Goal: Task Accomplishment & Management: Complete application form

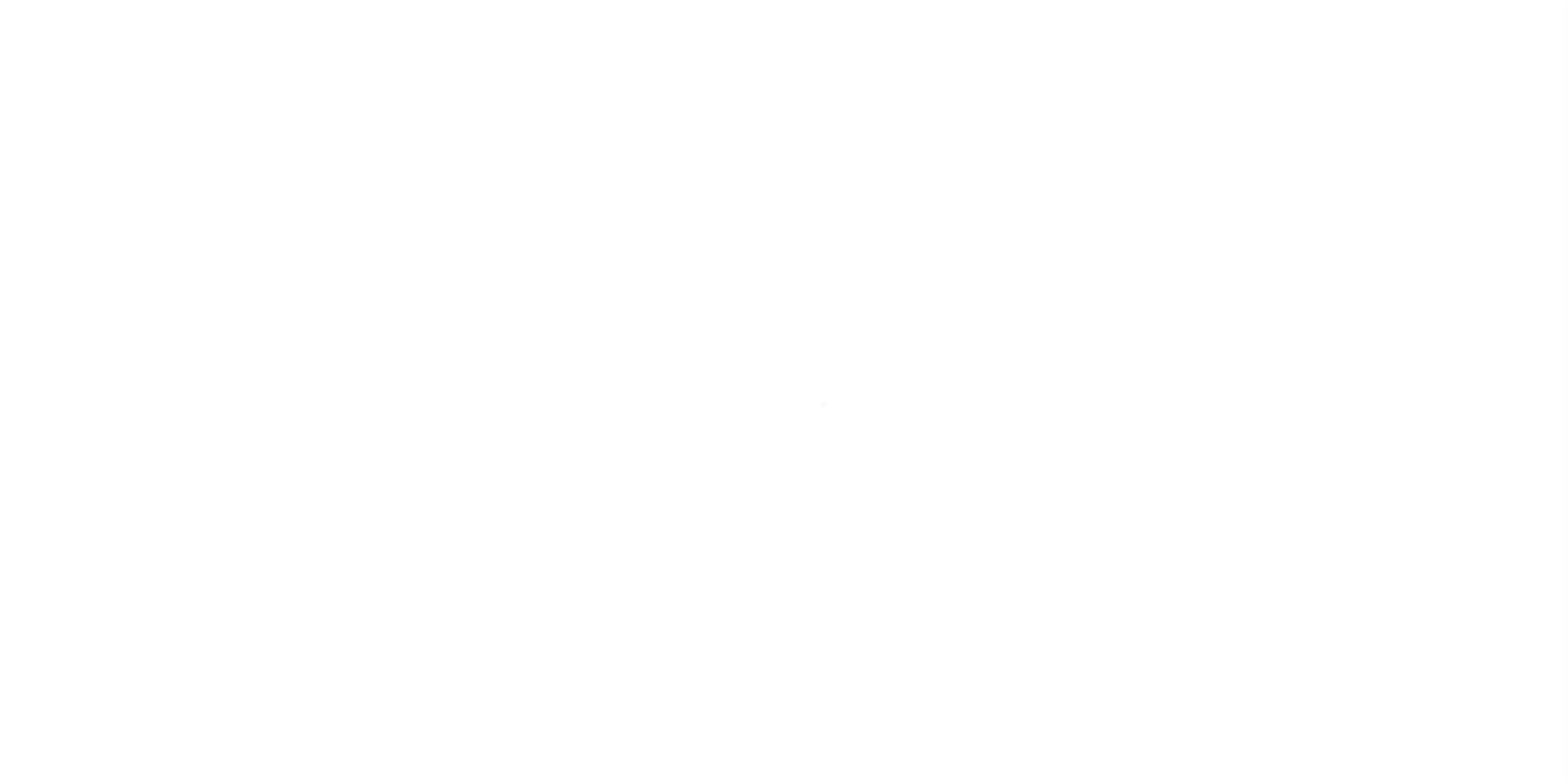
scroll to position [16, 0]
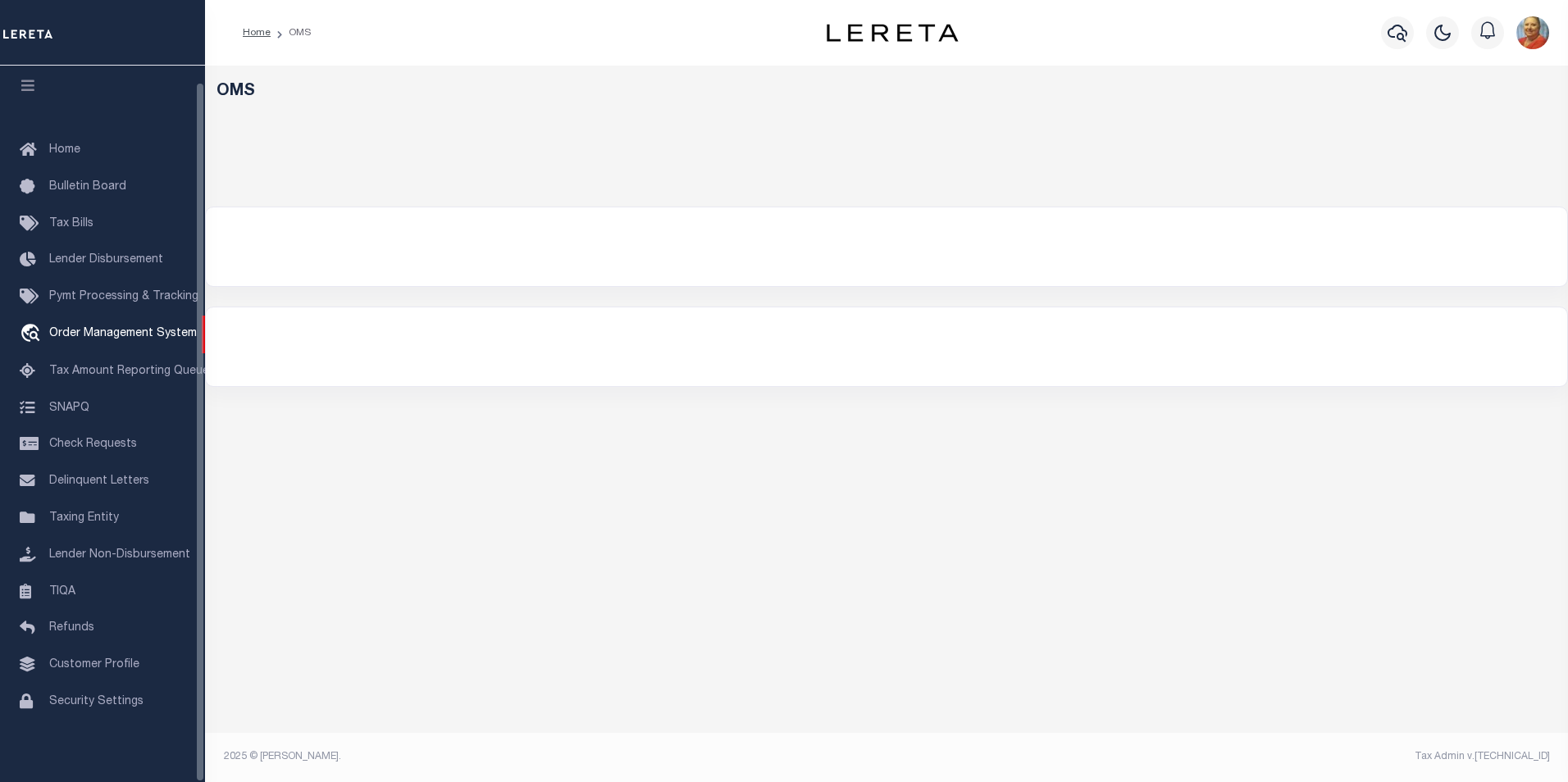
select select "200"
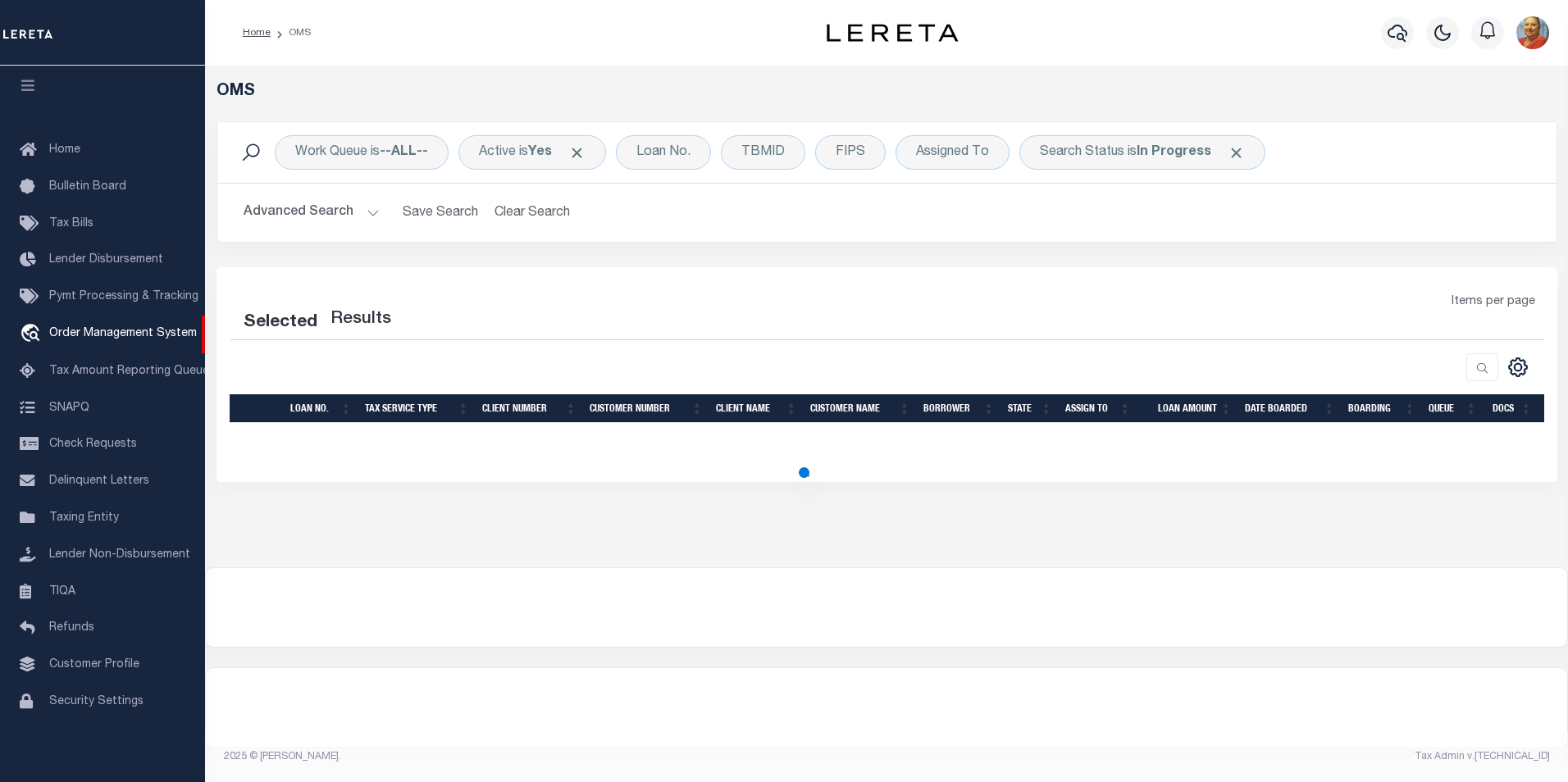
select select "200"
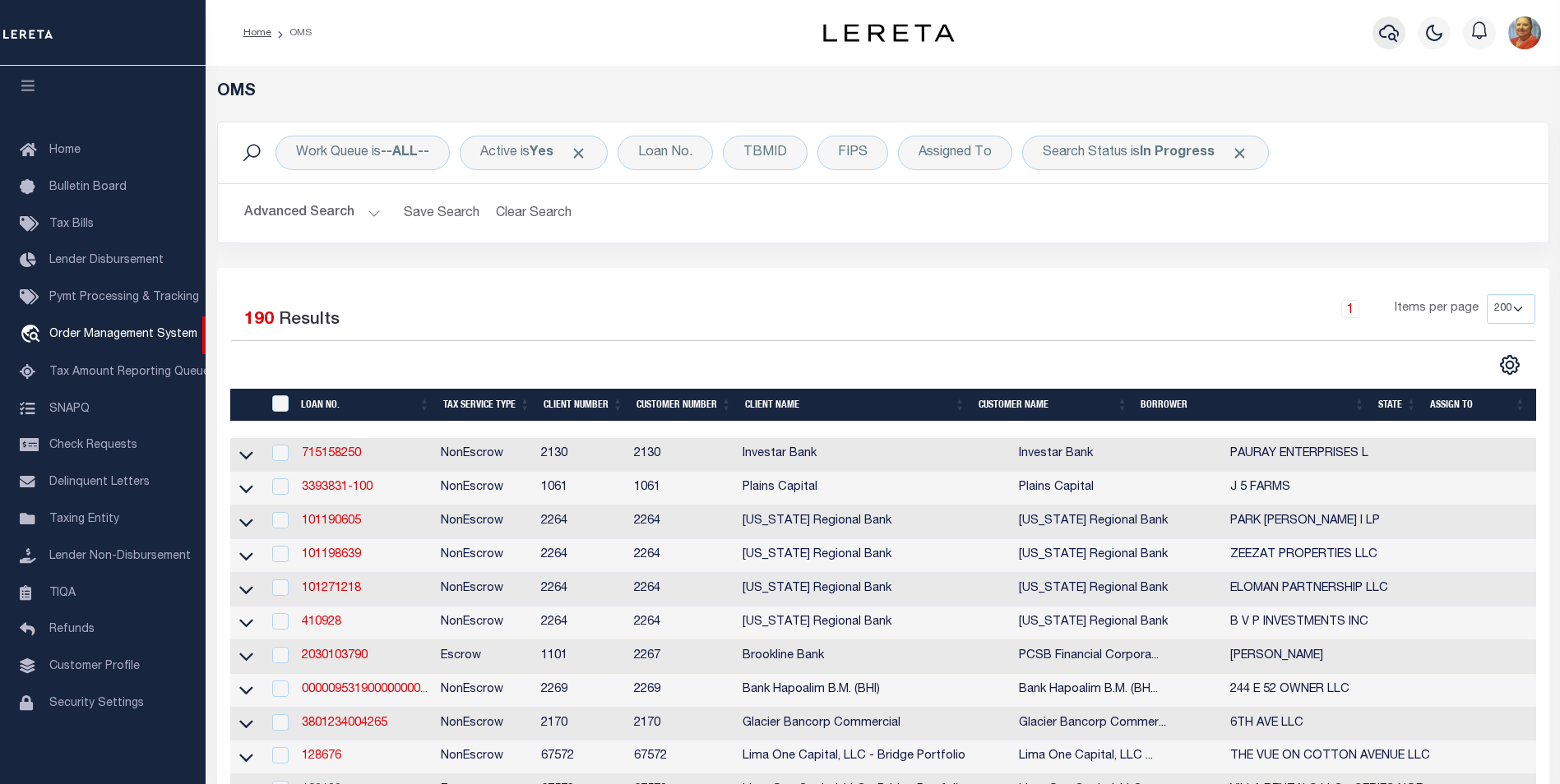
click at [1380, 34] on icon "button" at bounding box center [1389, 33] width 19 height 17
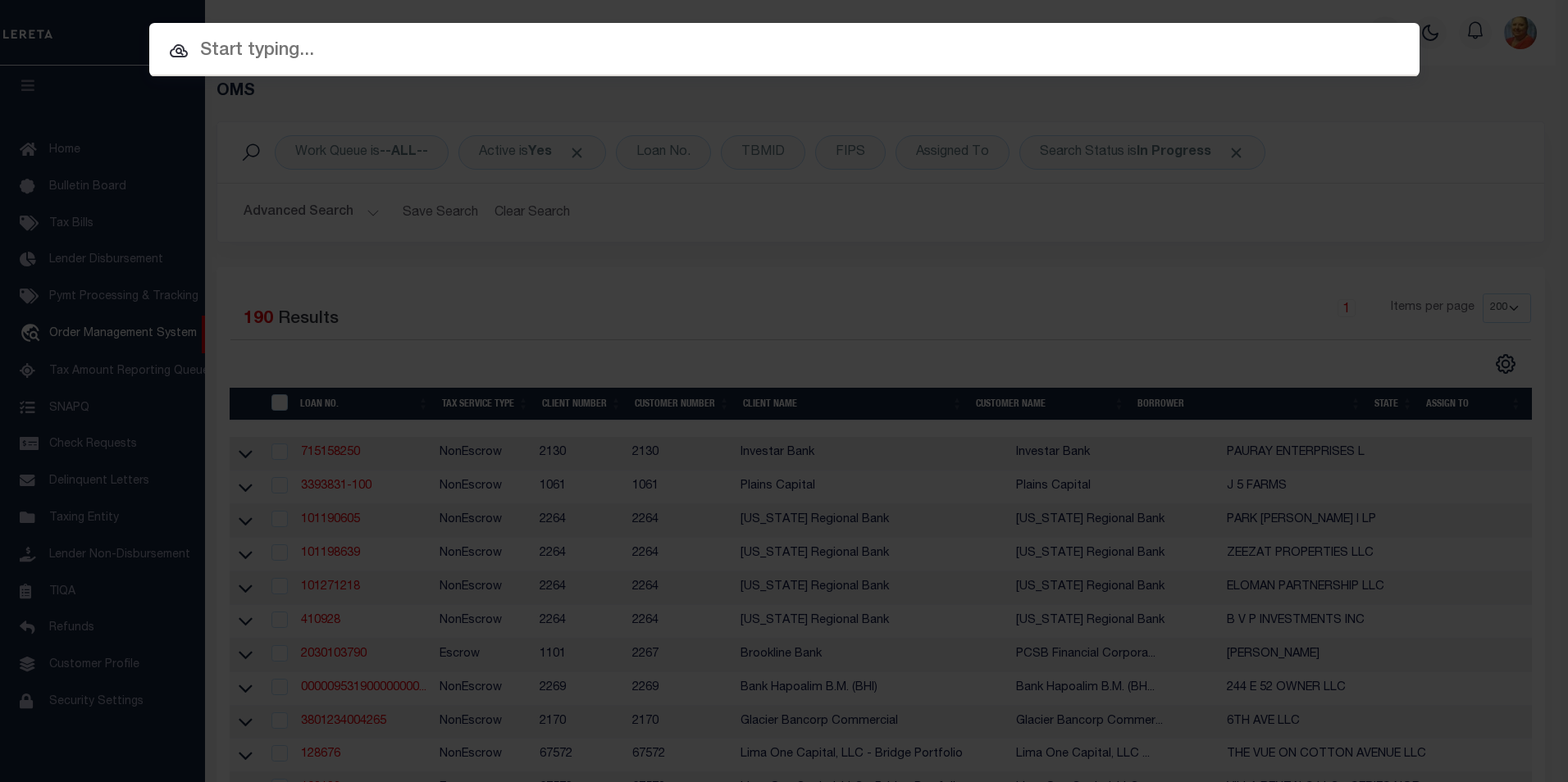
click at [260, 52] on input "text" at bounding box center [784, 51] width 1270 height 29
paste input "202373366"
type input "202373366"
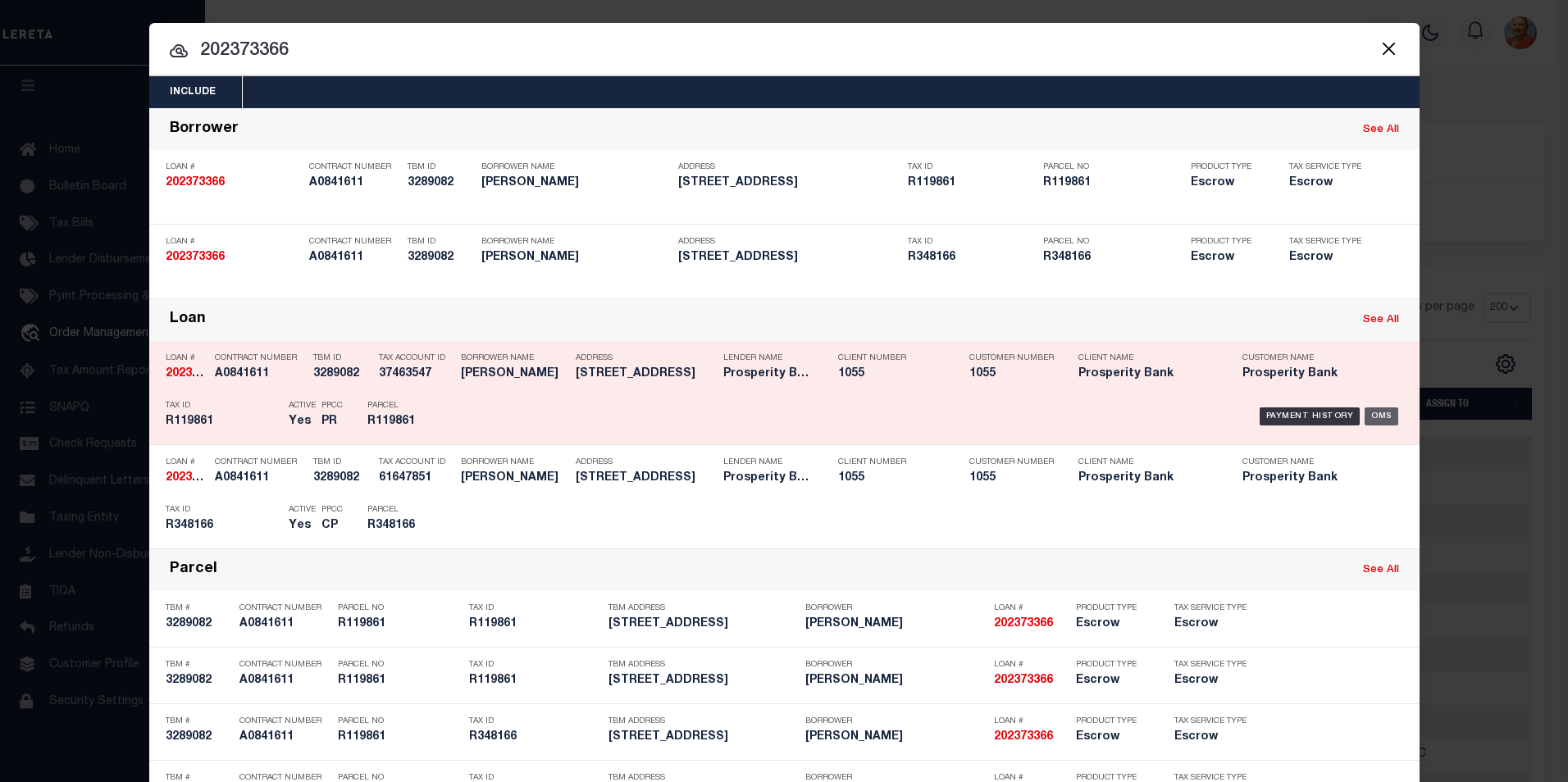
click at [1372, 415] on div "OMS" at bounding box center [1381, 416] width 34 height 18
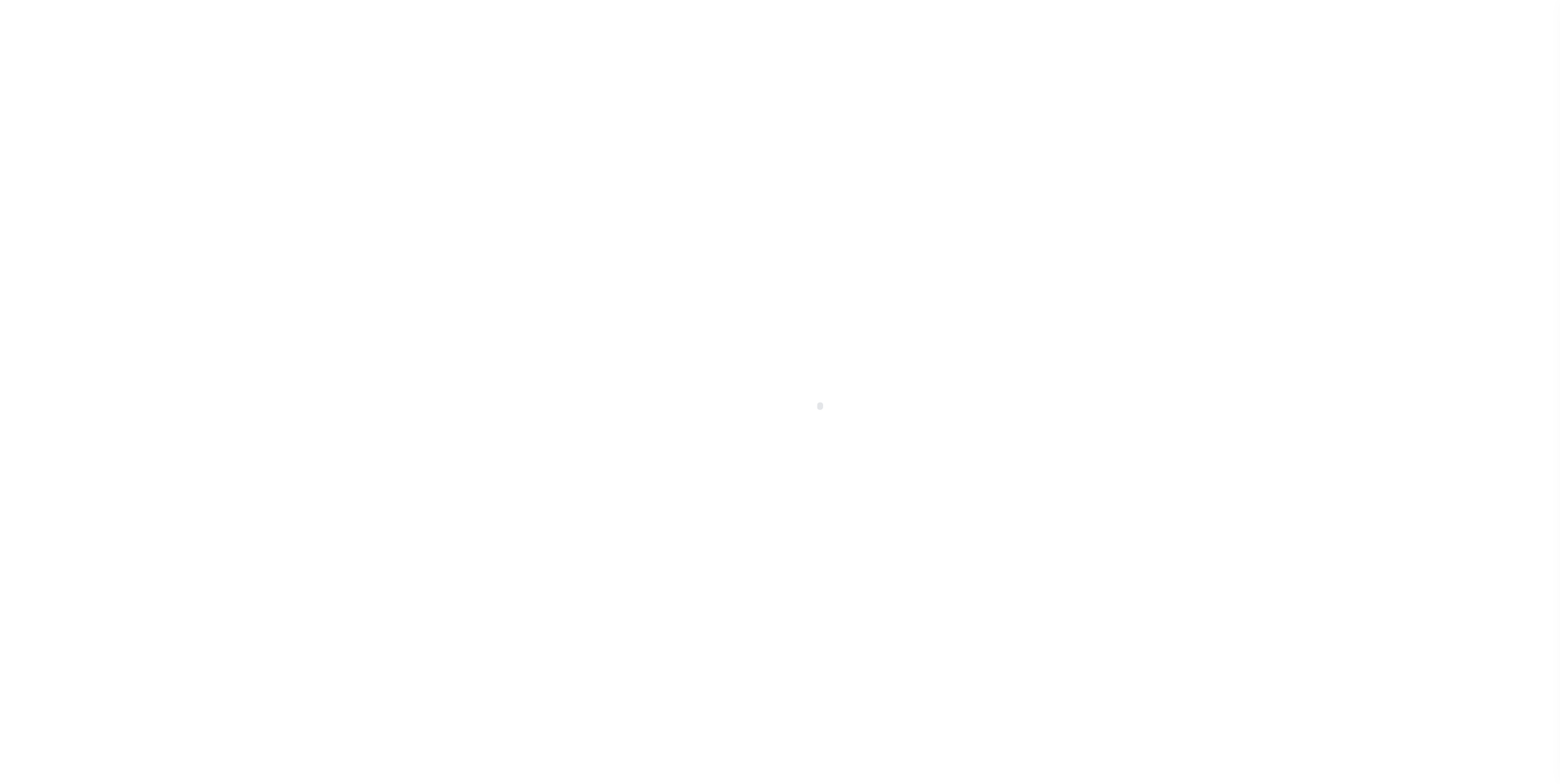
select select "10391"
select select "4050"
select select "100"
select select "Escrow"
type input "[STREET_ADDRESS]"
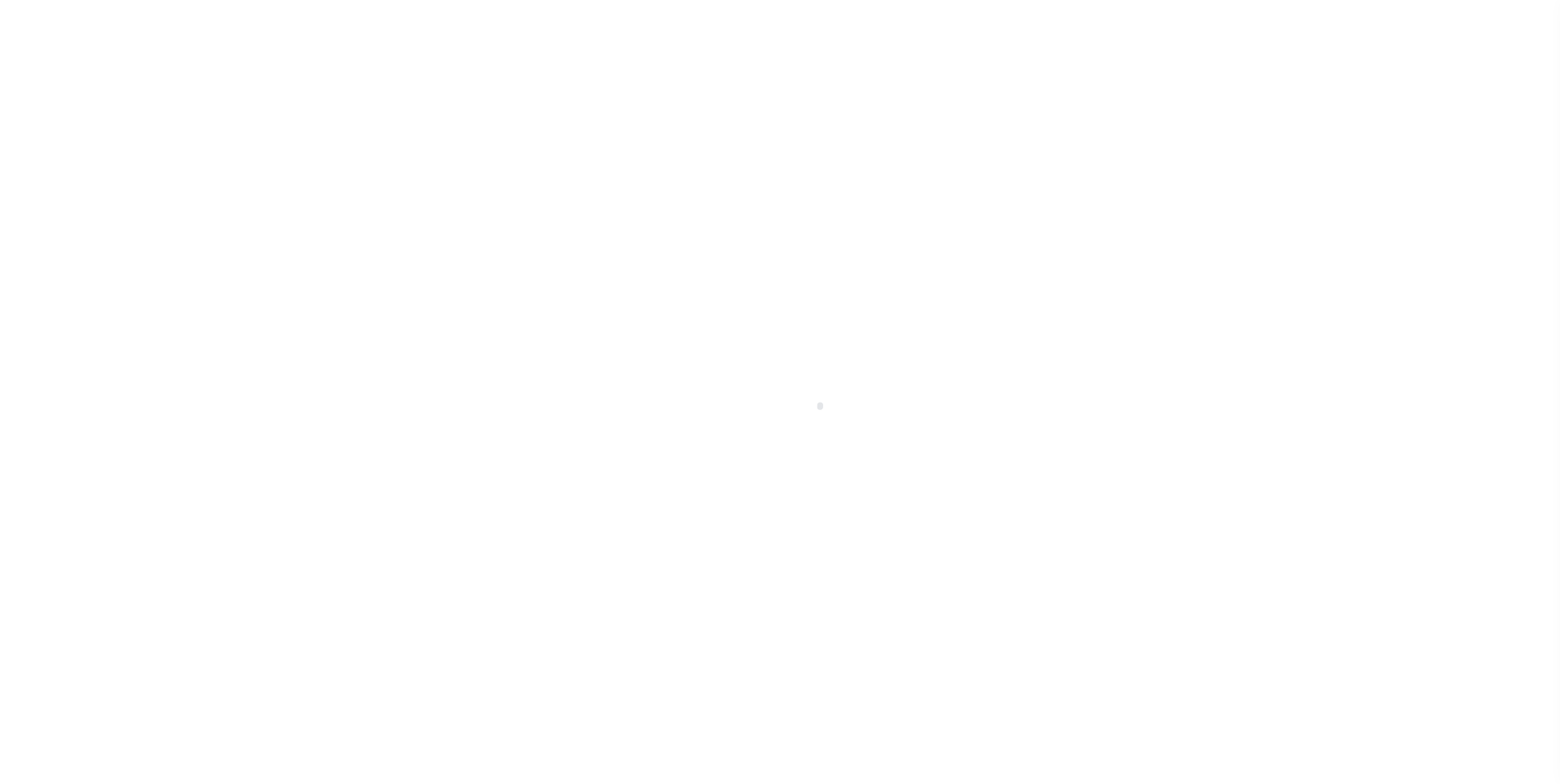
type input "R119861"
select select
type input "[GEOGRAPHIC_DATA]"
type textarea "LOT 1 BLK 31 [PERSON_NAME] ADD"
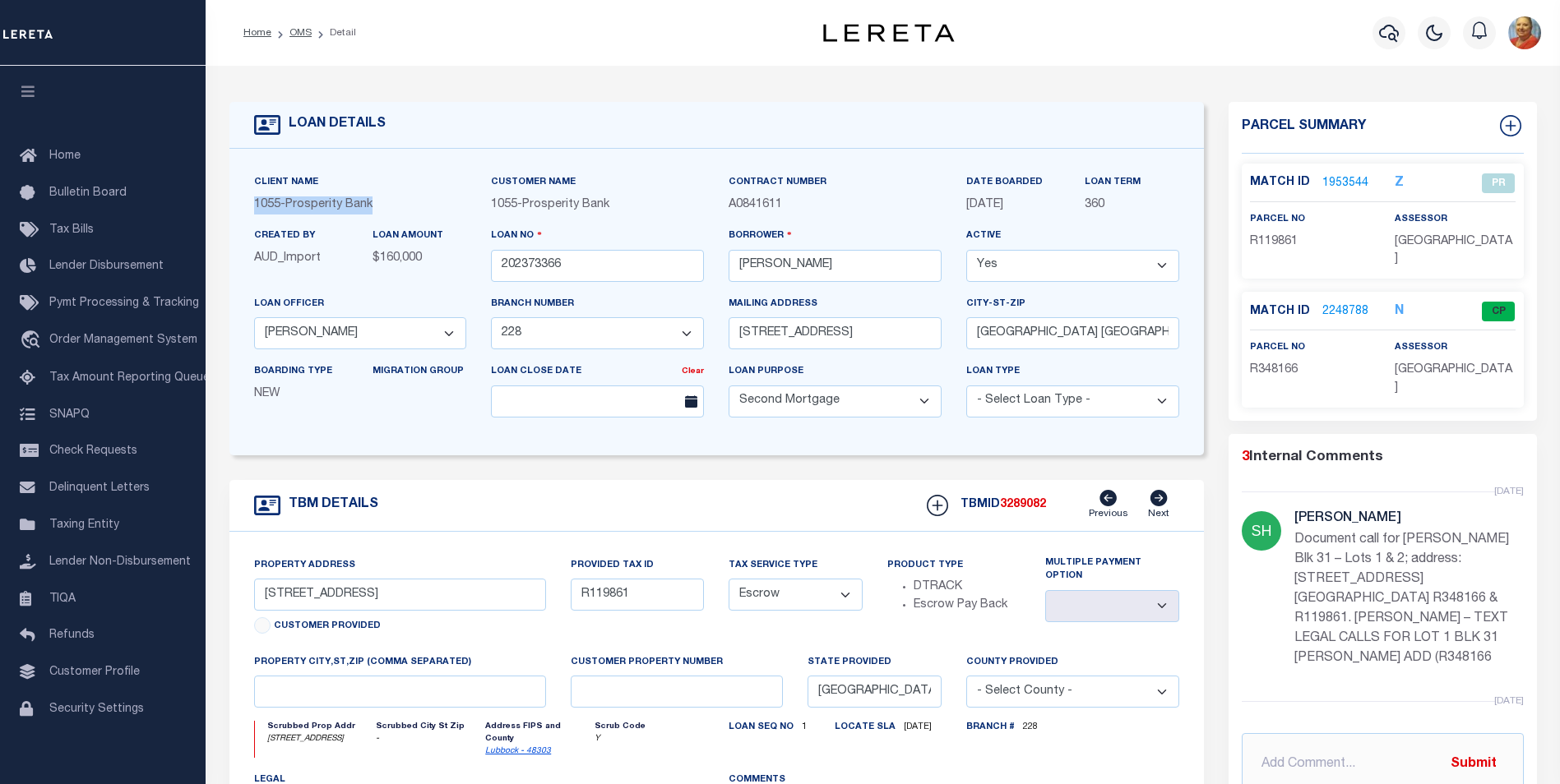
drag, startPoint x: 379, startPoint y: 204, endPoint x: 255, endPoint y: 205, distance: 124.0
click at [255, 205] on p "1055 - Prosperity Bank" at bounding box center [360, 205] width 213 height 18
copy p "1055 - Prosperity Bank"
click at [394, 288] on div "Created By AUD_Import LOAN AMOUNT $160,000" at bounding box center [360, 260] width 238 height 67
drag, startPoint x: 801, startPoint y: 213, endPoint x: 729, endPoint y: 208, distance: 72.2
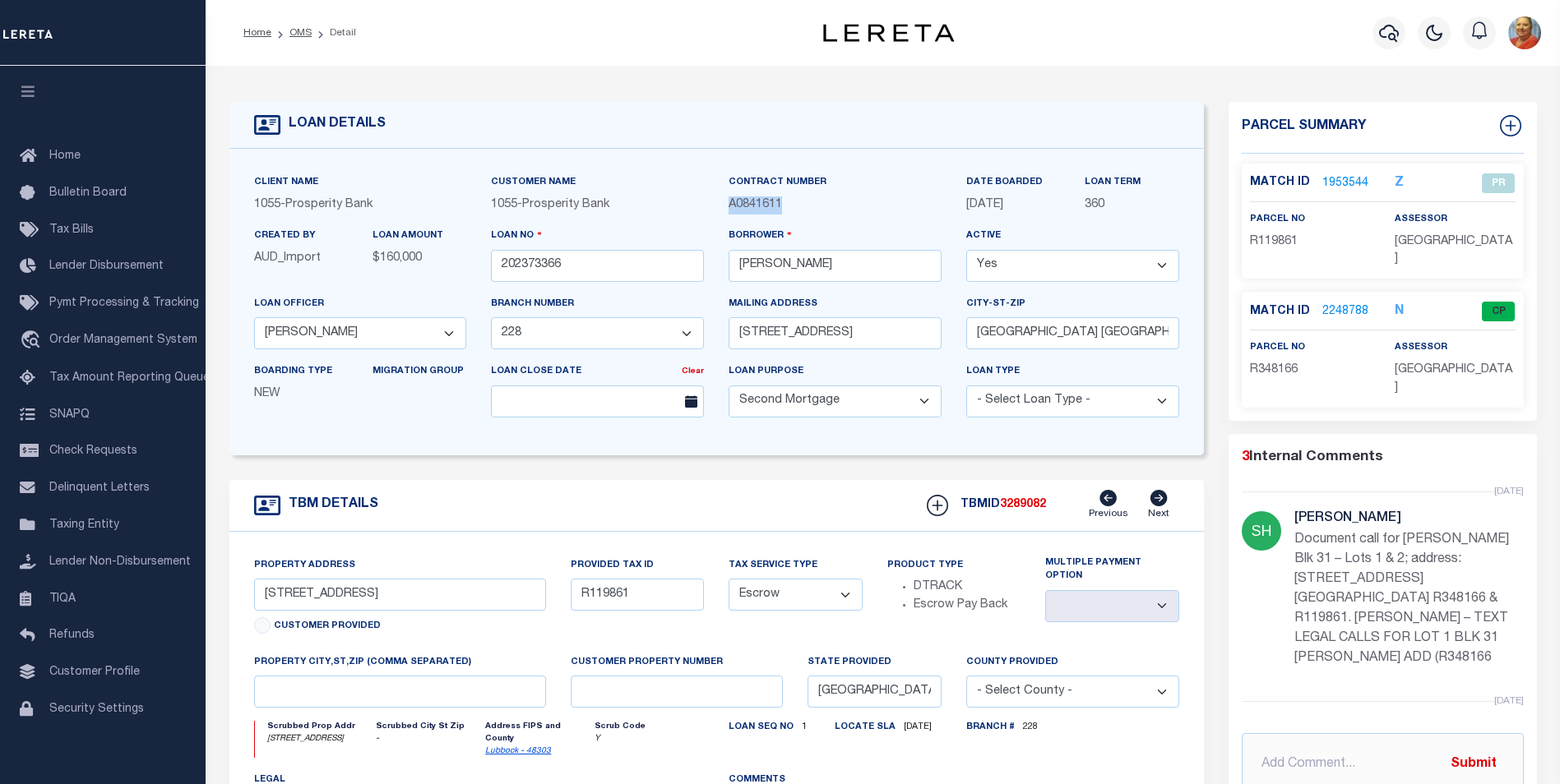
click at [729, 208] on p "A0841611" at bounding box center [835, 205] width 213 height 18
copy span "A0841611"
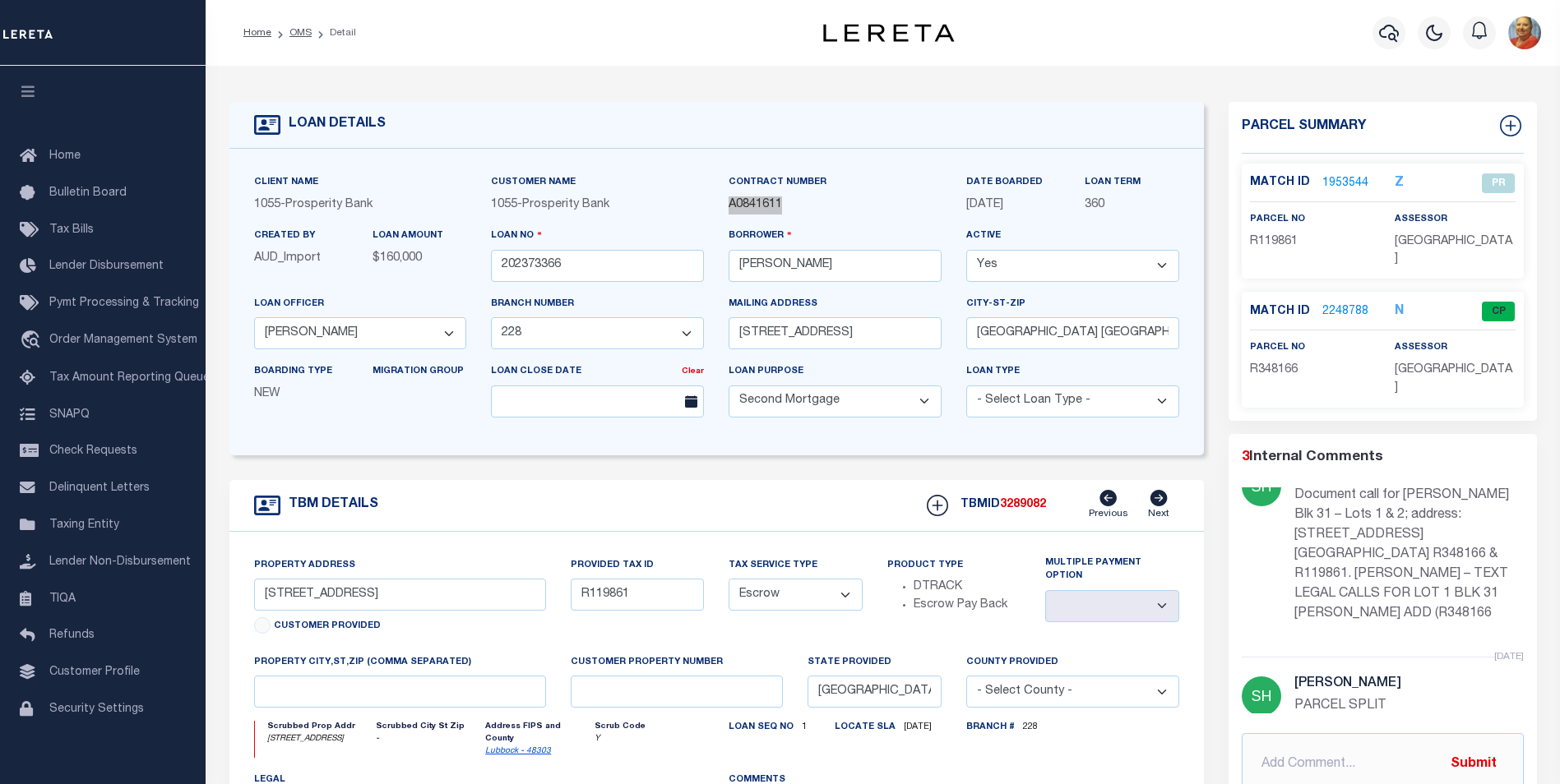
scroll to position [82, 0]
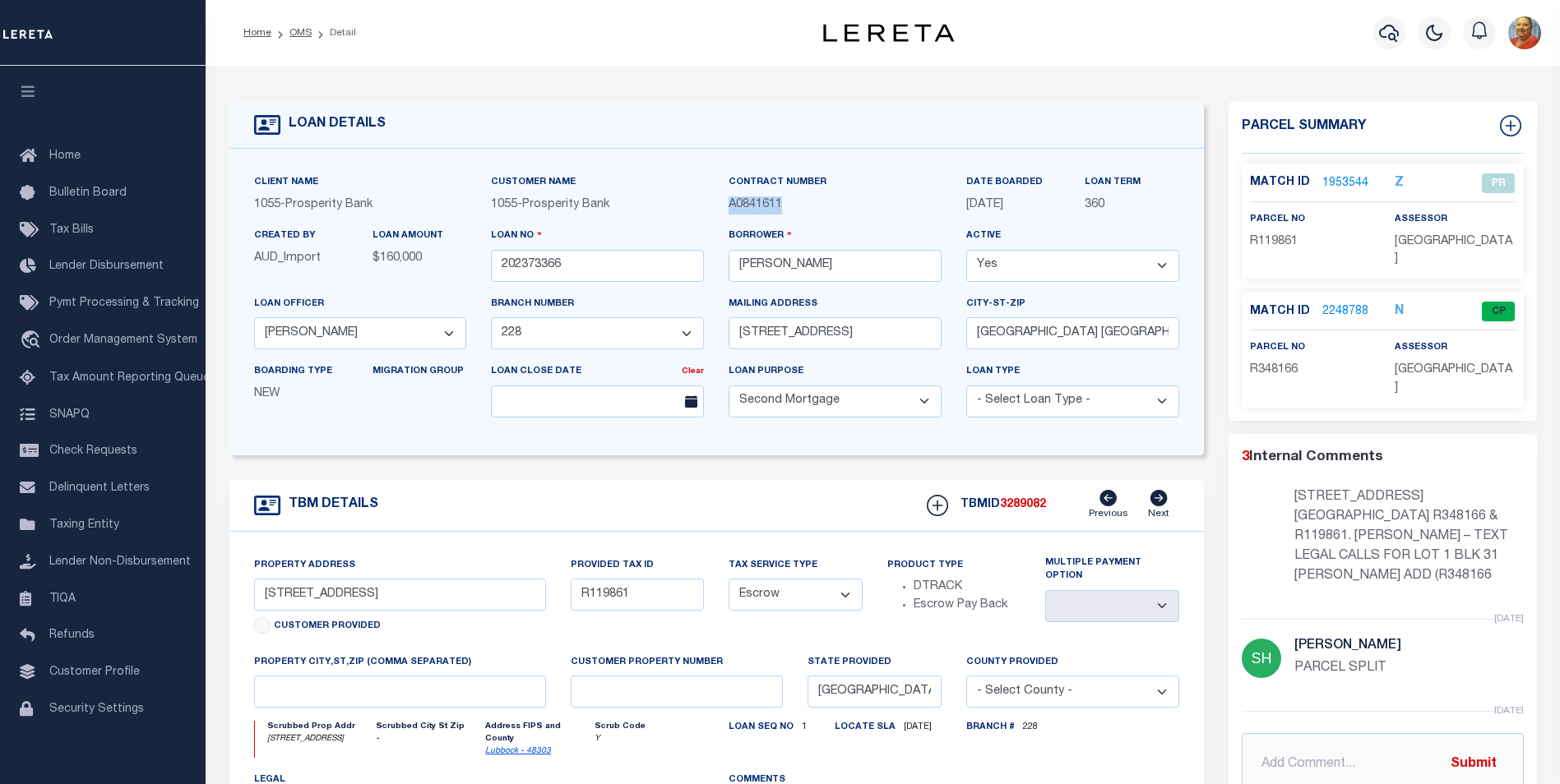
click at [1350, 178] on link "1953544" at bounding box center [1344, 183] width 46 height 17
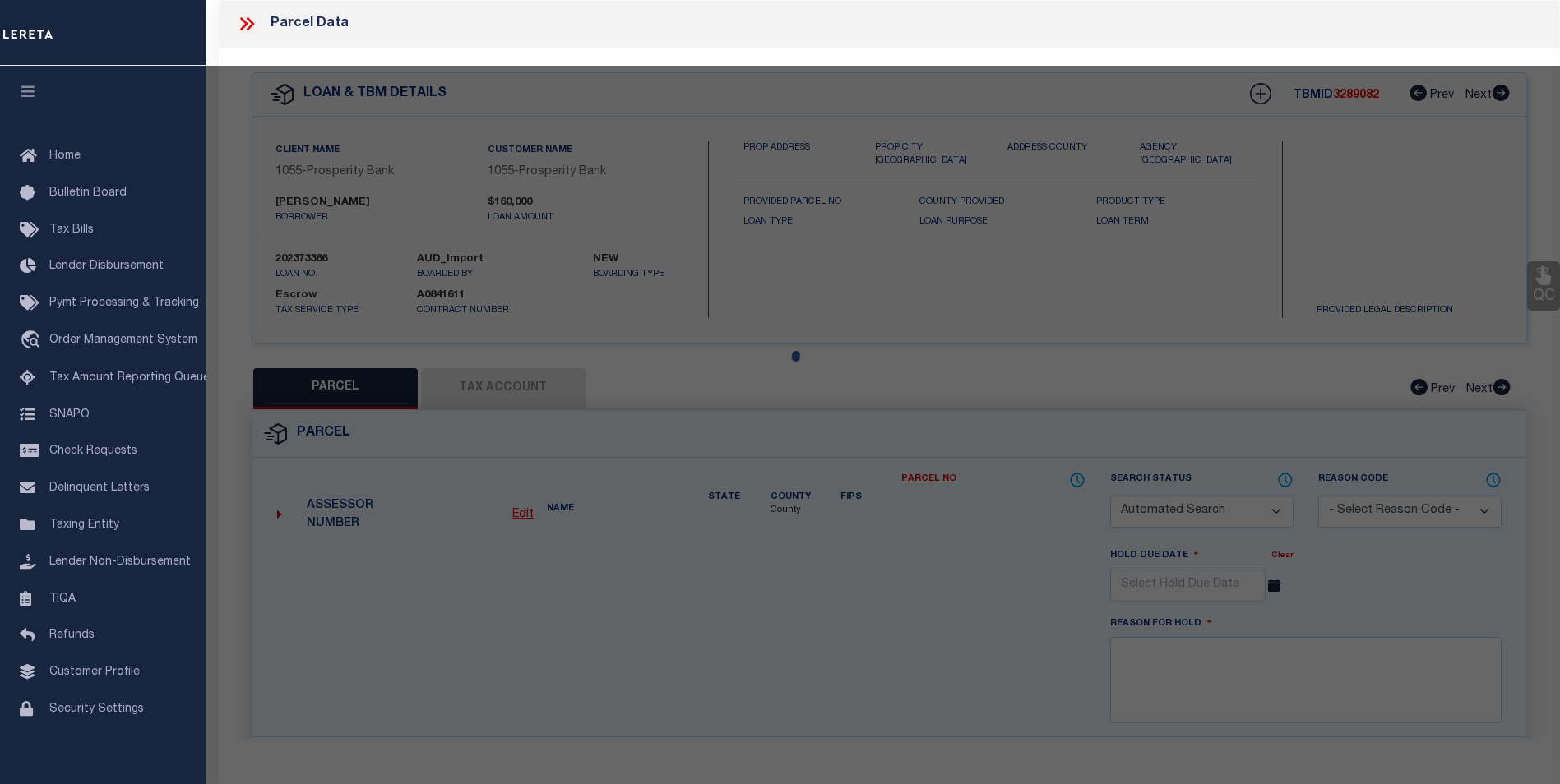
checkbox input "false"
select select "PR"
select select "099"
type input "CROSS BEAM REAL ESTATE LLC"
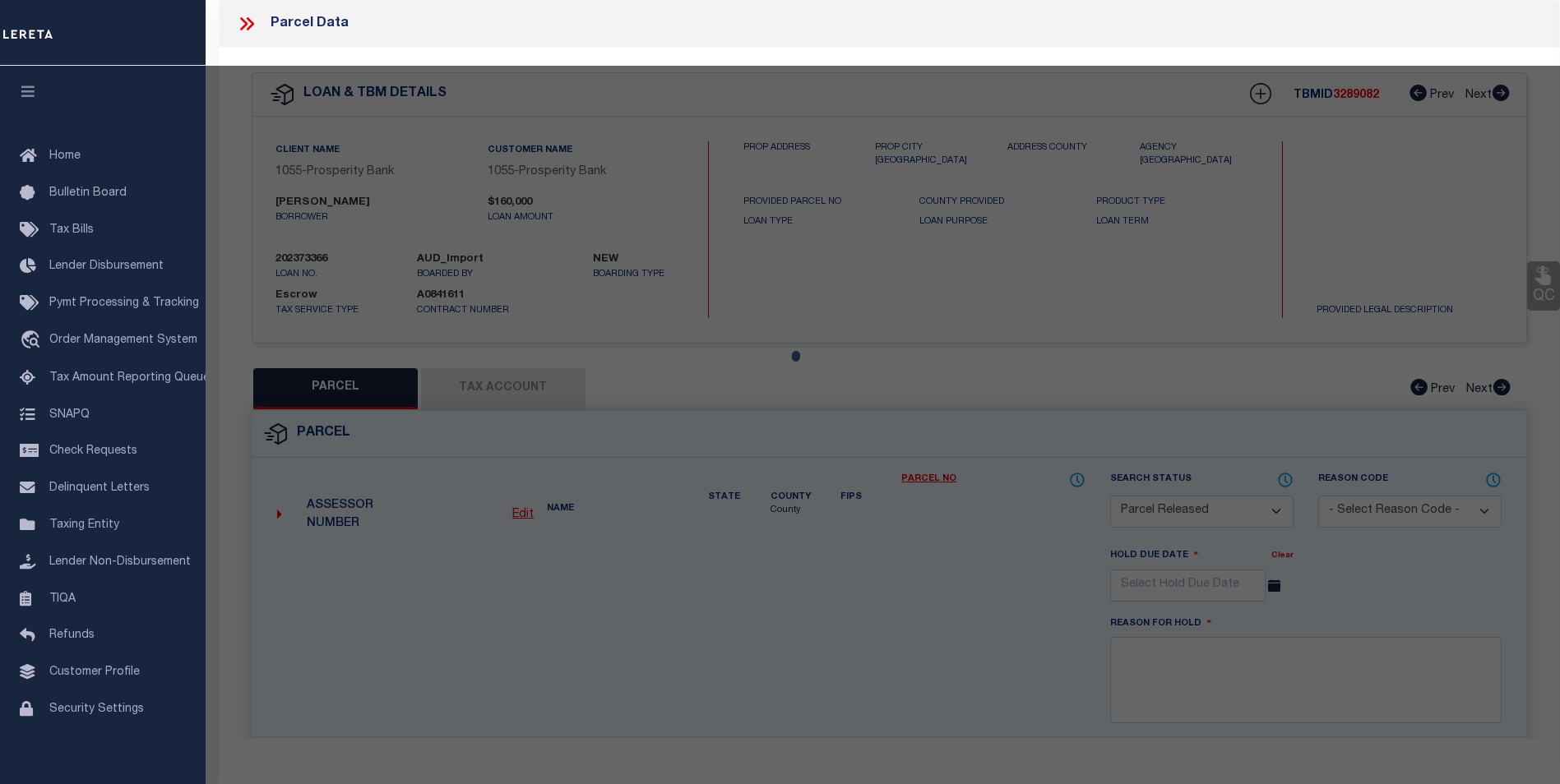
type input "O0428152"
type input "[STREET_ADDRESS]"
type input "[GEOGRAPHIC_DATA], [GEOGRAPHIC_DATA] 79403"
type textarea "[PERSON_NAME] BLK 31 L 1 & 2"
type textarea "PARCEL SPLIT"
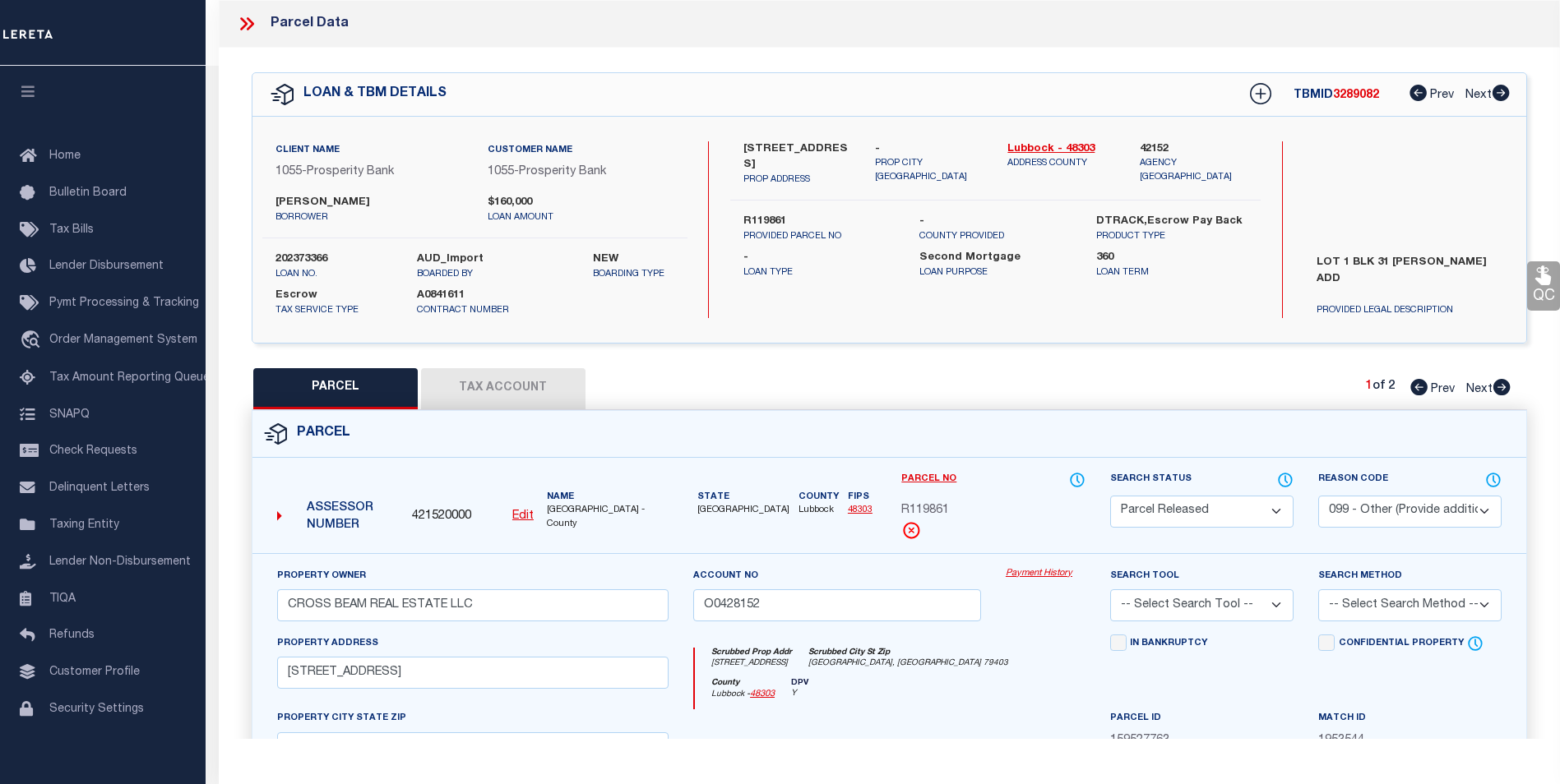
click at [504, 383] on button "Tax Account" at bounding box center [503, 389] width 164 height 41
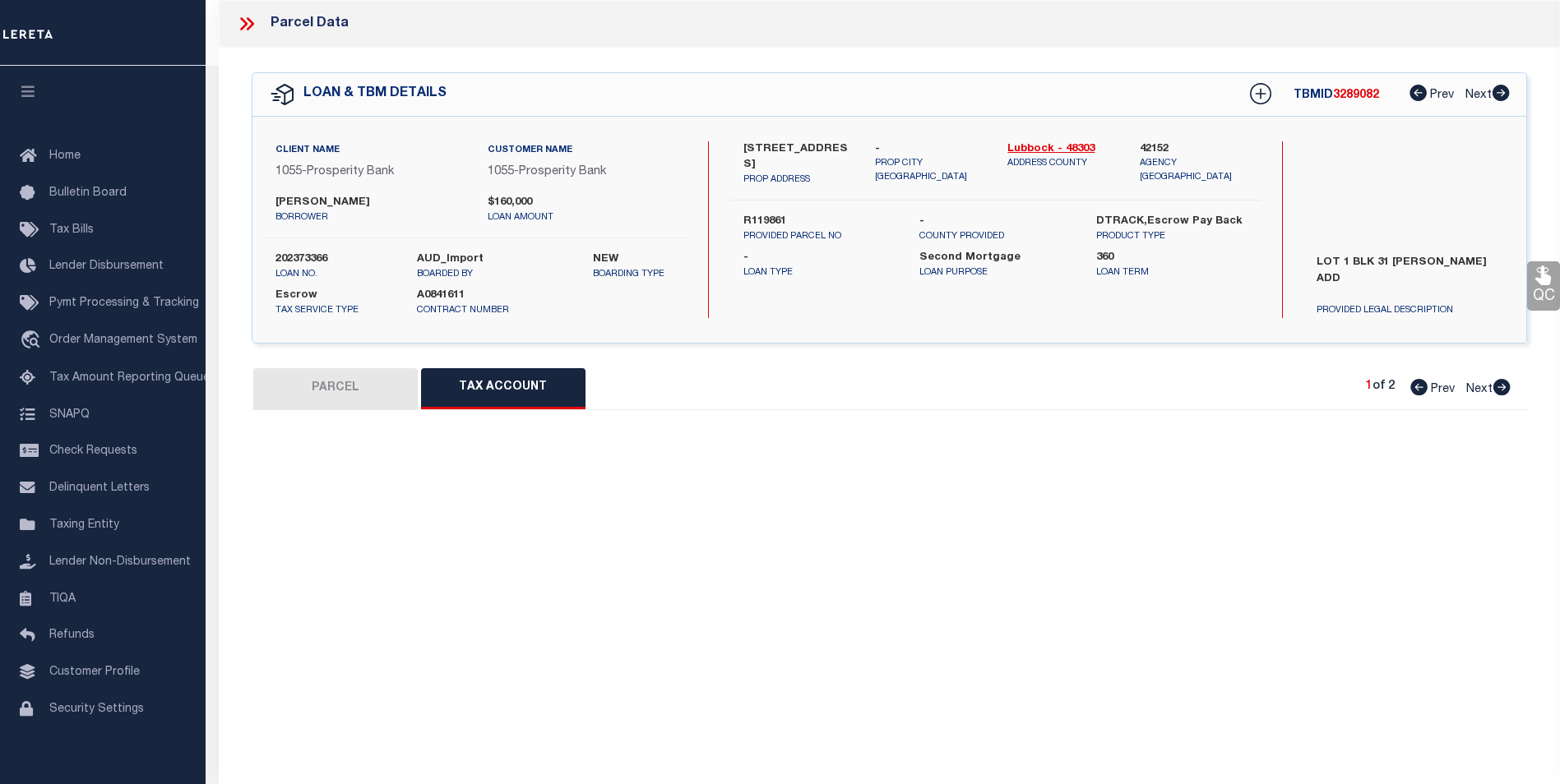
select select "100"
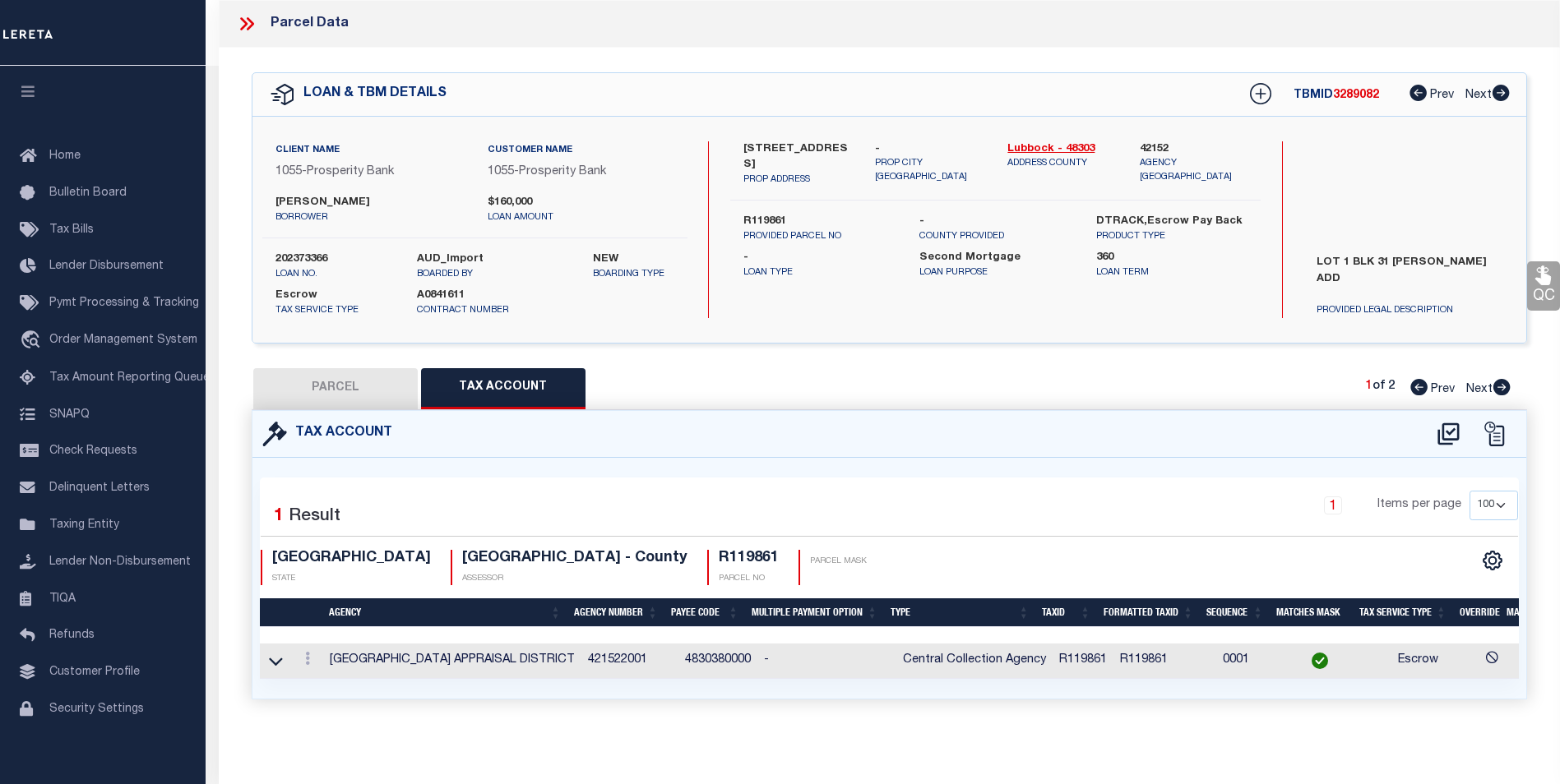
scroll to position [10, 0]
drag, startPoint x: 639, startPoint y: 650, endPoint x: 581, endPoint y: 652, distance: 58.0
click at [581, 652] on td "421522001" at bounding box center [630, 661] width 97 height 35
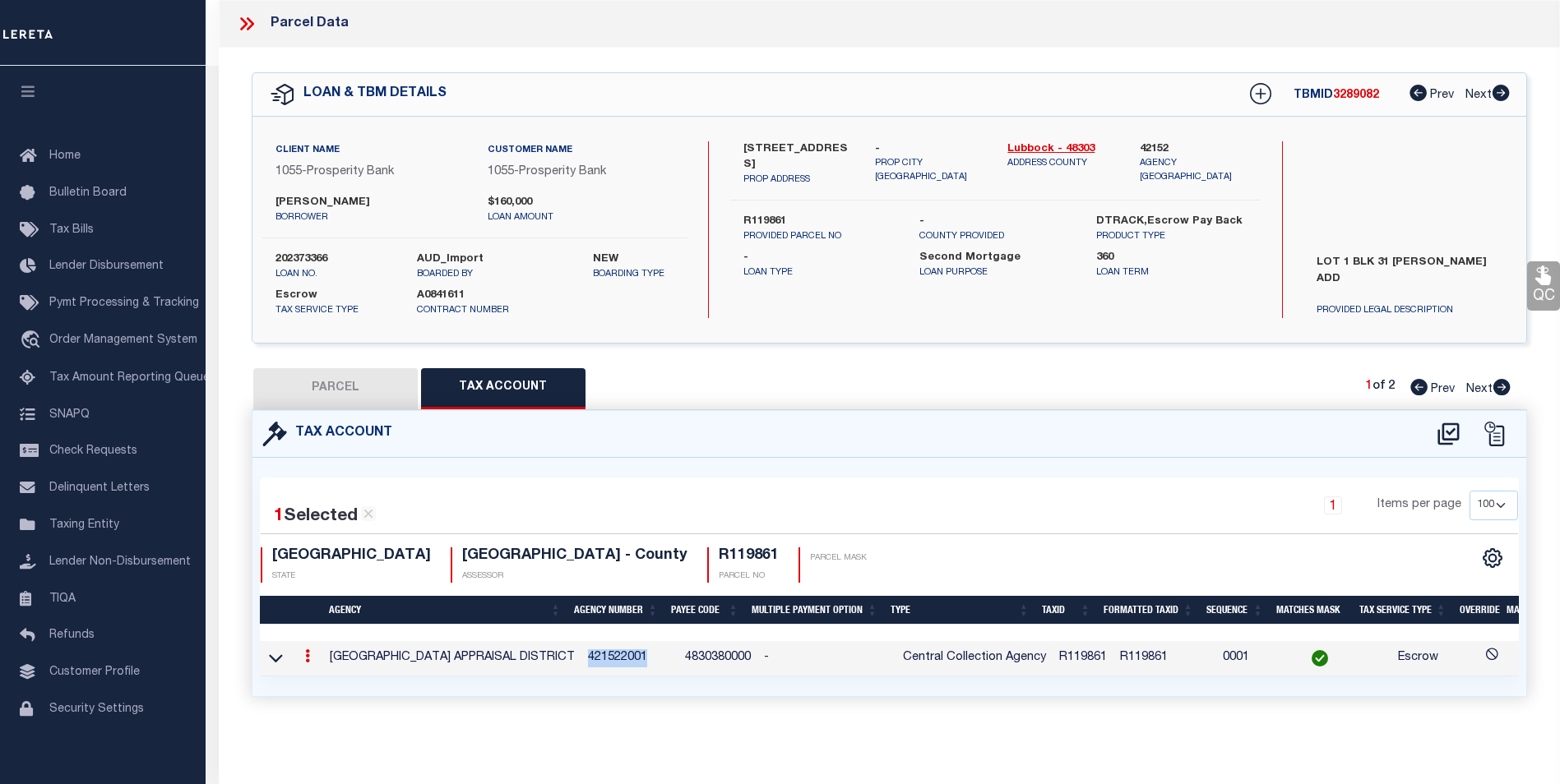
copy td "421522001"
drag, startPoint x: 624, startPoint y: 547, endPoint x: 567, endPoint y: 546, distance: 57.0
click at [718, 547] on h4 "R119861" at bounding box center [748, 556] width 60 height 18
copy h4 "R119861"
click at [1505, 379] on icon at bounding box center [1502, 387] width 18 height 16
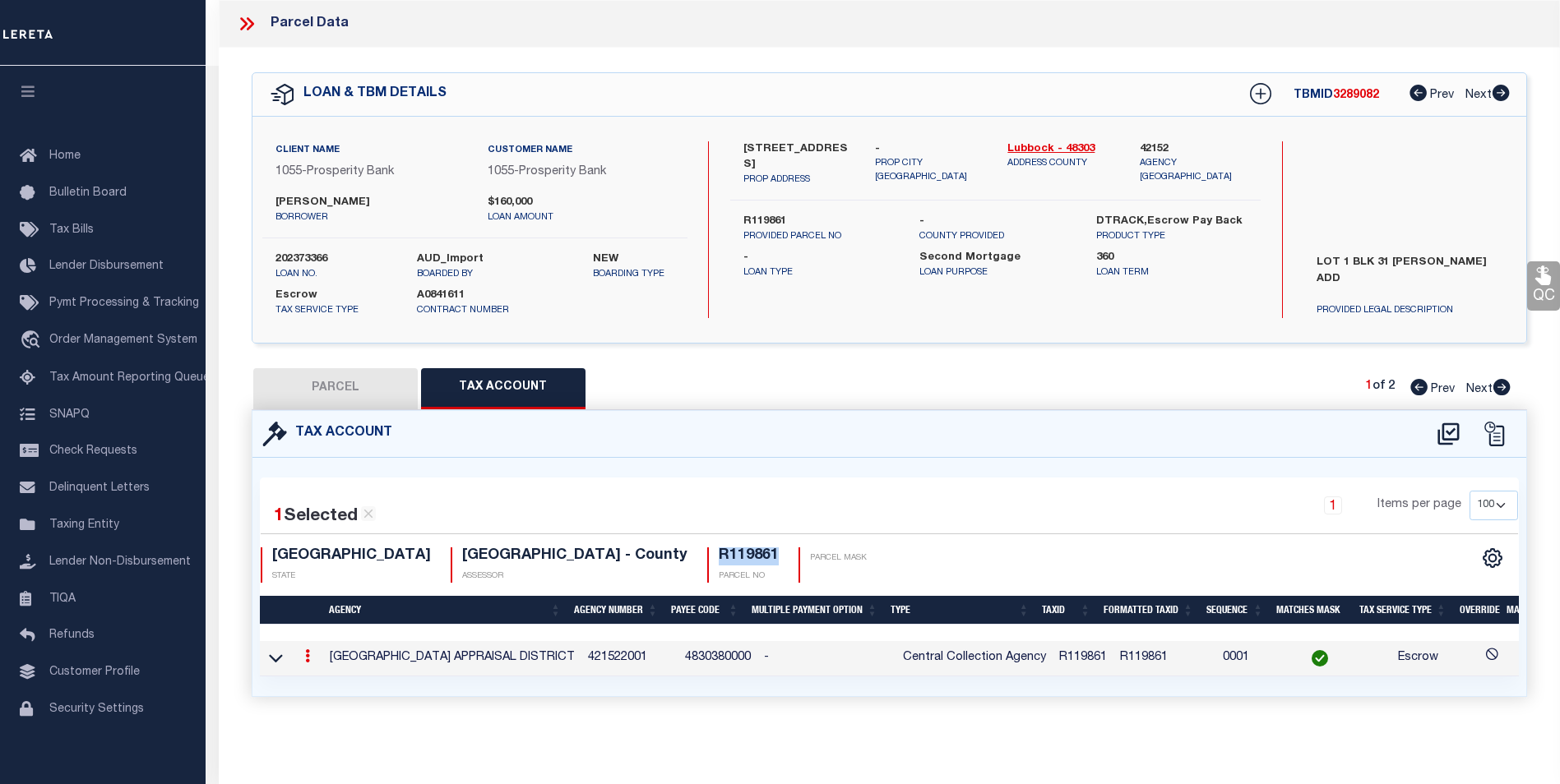
select select "AS"
select select
checkbox input "false"
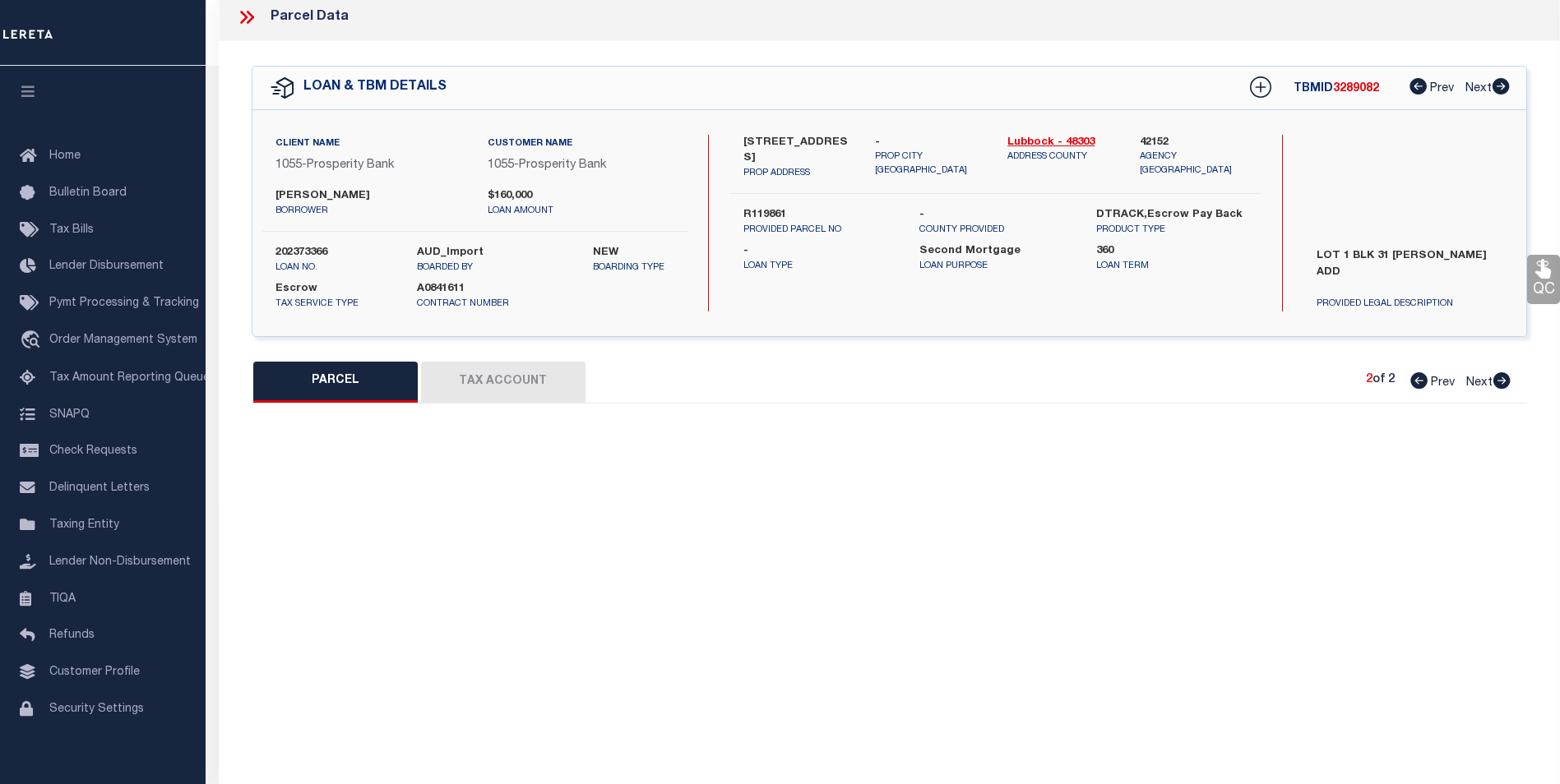
select select "CP"
select select "ACT"
type input "[PERSON_NAME]"
select select "AGW"
select select
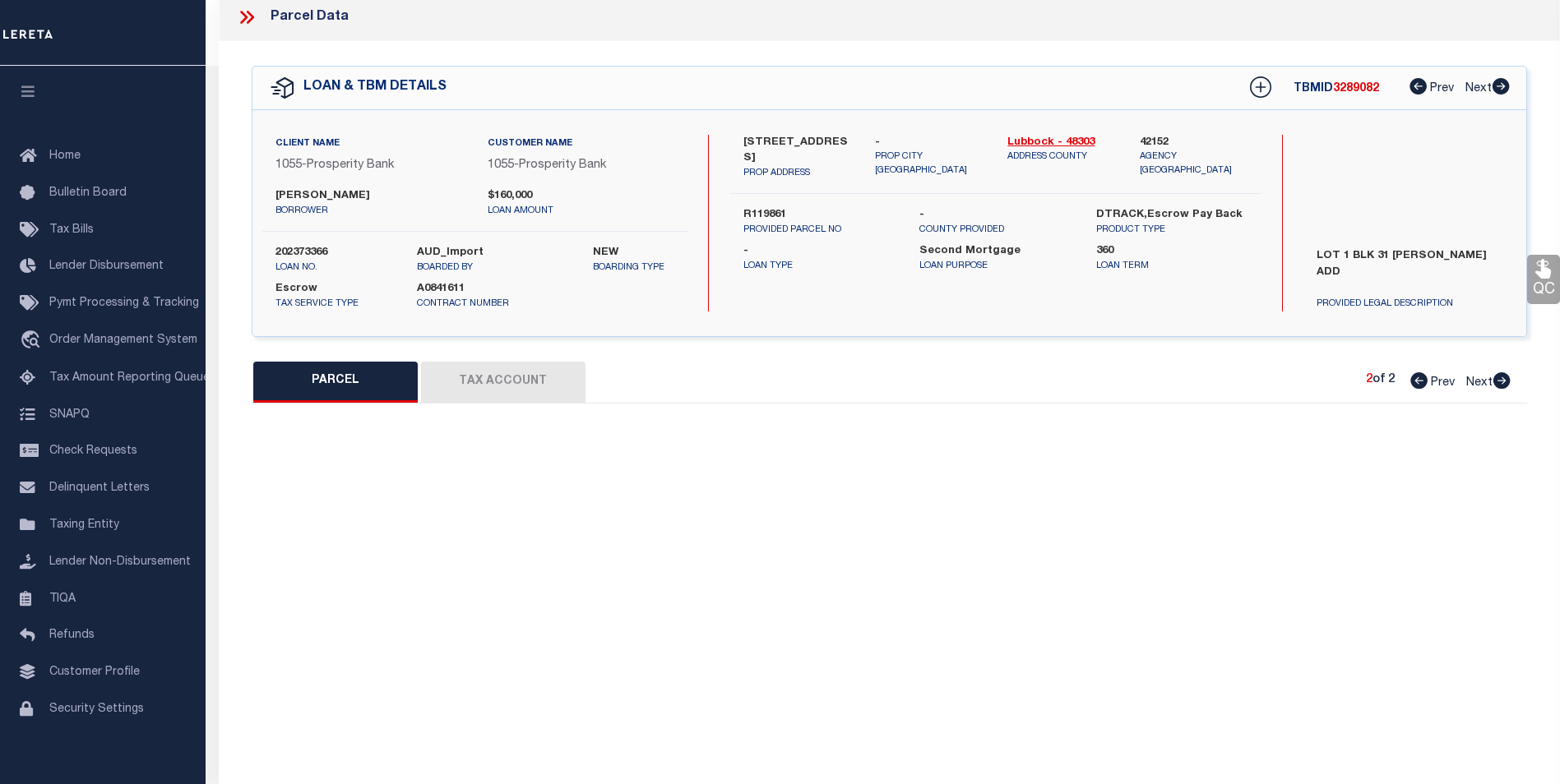
type input "[STREET_ADDRESS]"
type textarea "[PERSON_NAME] BLK 31 L 1"
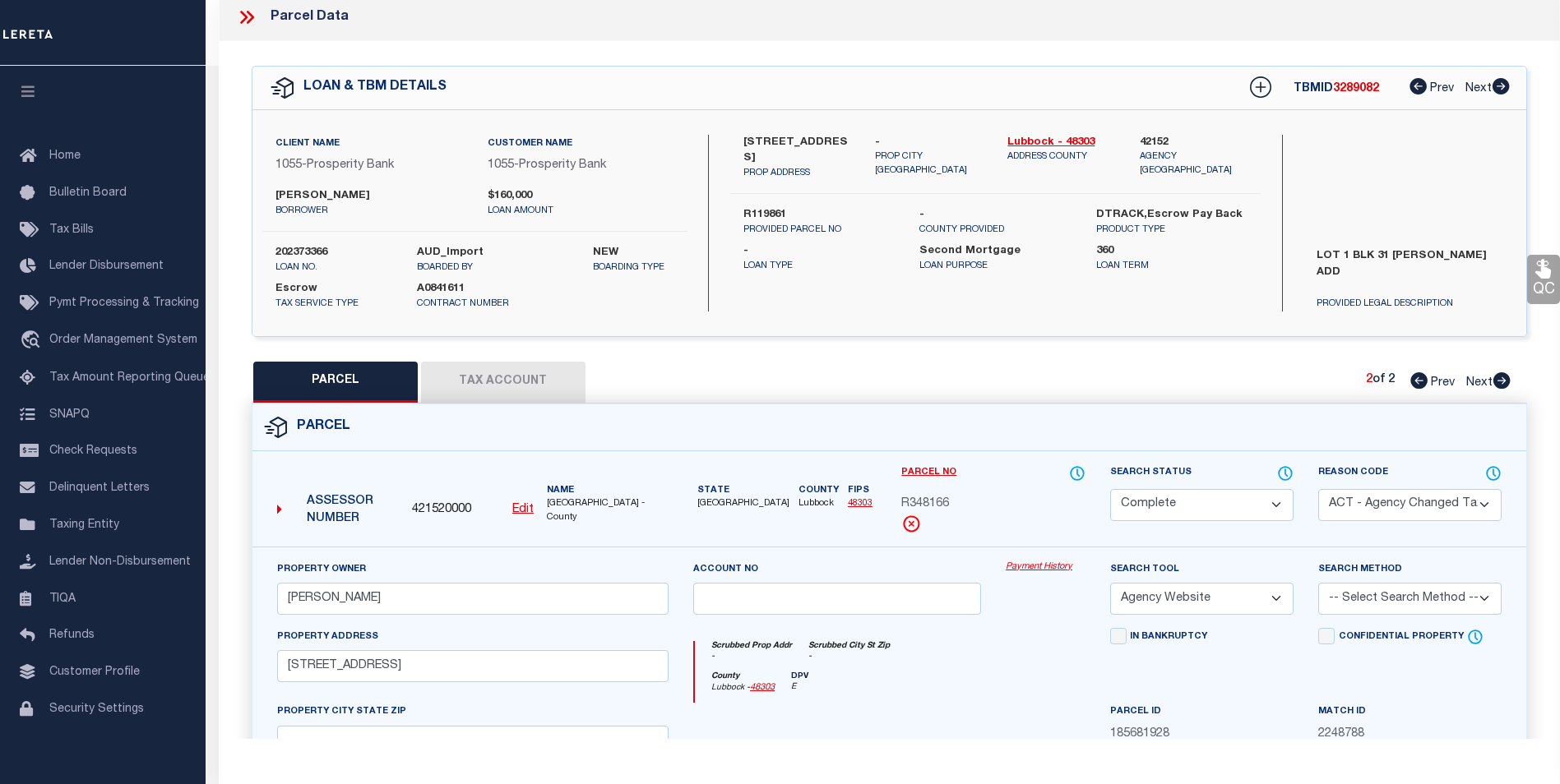
drag, startPoint x: 961, startPoint y: 507, endPoint x: 899, endPoint y: 507, distance: 62.0
click at [899, 507] on div "Parcel No R348166" at bounding box center [993, 506] width 208 height 82
copy span "R348166"
click at [1085, 469] on div "Parcel No R348166" at bounding box center [993, 506] width 208 height 82
click at [1079, 474] on icon at bounding box center [1077, 474] width 17 height 18
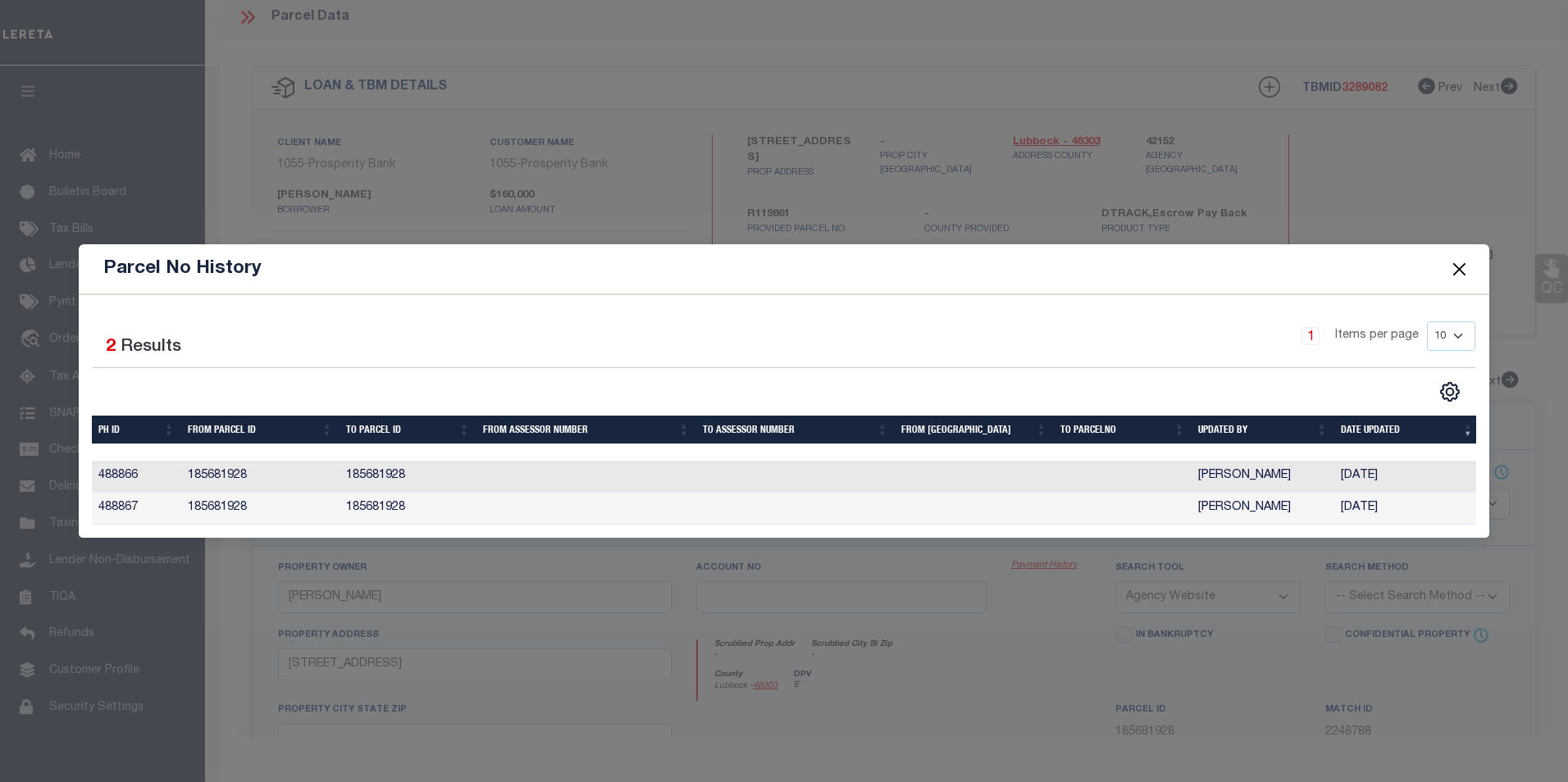
click at [1461, 268] on button "Close" at bounding box center [1459, 269] width 21 height 21
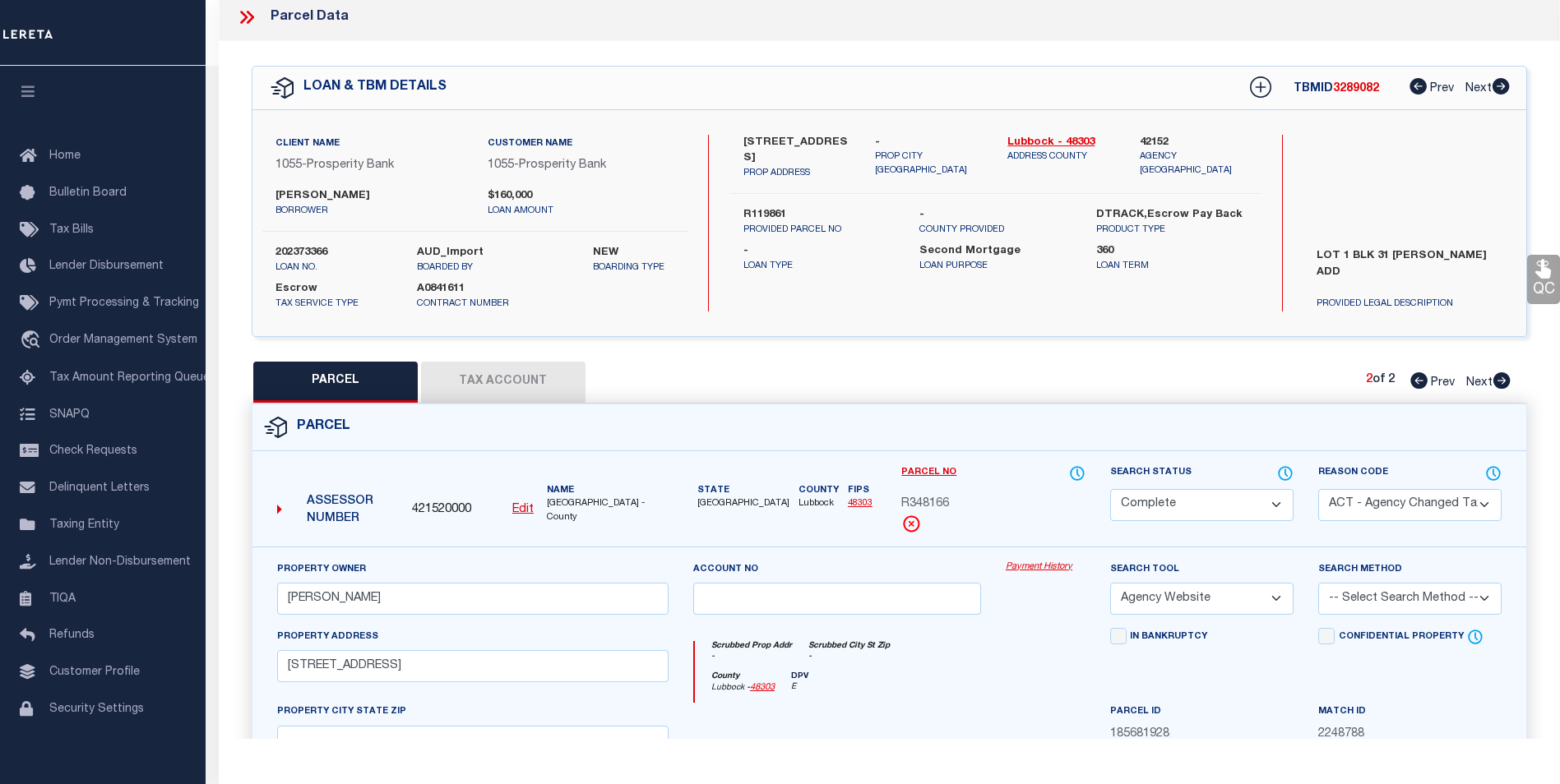
click at [1415, 380] on icon at bounding box center [1419, 380] width 17 height 16
select select "AS"
select select
checkbox input "false"
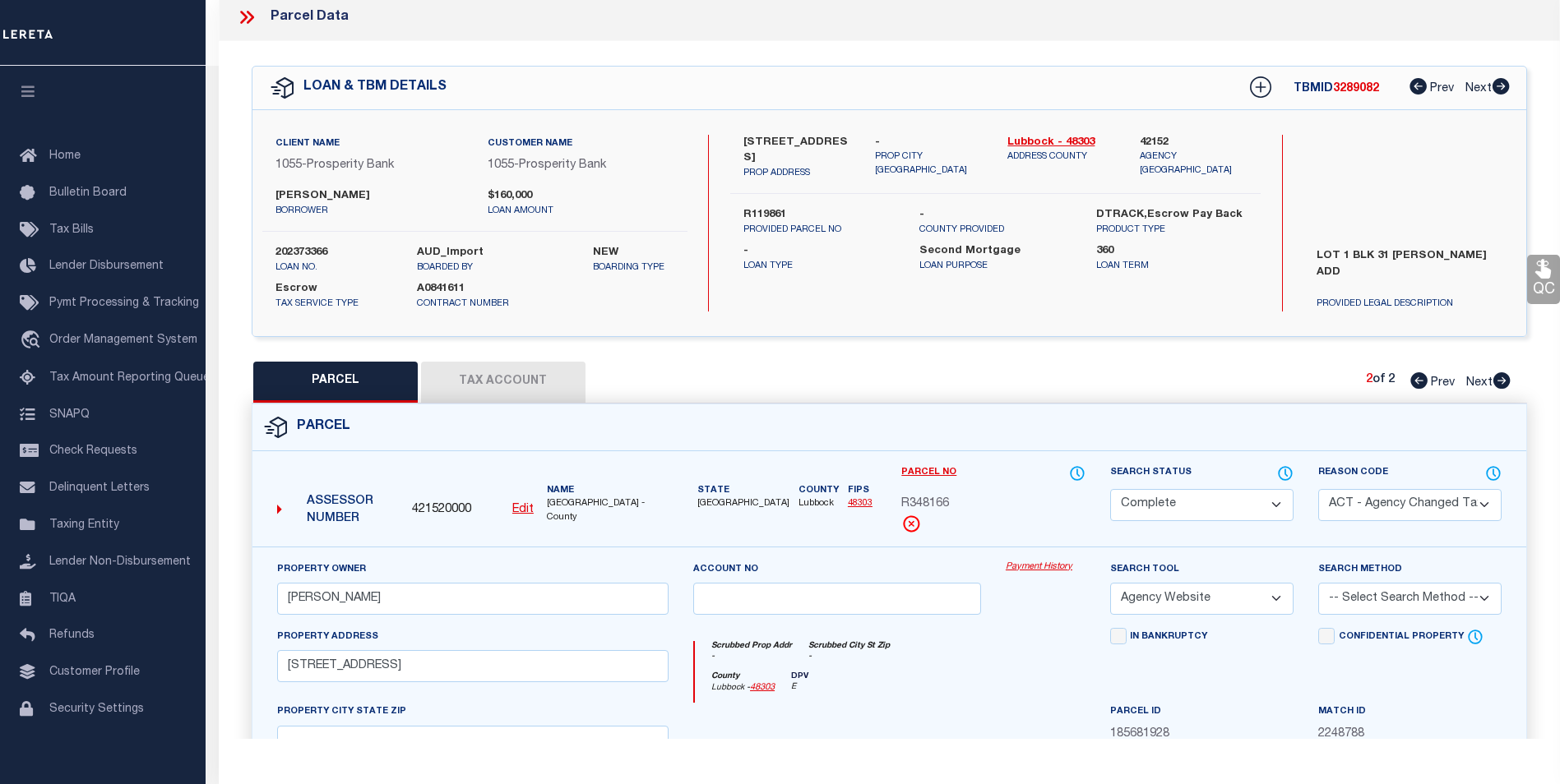
checkbox input "false"
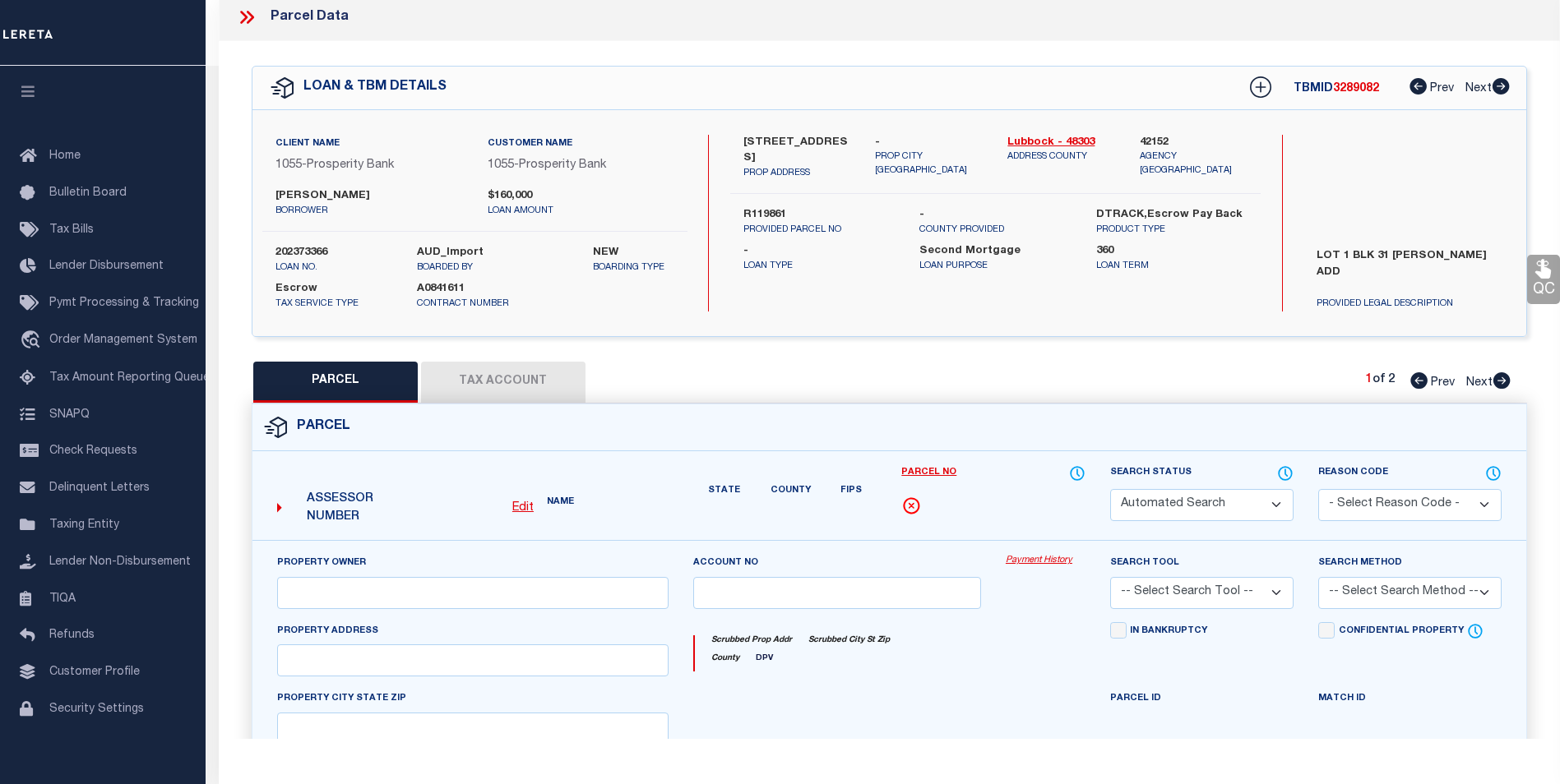
select select "PR"
select select "099"
type input "CROSS BEAM REAL ESTATE LLC"
type input "O0428152"
type input "[STREET_ADDRESS]"
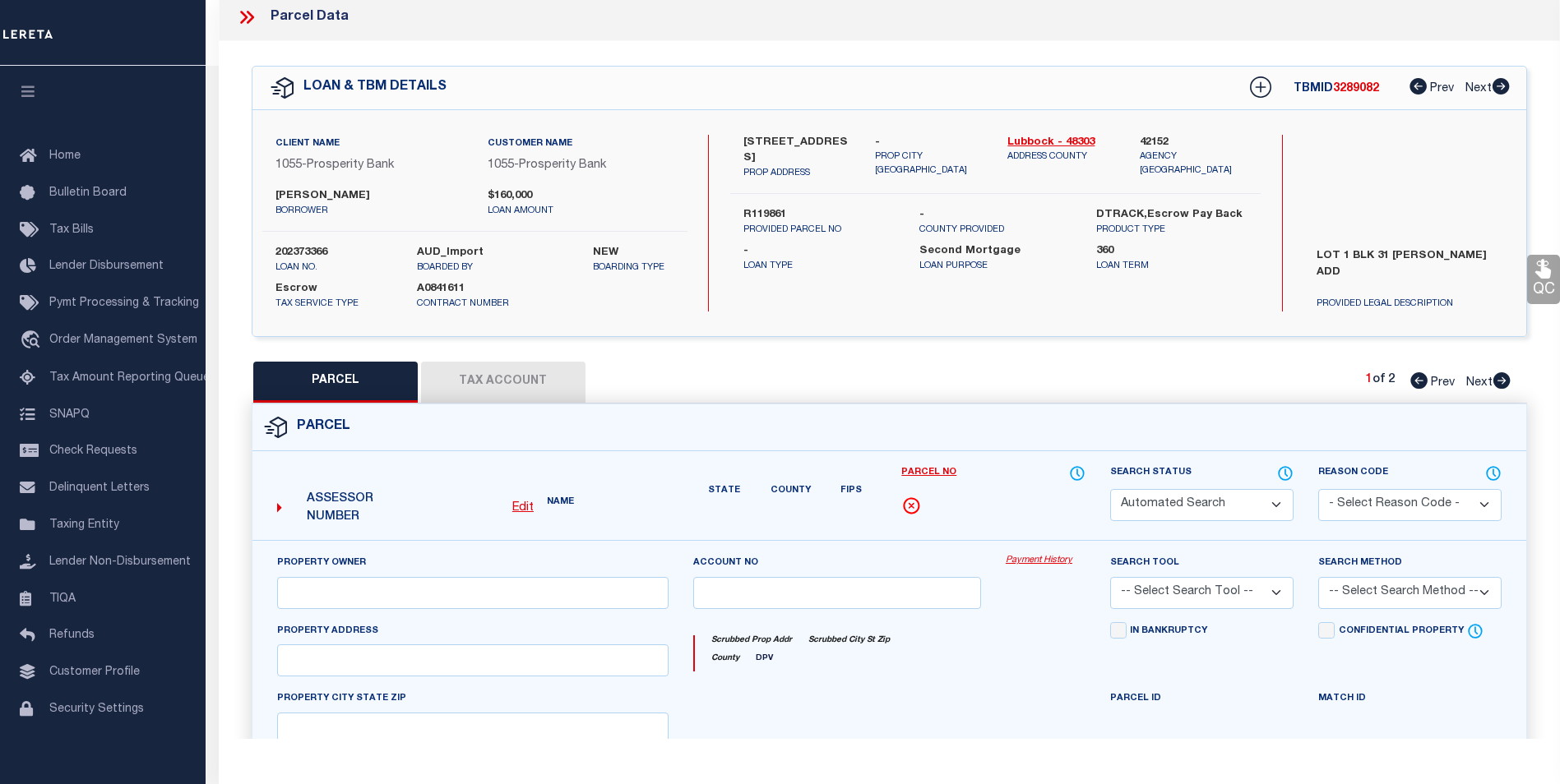
type input "[GEOGRAPHIC_DATA], [GEOGRAPHIC_DATA] 79403"
type textarea "[PERSON_NAME] BLK 31 L 1 & 2"
type textarea "PARCEL SPLIT"
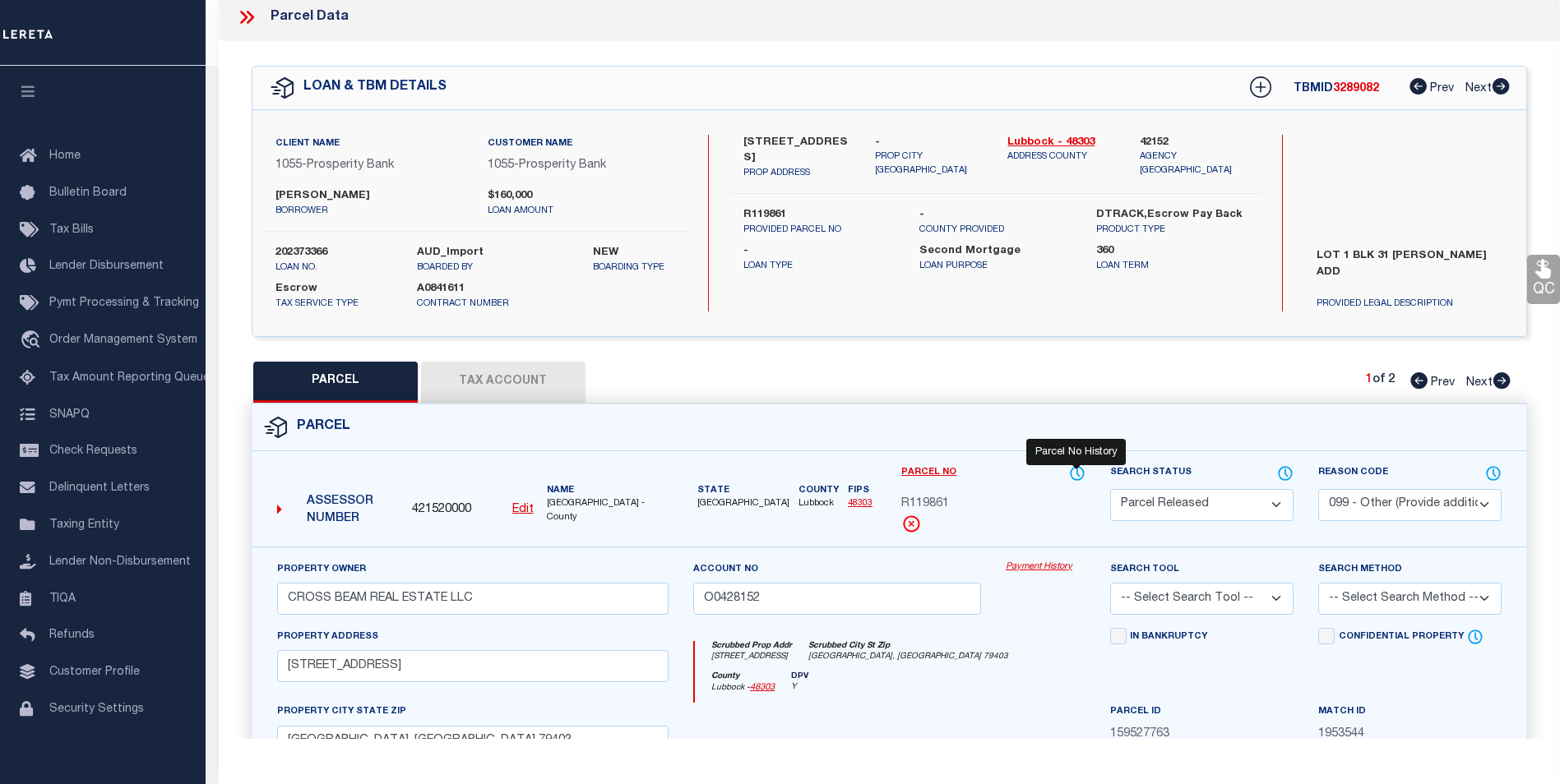
click at [1081, 473] on icon at bounding box center [1077, 474] width 17 height 18
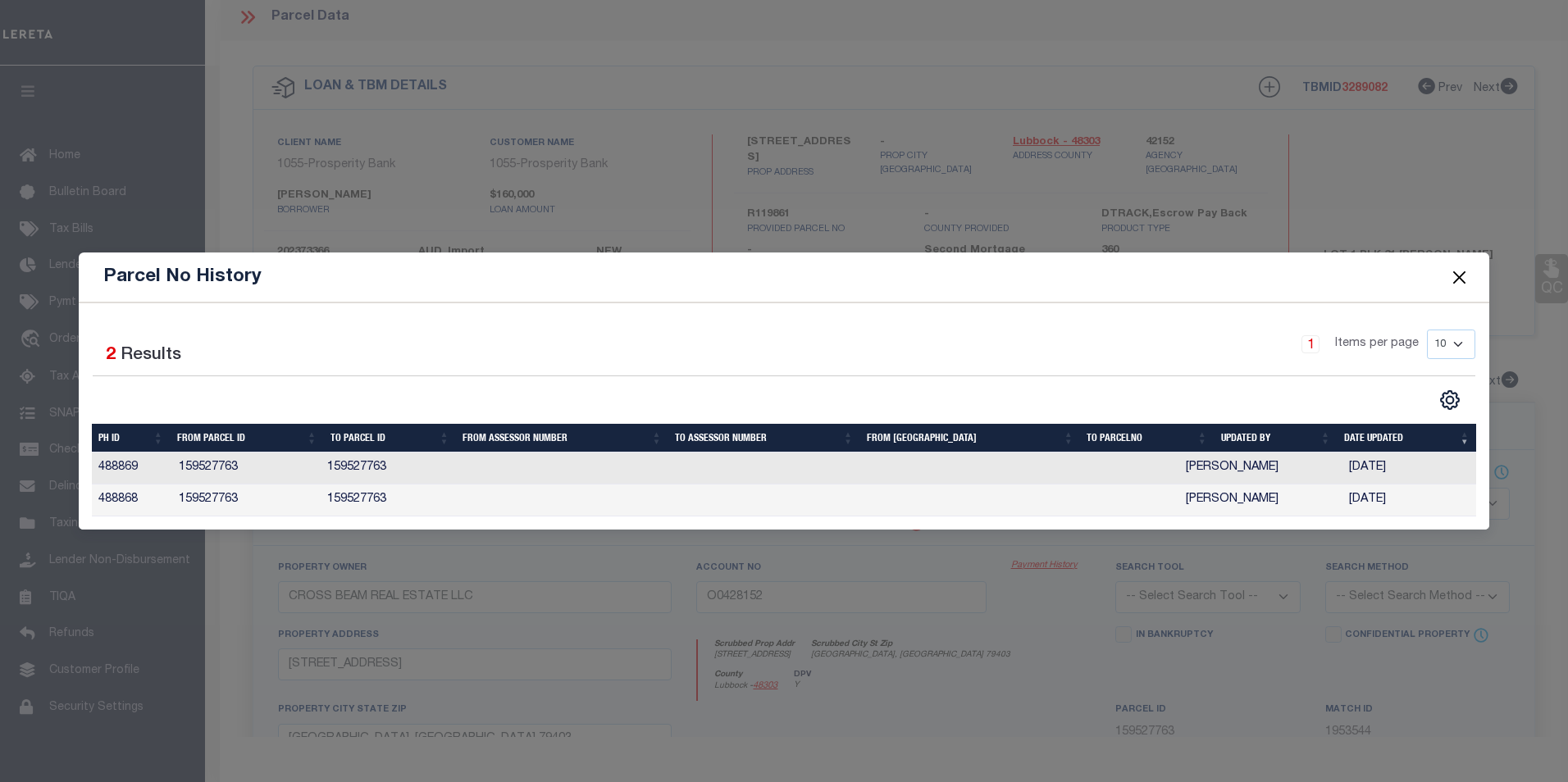
click at [1466, 274] on button "Close" at bounding box center [1459, 277] width 21 height 21
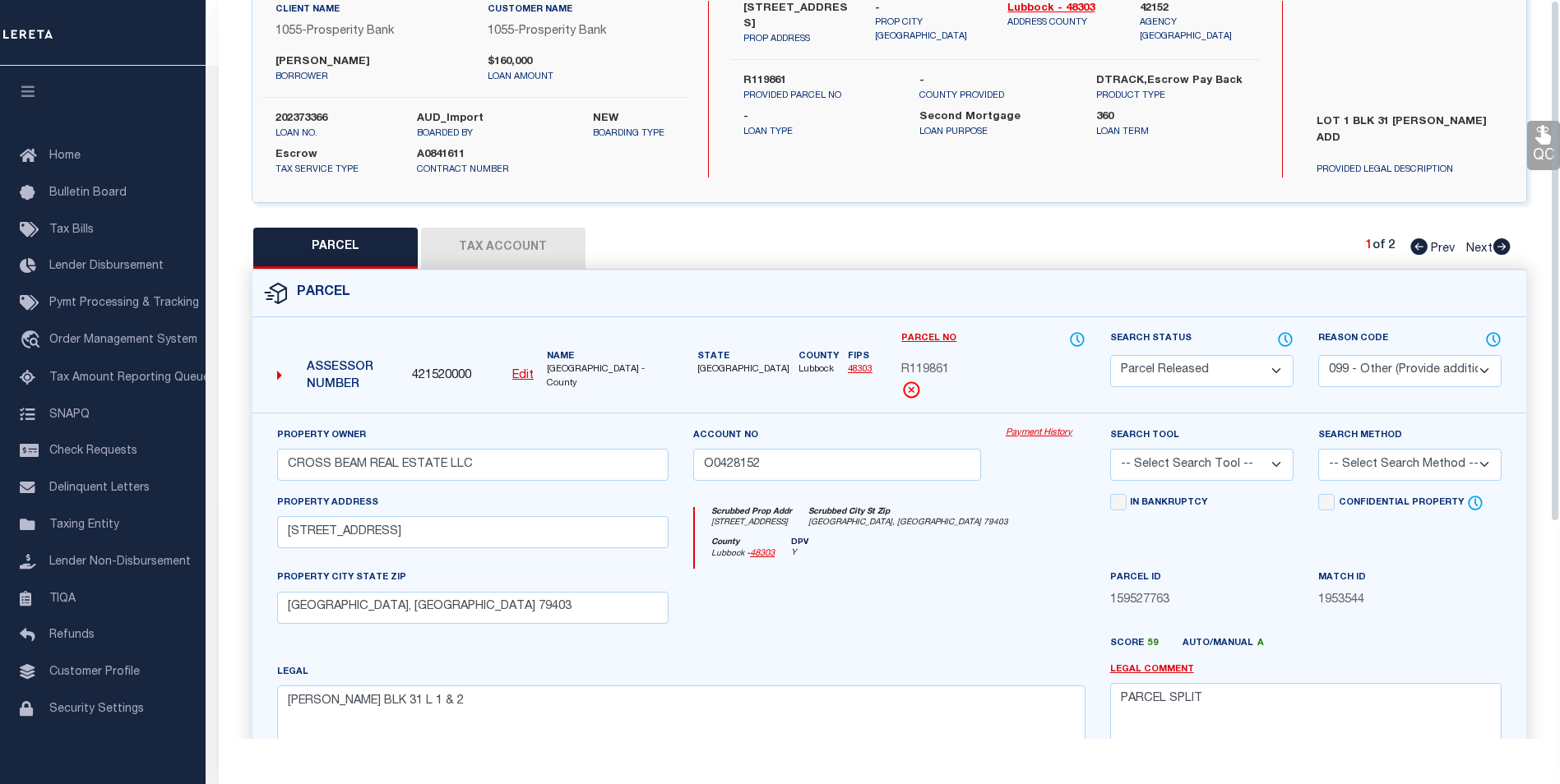
scroll to position [0, 0]
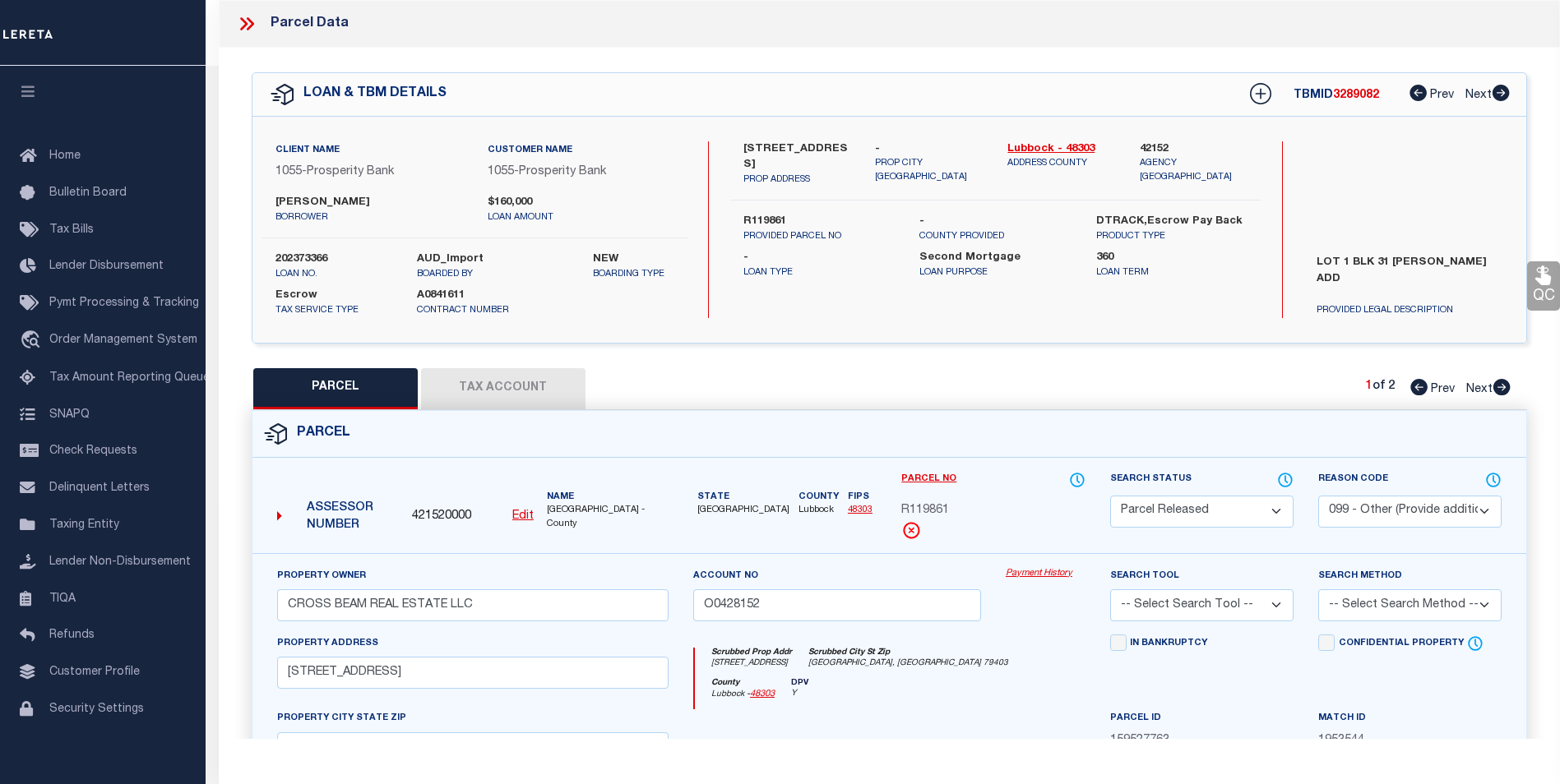
click at [245, 23] on icon at bounding box center [244, 24] width 8 height 14
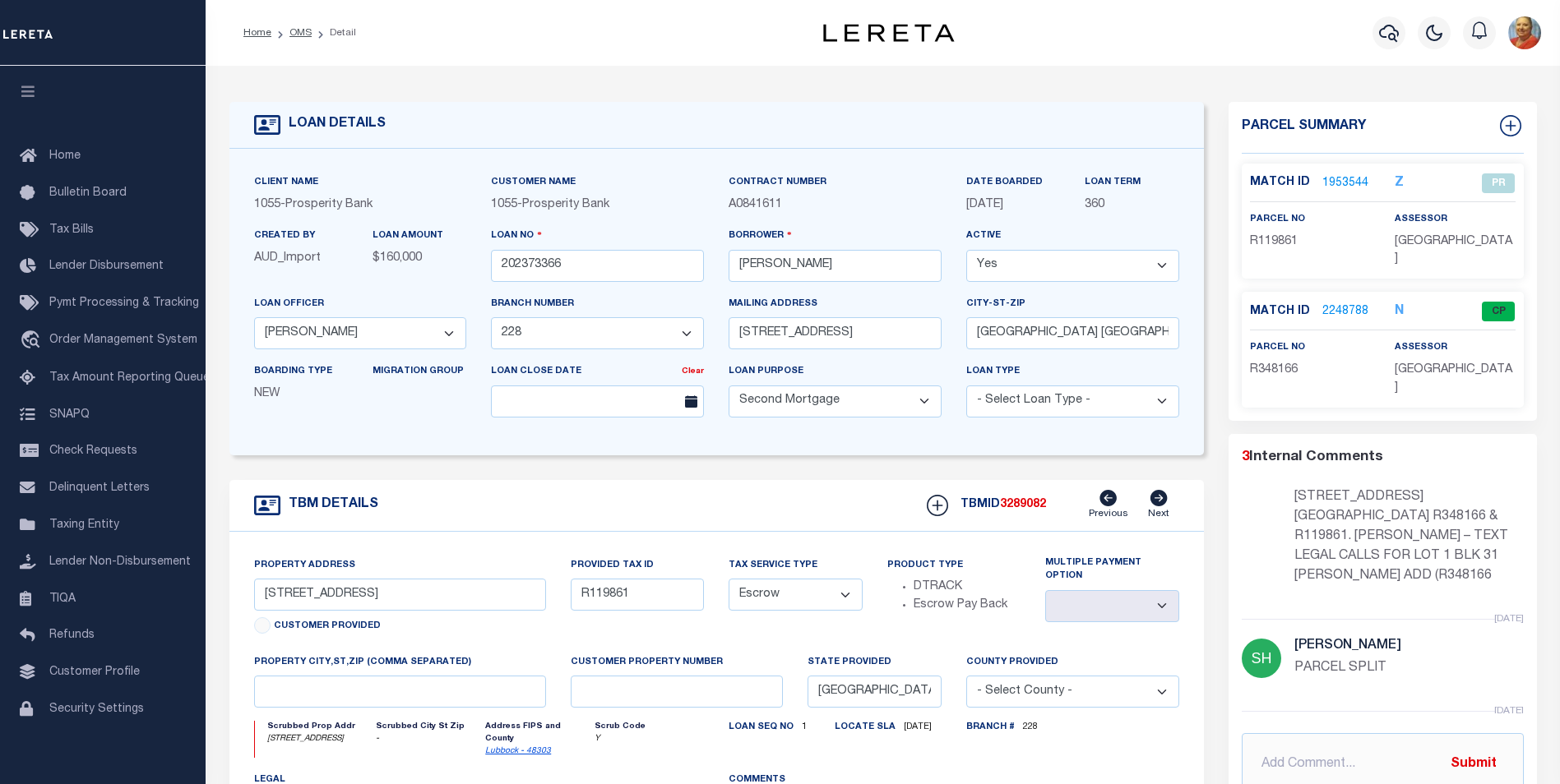
click at [1337, 175] on link "1953544" at bounding box center [1344, 183] width 46 height 17
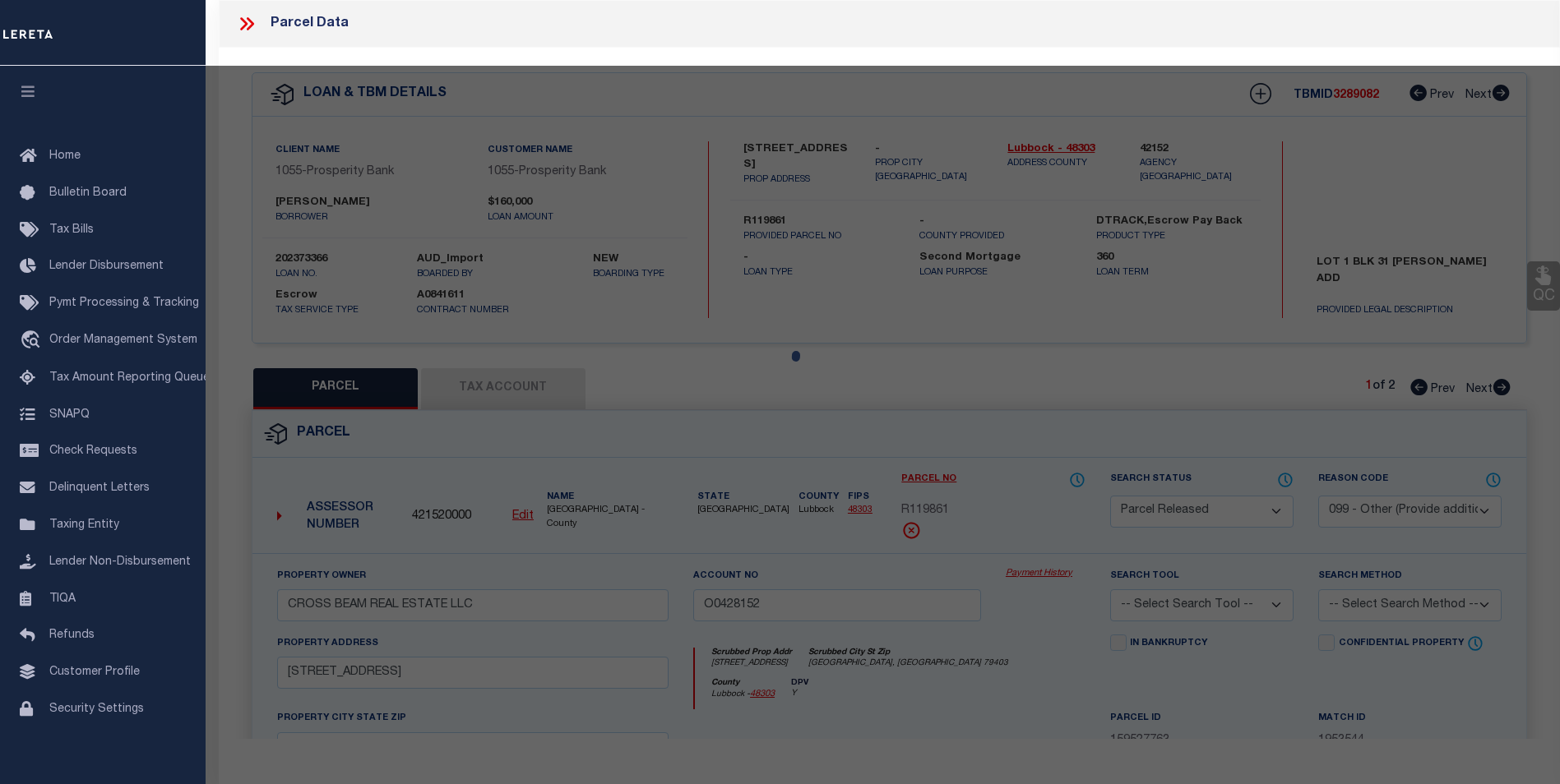
select select "AS"
select select
checkbox input "false"
select select "PR"
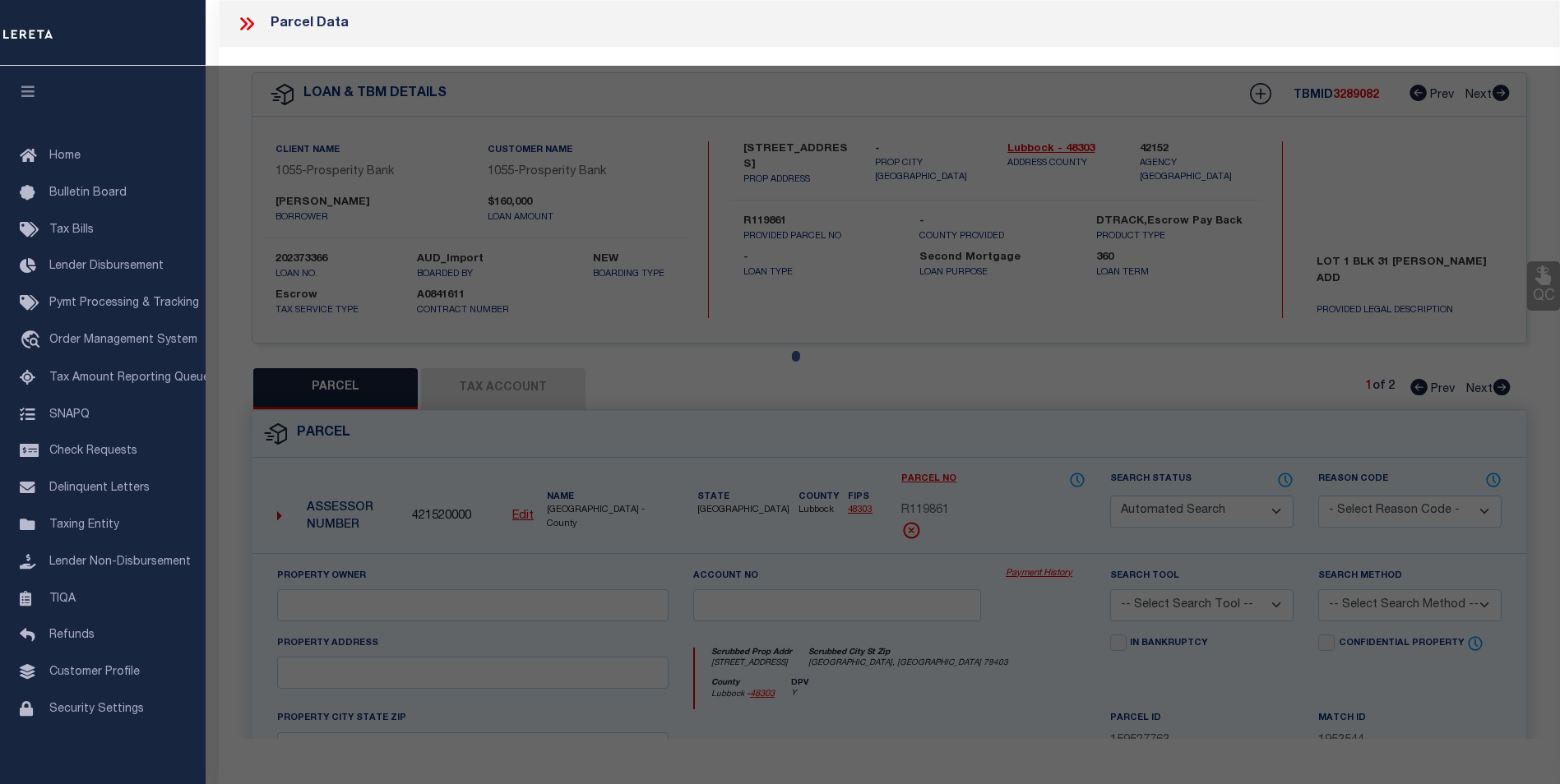
select select "099"
type input "CROSS BEAM REAL ESTATE LLC"
type input "O0428152"
type input "[STREET_ADDRESS]"
type input "[GEOGRAPHIC_DATA], [GEOGRAPHIC_DATA] 79403"
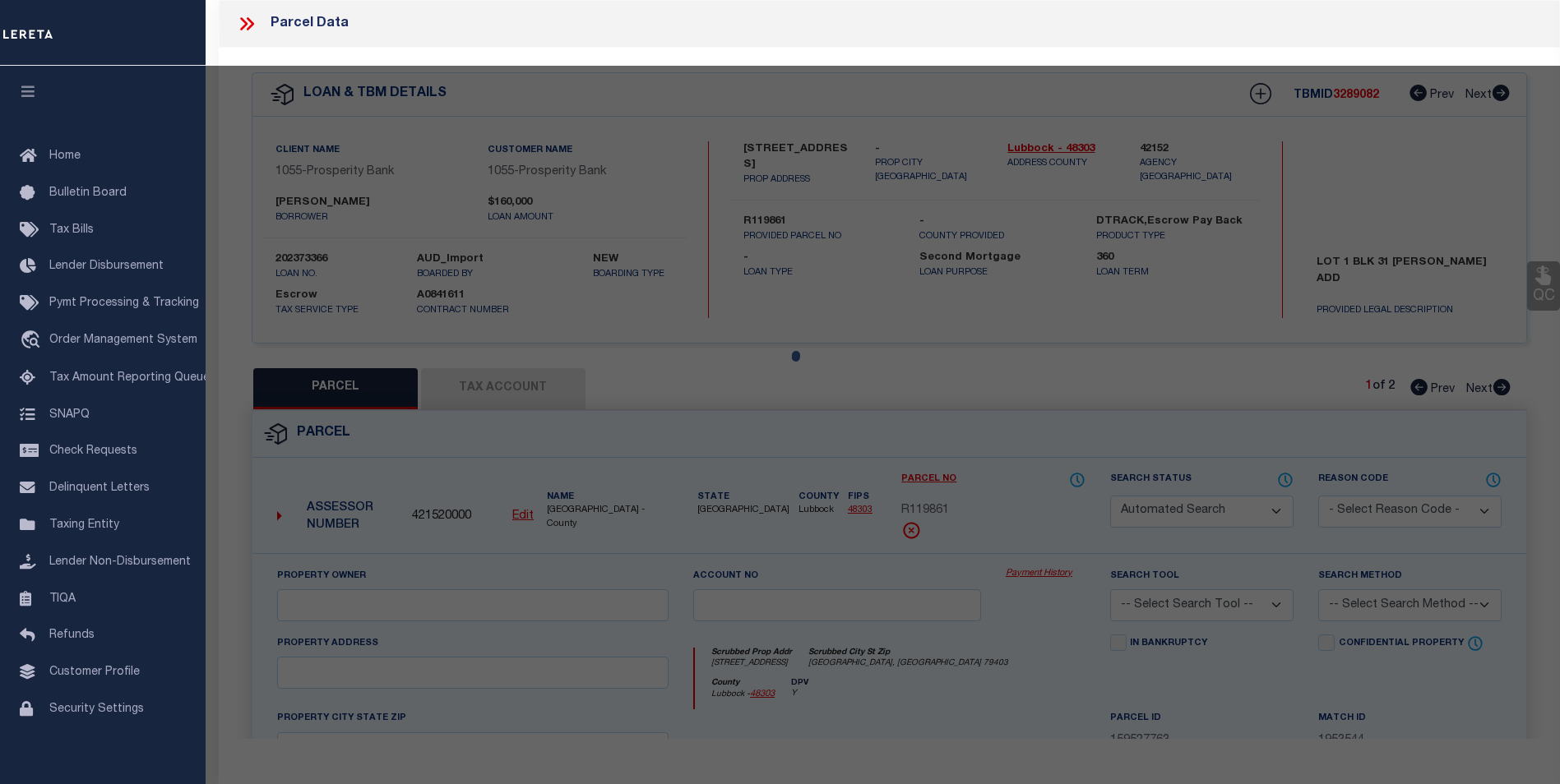
type textarea "[PERSON_NAME] BLK 31 L 1 & 2"
type textarea "PARCEL SPLIT"
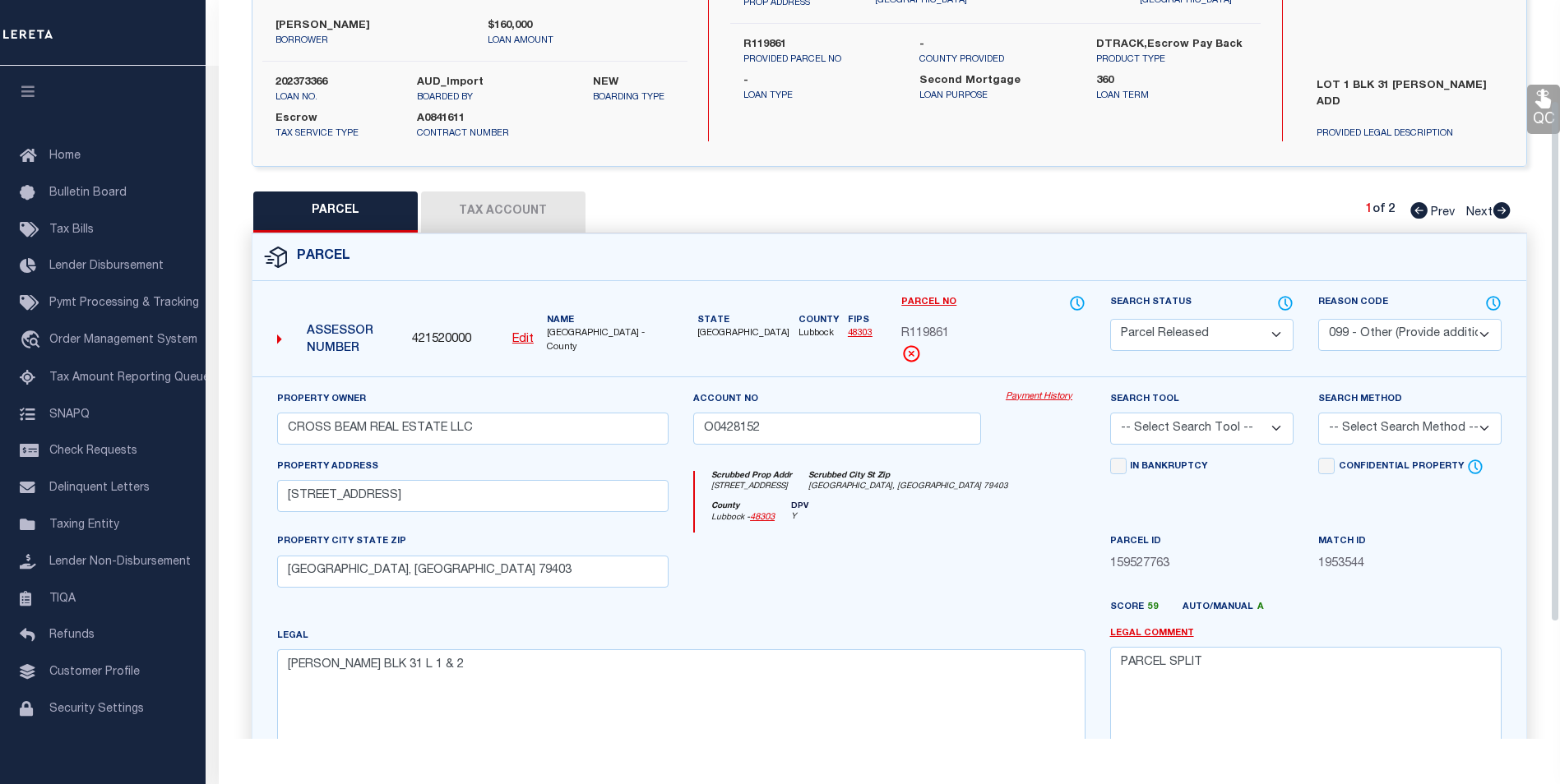
scroll to position [142, 0]
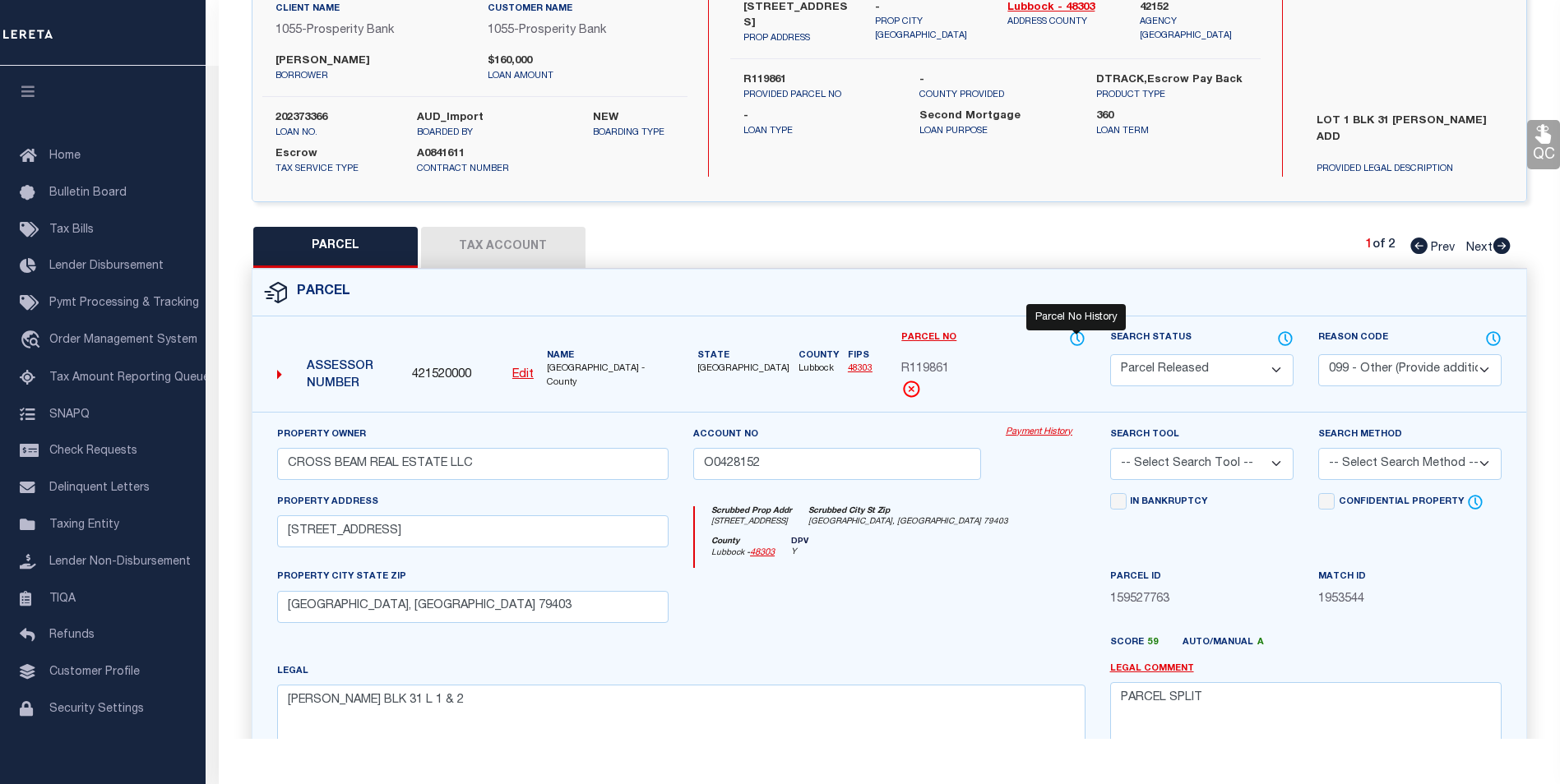
click at [1080, 337] on icon at bounding box center [1077, 339] width 17 height 18
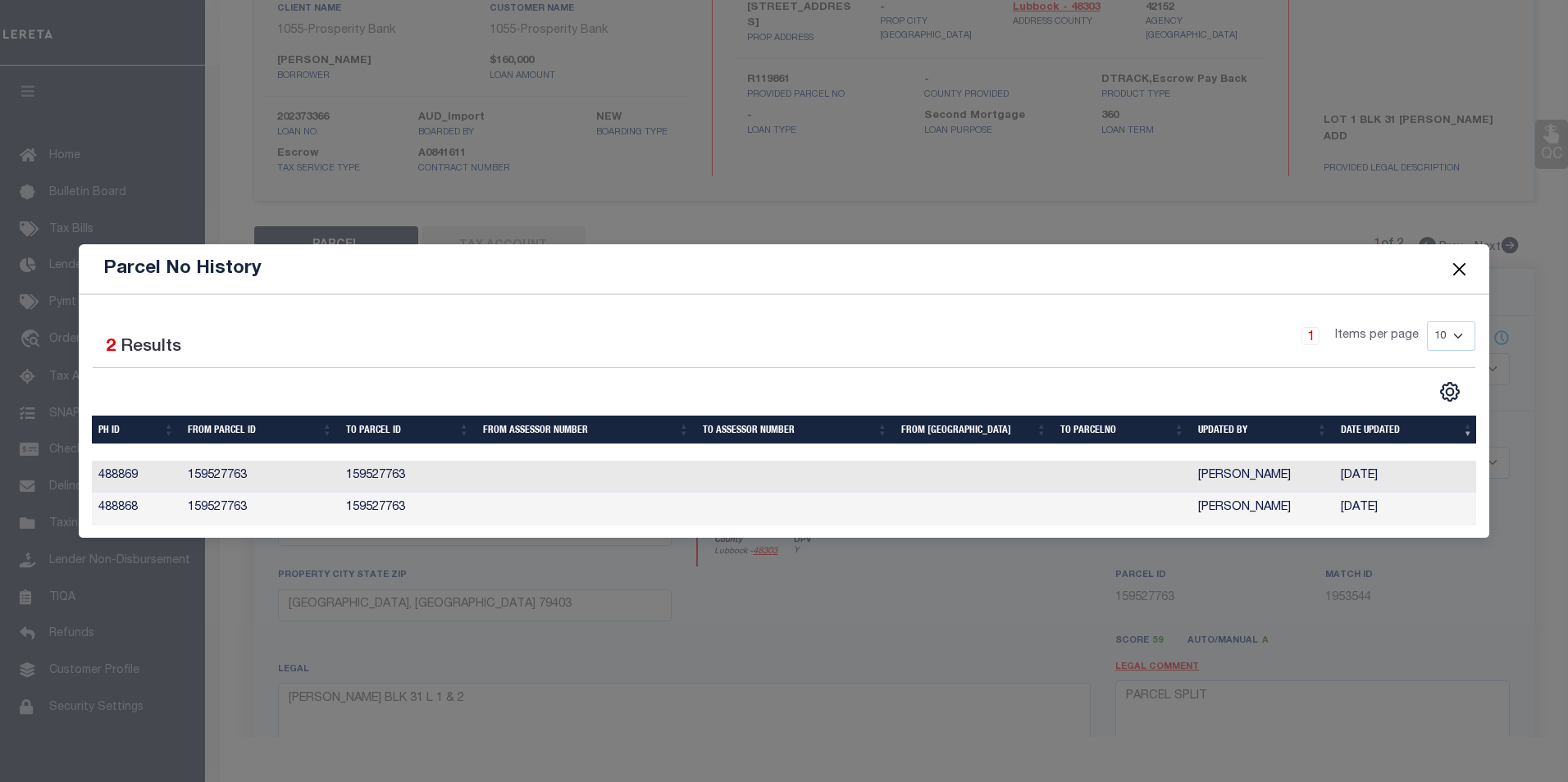
click at [1458, 263] on button "Close" at bounding box center [1459, 269] width 21 height 21
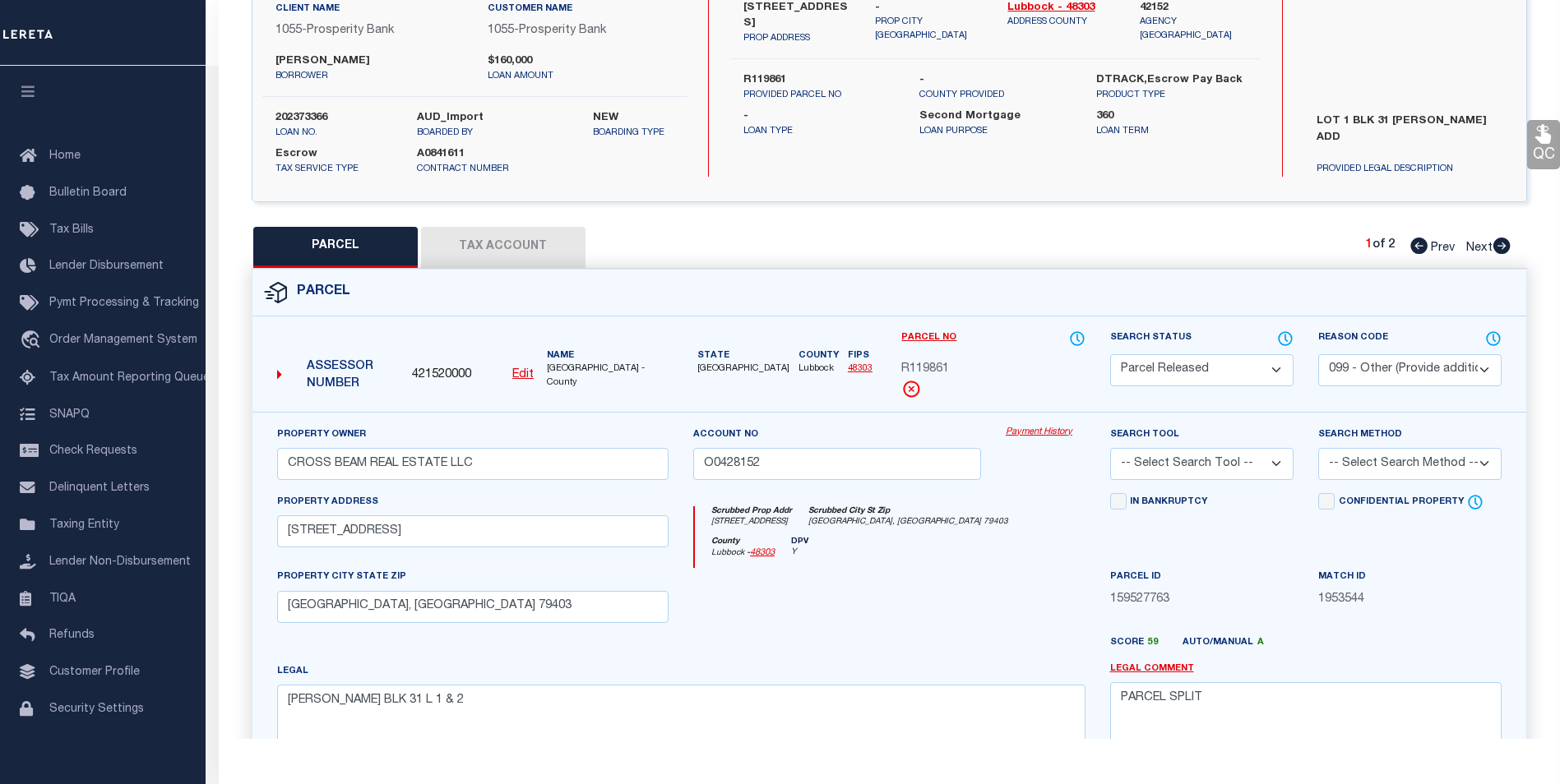
click at [514, 240] on button "Tax Account" at bounding box center [503, 247] width 164 height 41
select select "100"
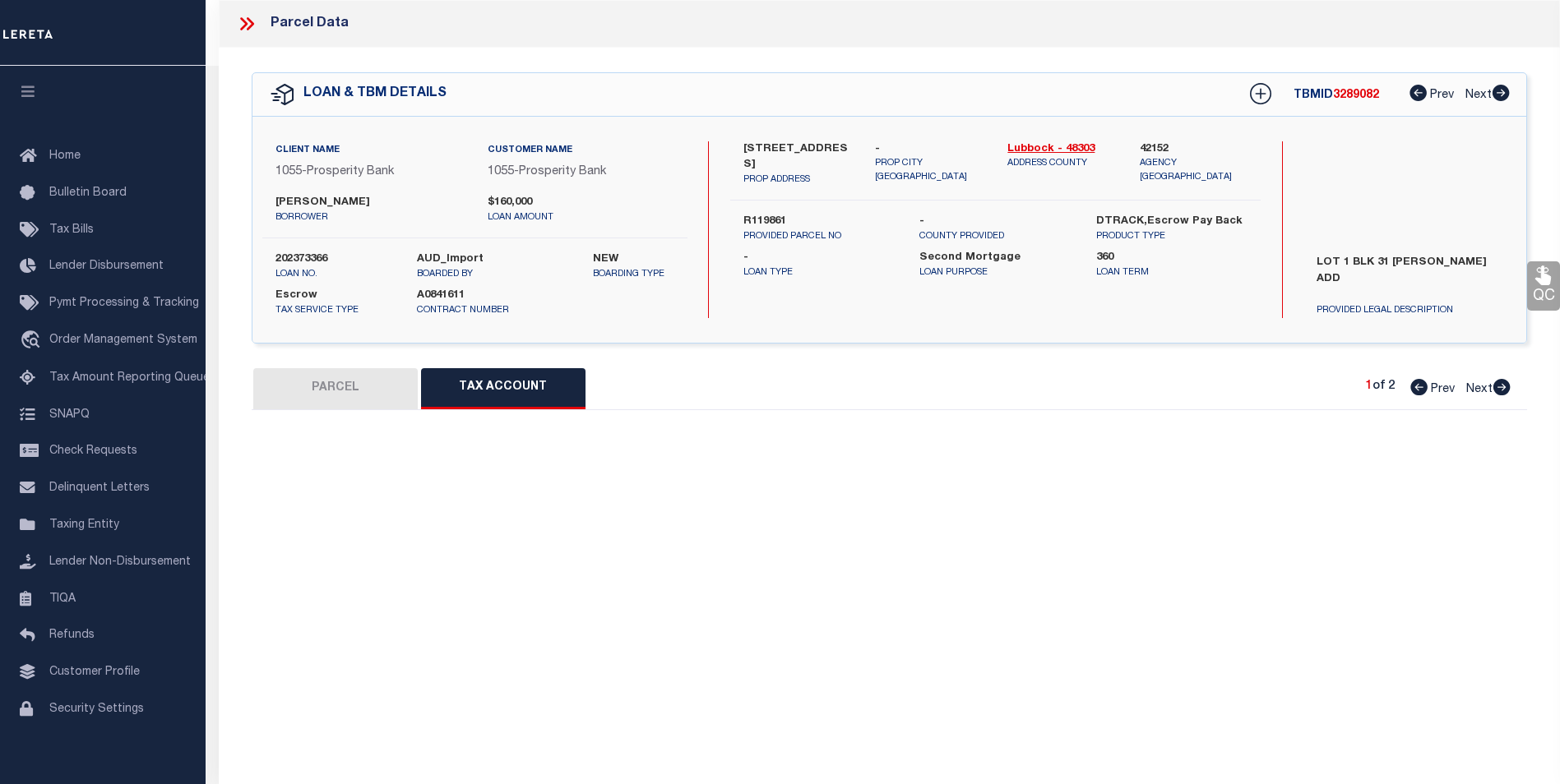
scroll to position [0, 0]
select select "100"
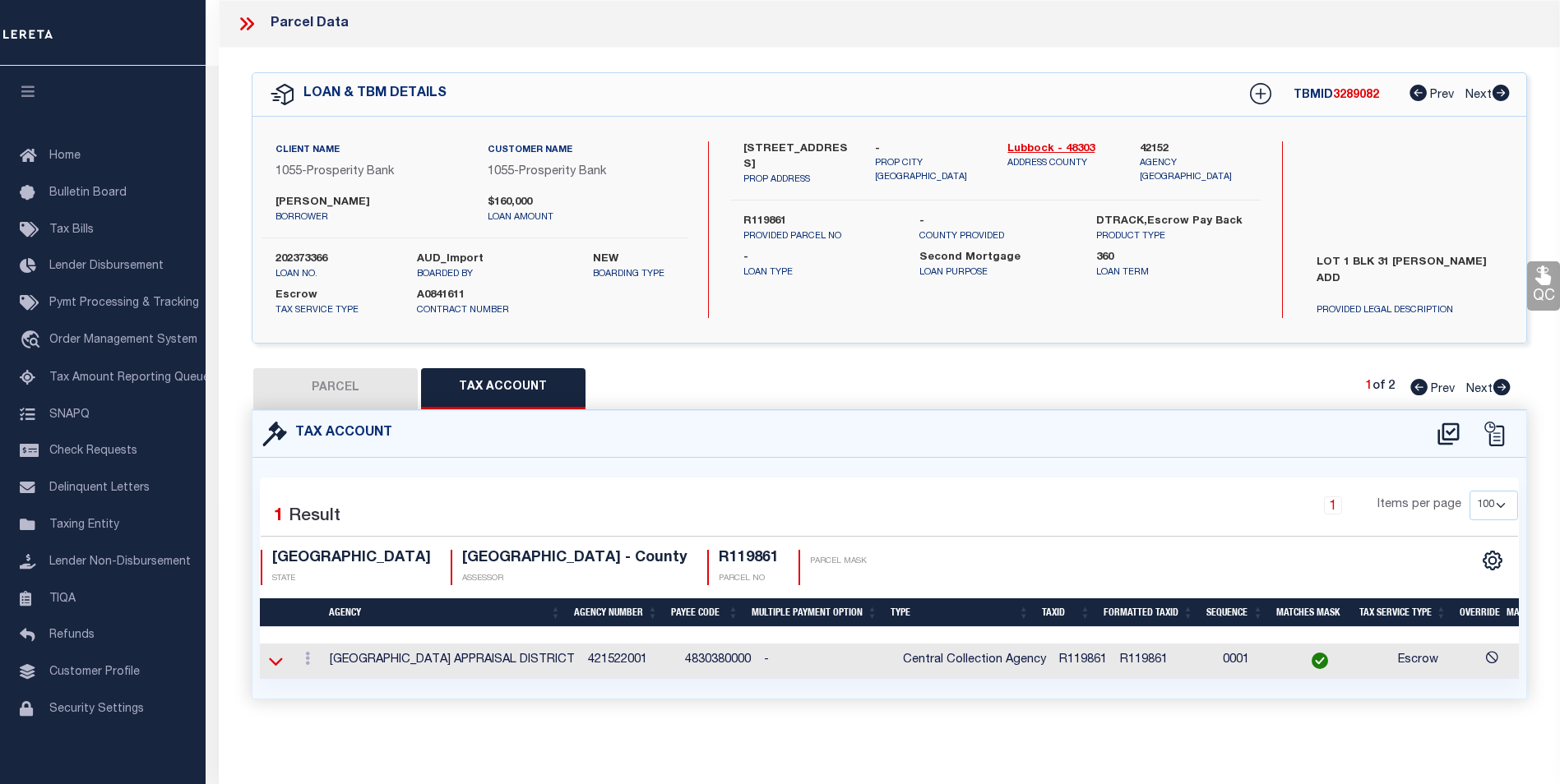
click at [277, 661] on icon at bounding box center [276, 662] width 14 height 17
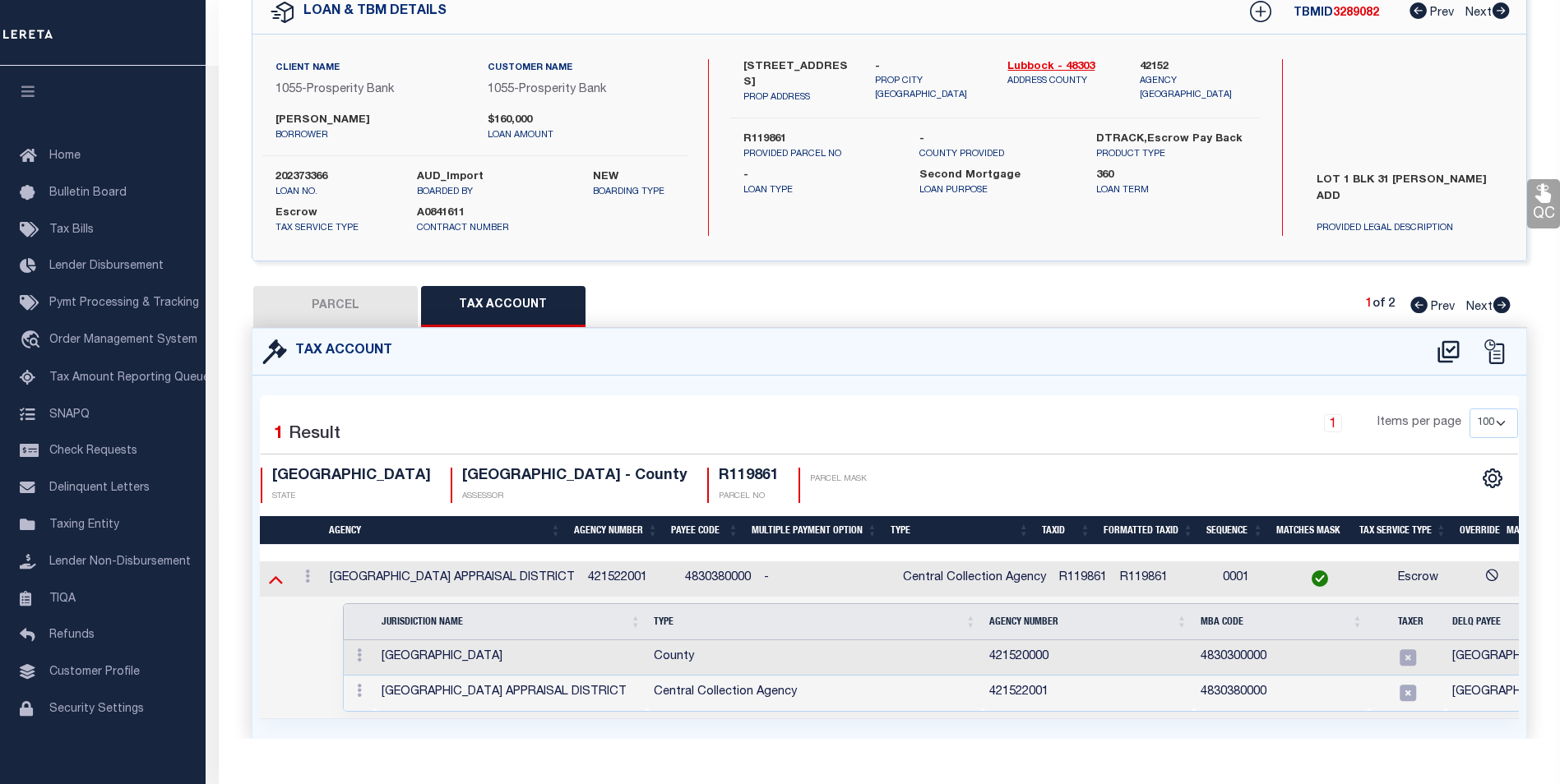
click at [277, 582] on icon at bounding box center [276, 579] width 14 height 17
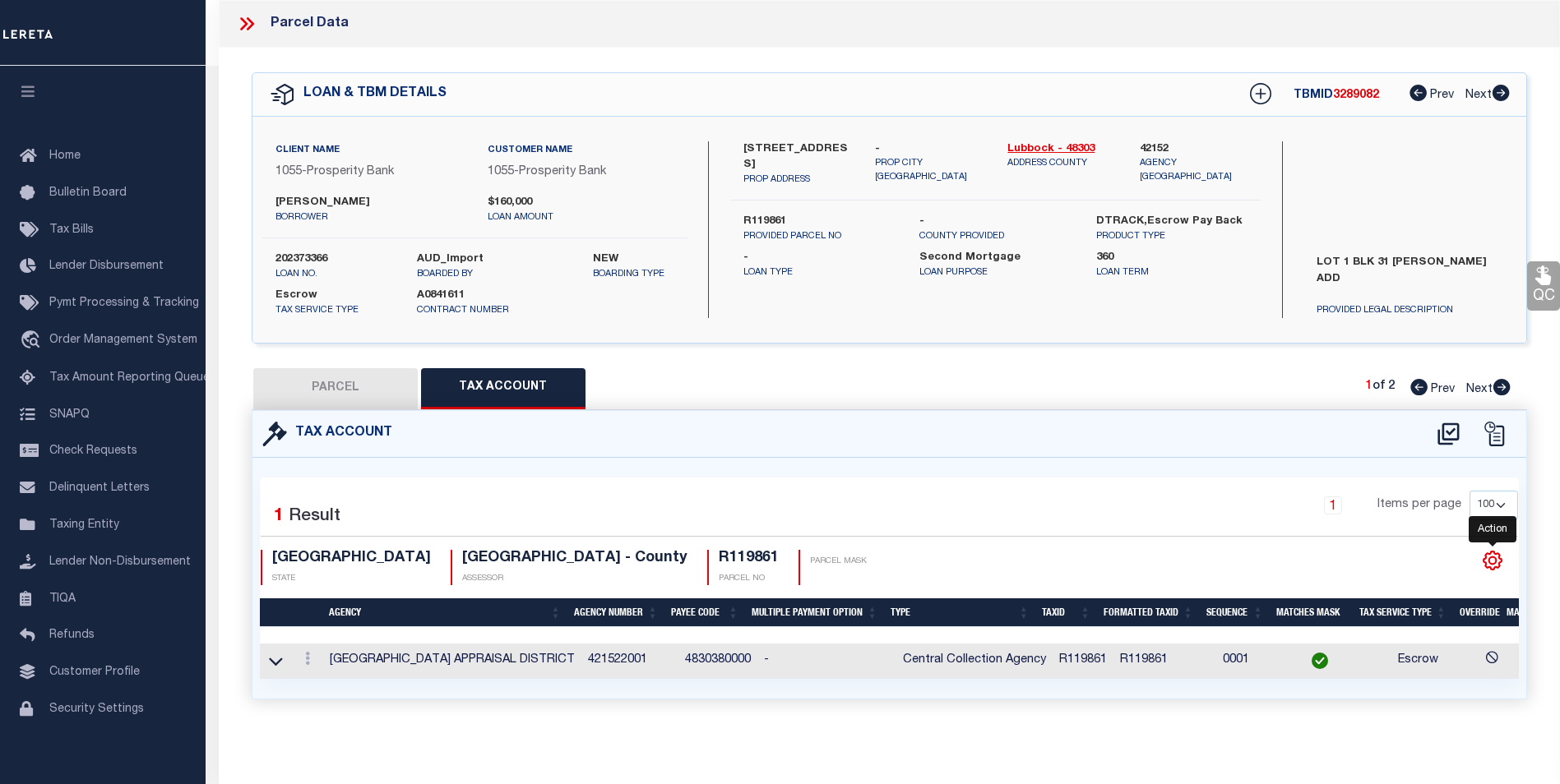
click at [1488, 555] on icon "" at bounding box center [1493, 561] width 21 height 21
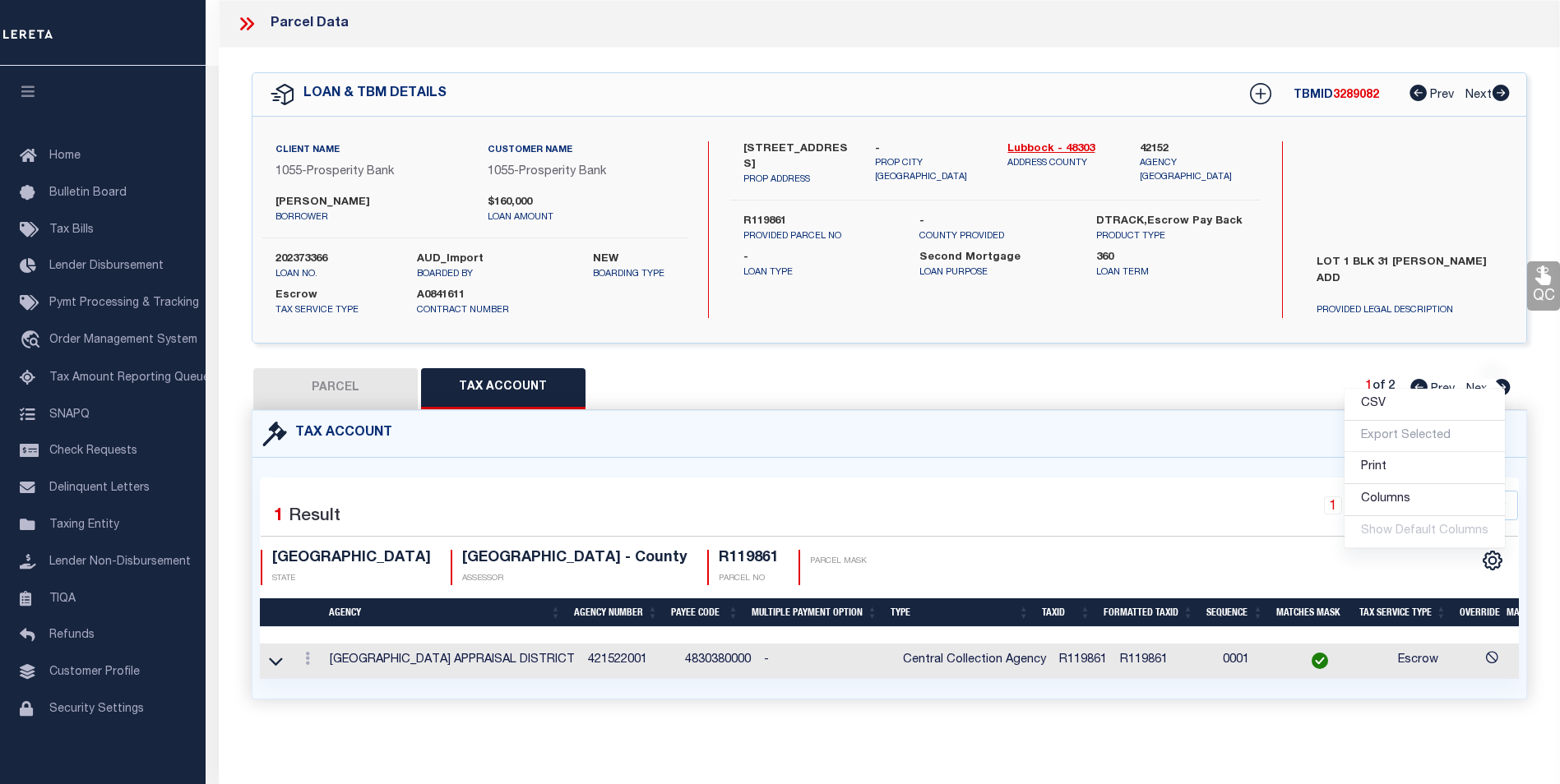
click at [1160, 550] on div "CSV Export Selected Print Show Filter Show Search Columns 0: 1: 2: Agency 3: Ag…" at bounding box center [1204, 568] width 629 height 35
click at [246, 23] on icon at bounding box center [244, 24] width 8 height 14
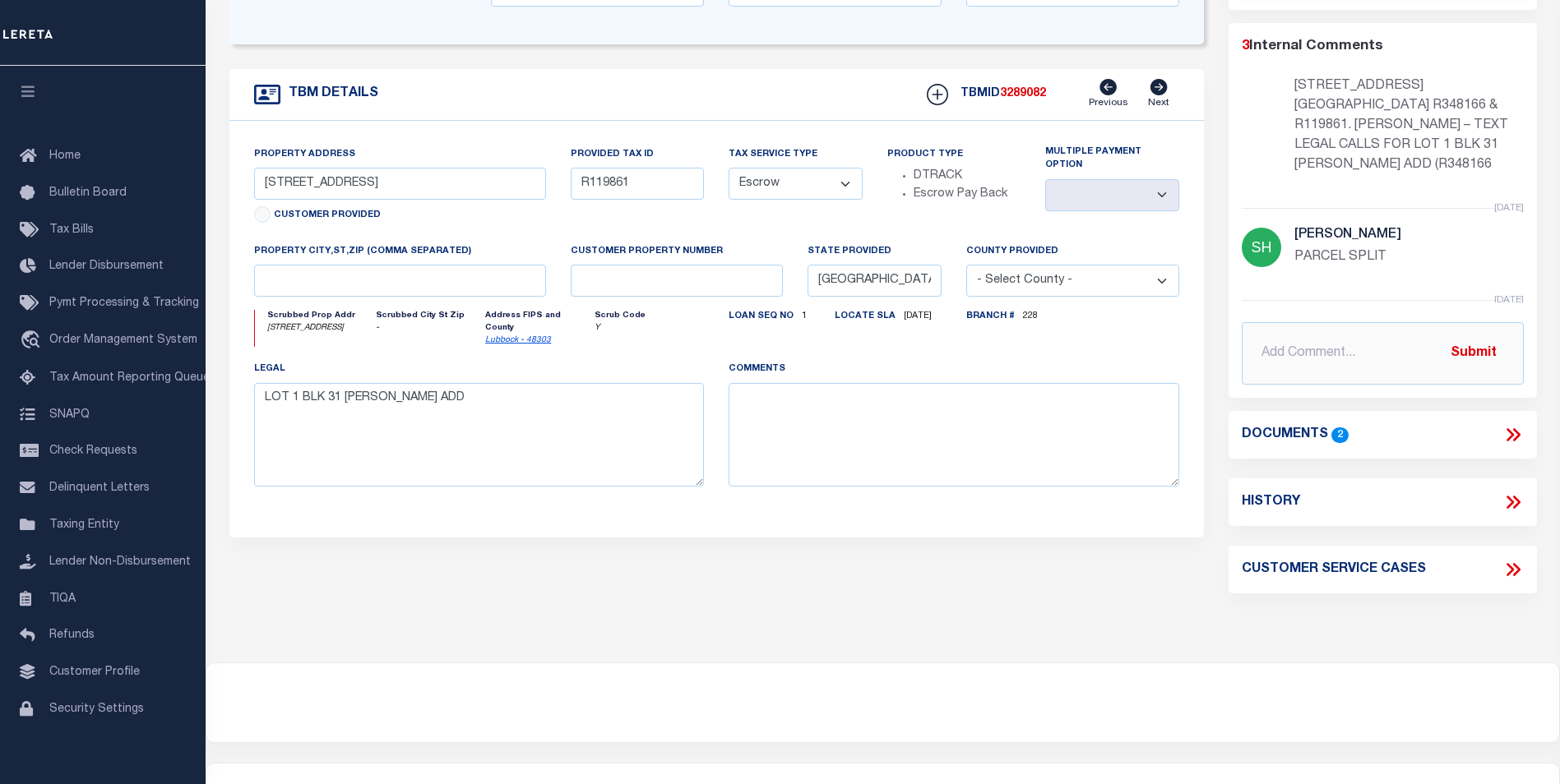
click at [520, 337] on link "Lubbock - 48303" at bounding box center [518, 341] width 66 height 8
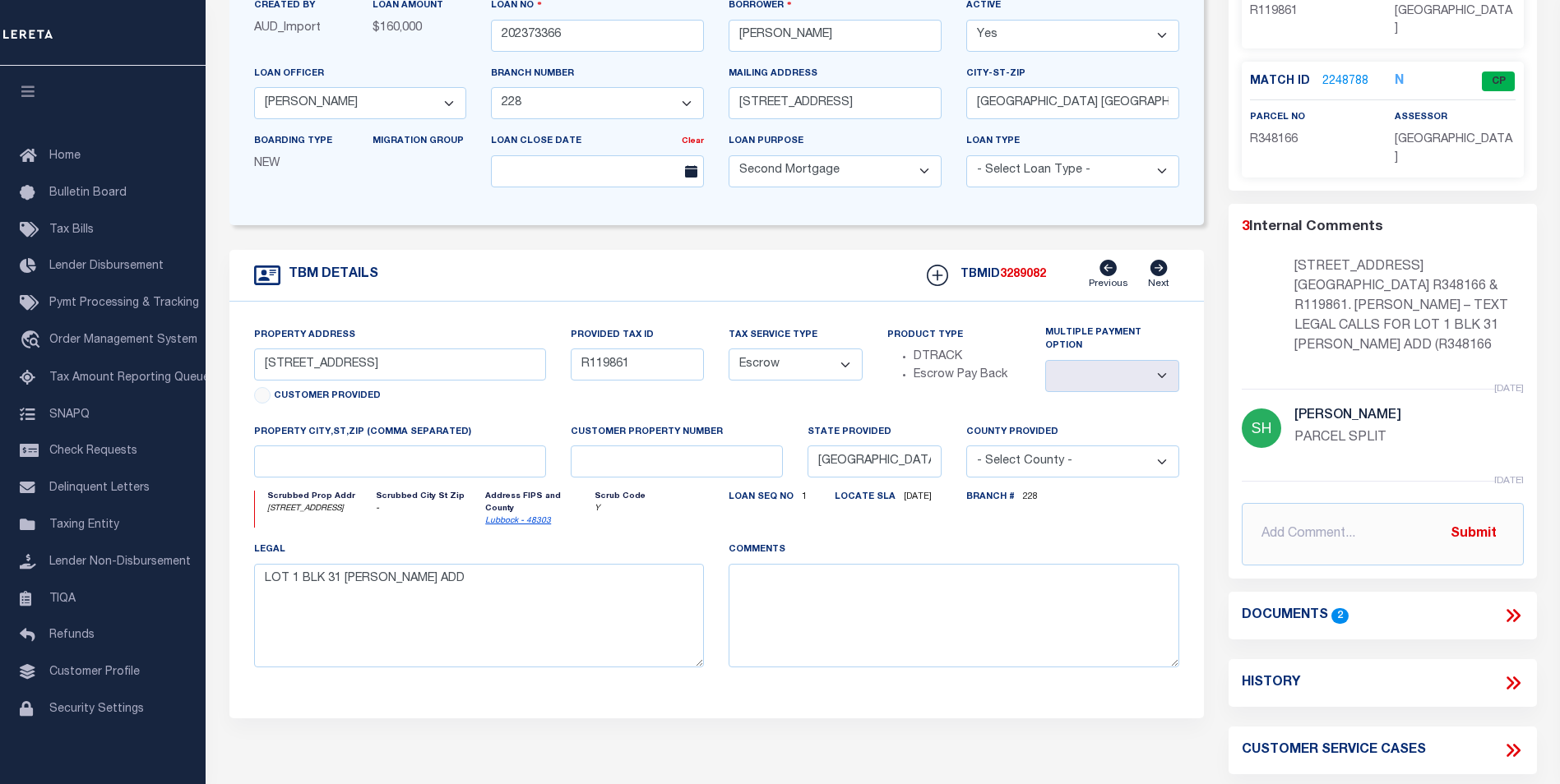
scroll to position [246, 0]
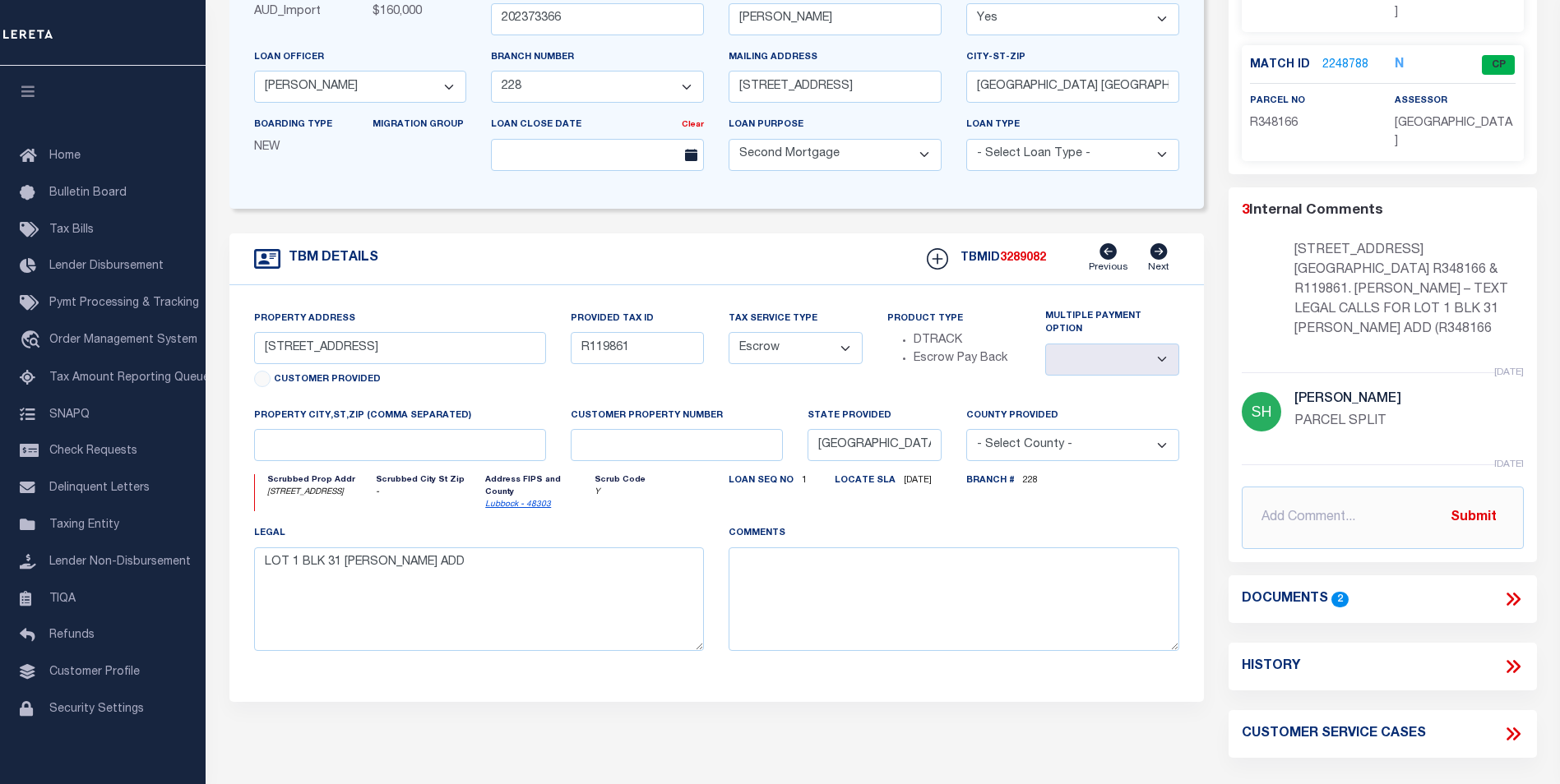
click at [1513, 656] on icon at bounding box center [1513, 667] width 21 height 21
select select "100"
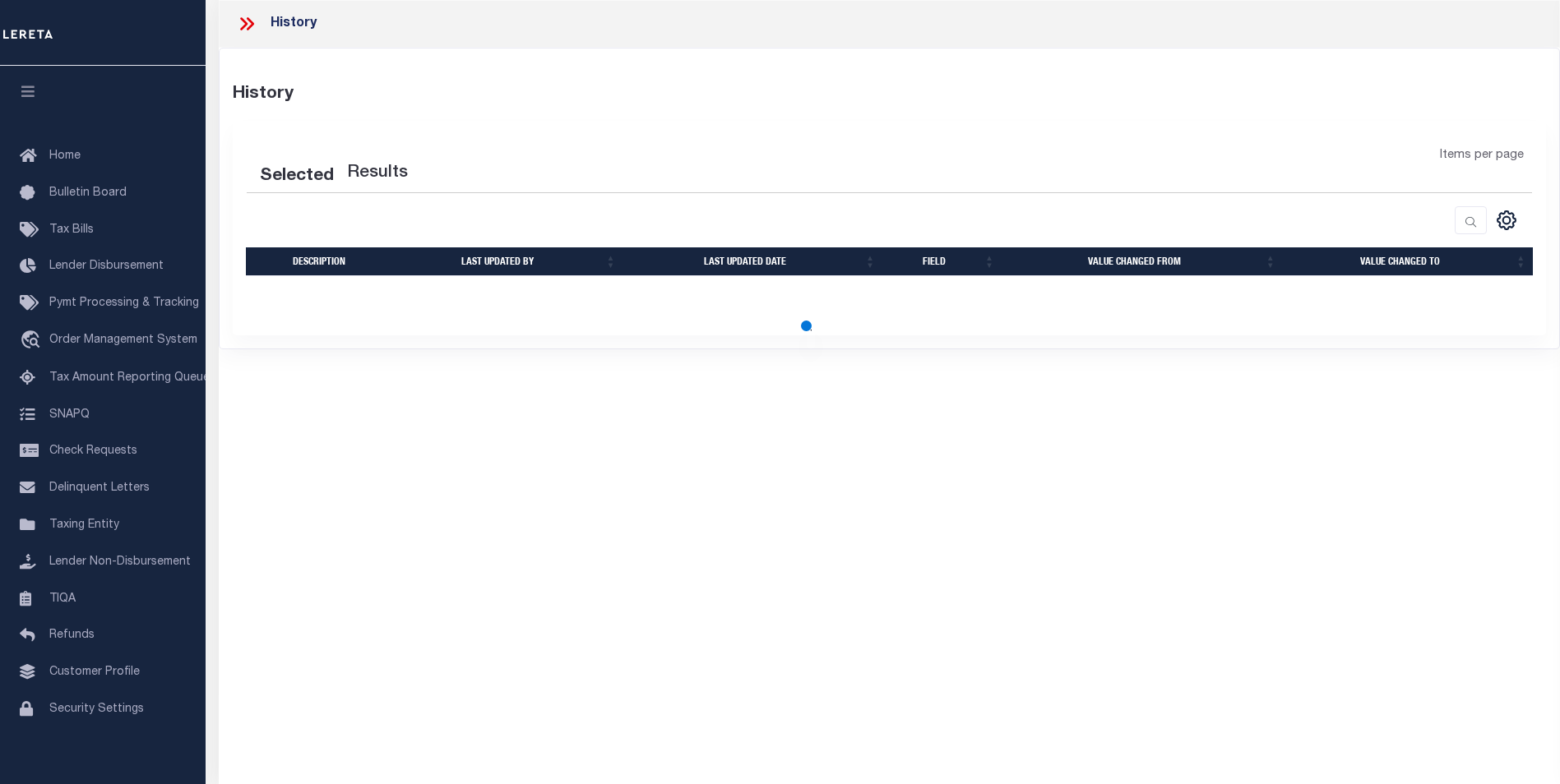
select select "100"
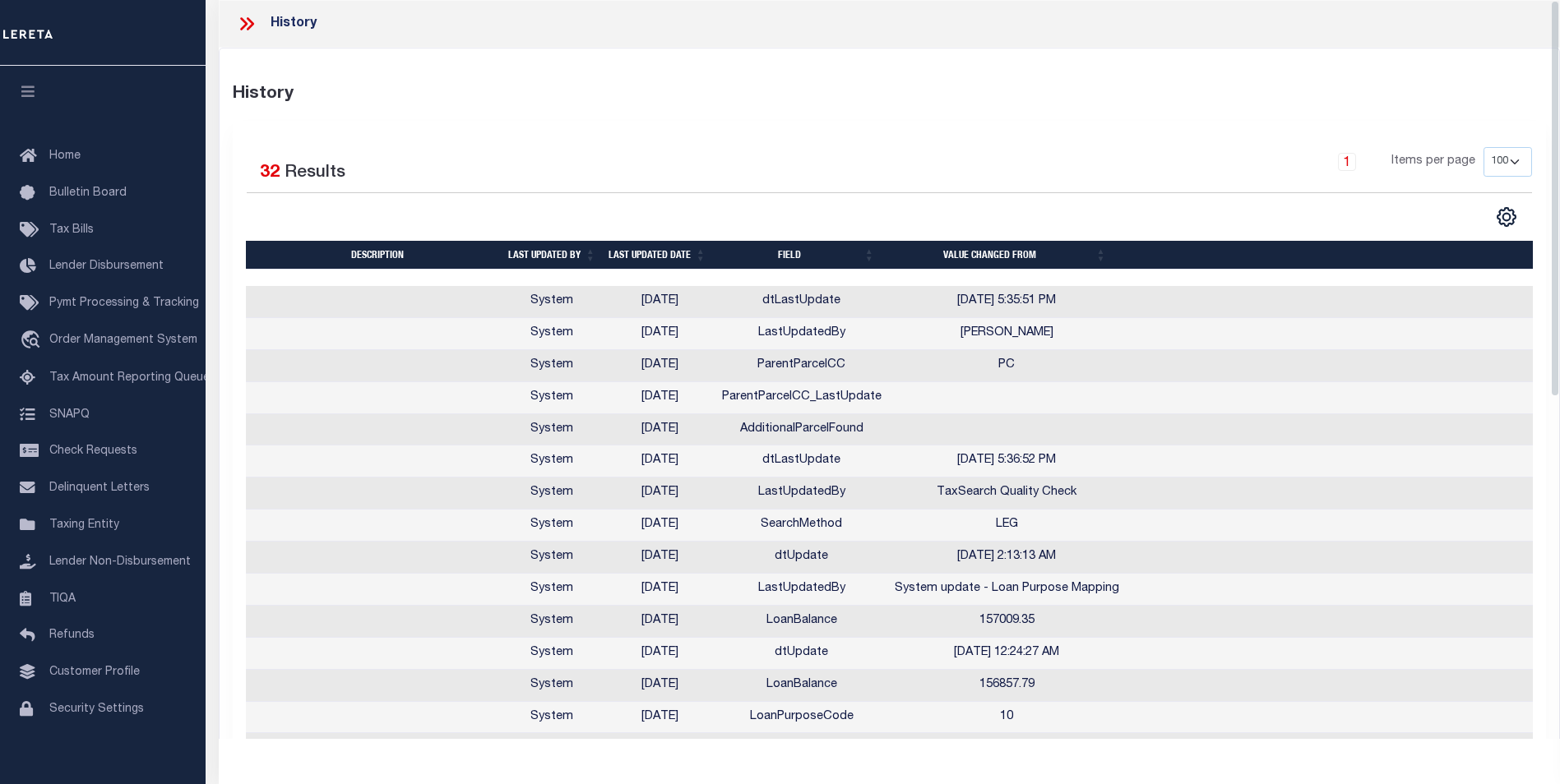
scroll to position [0, 0]
click at [243, 21] on icon at bounding box center [244, 24] width 8 height 14
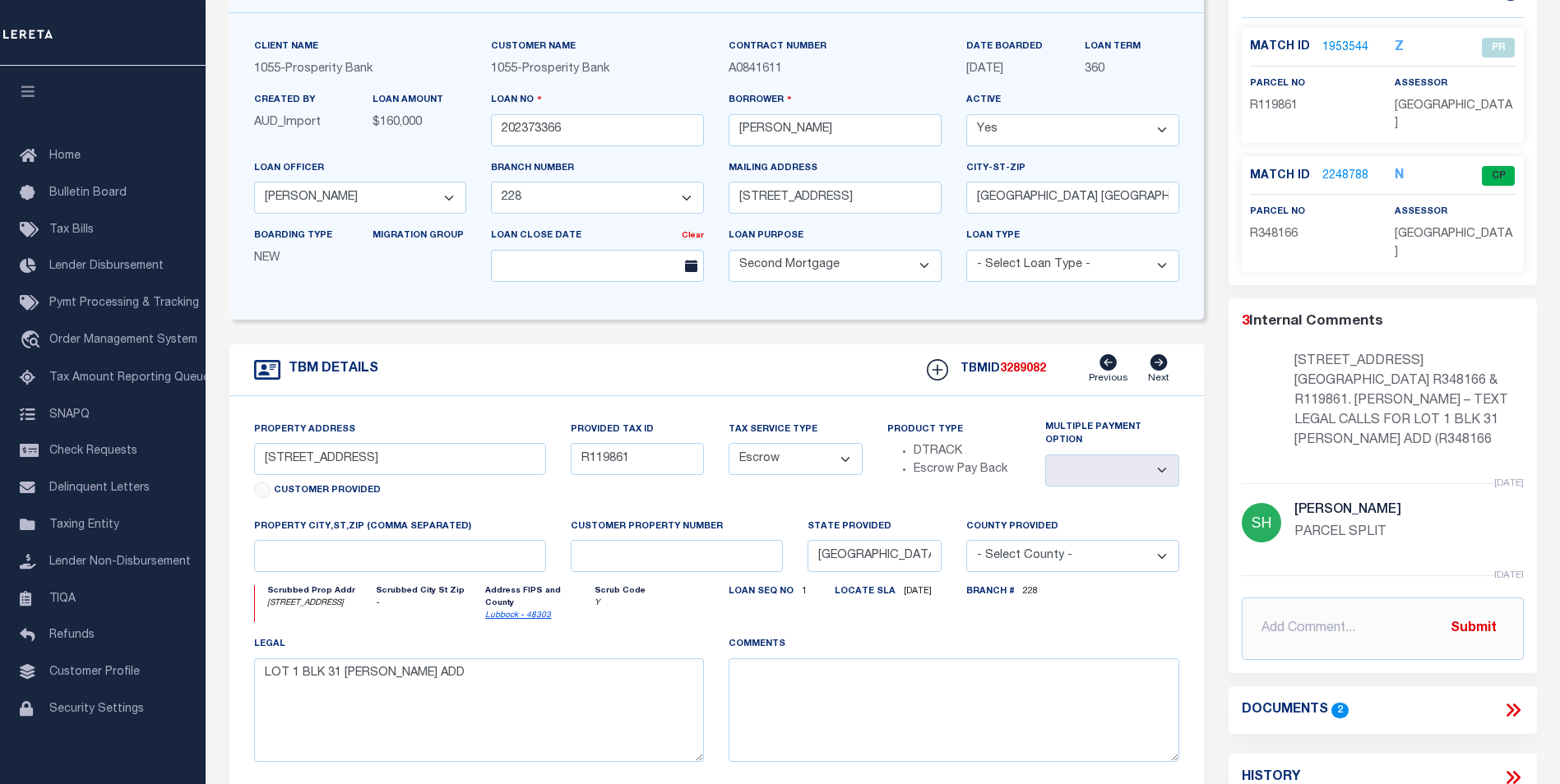
scroll to position [329, 0]
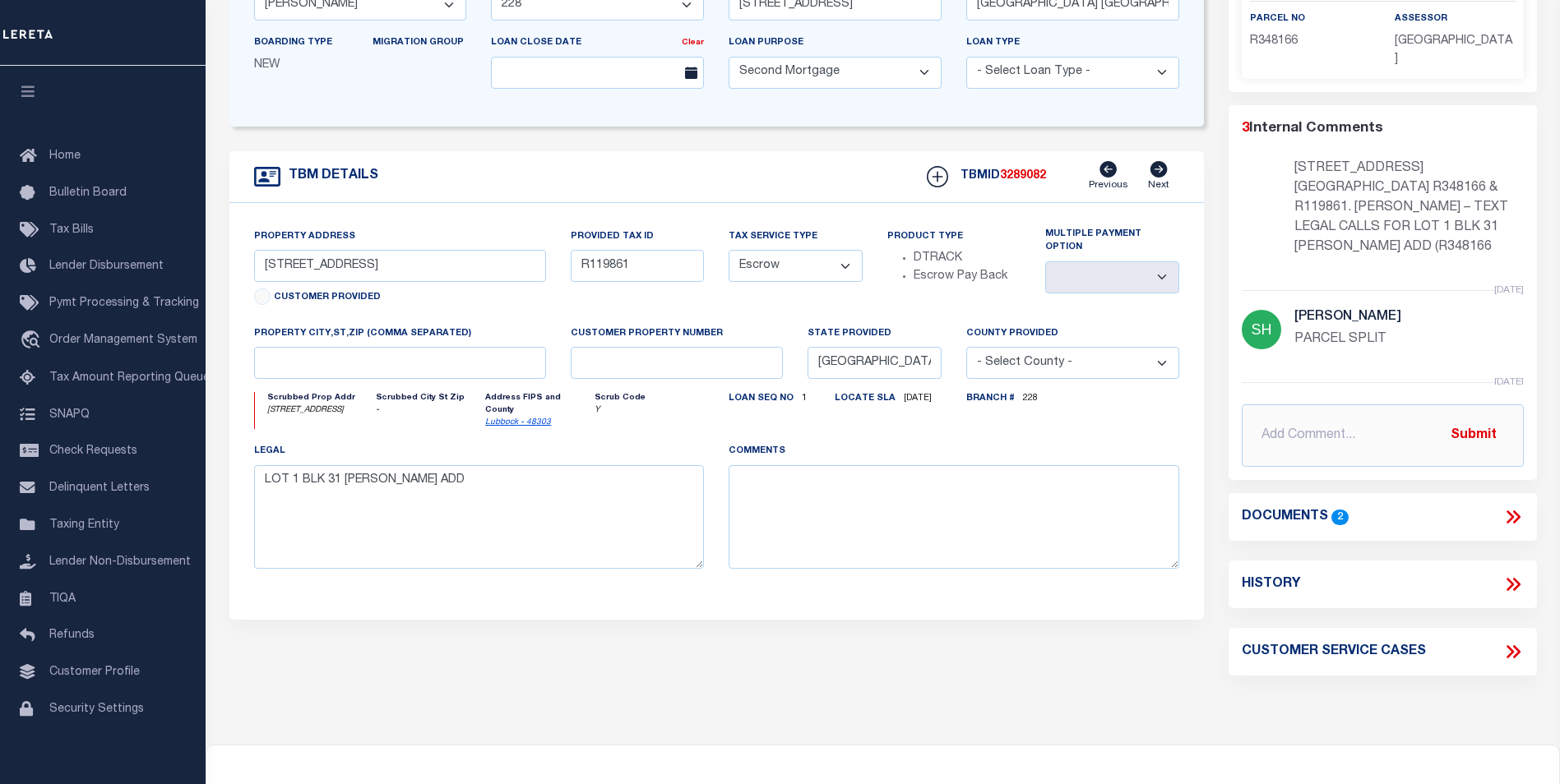
click at [1516, 510] on icon at bounding box center [1516, 517] width 8 height 14
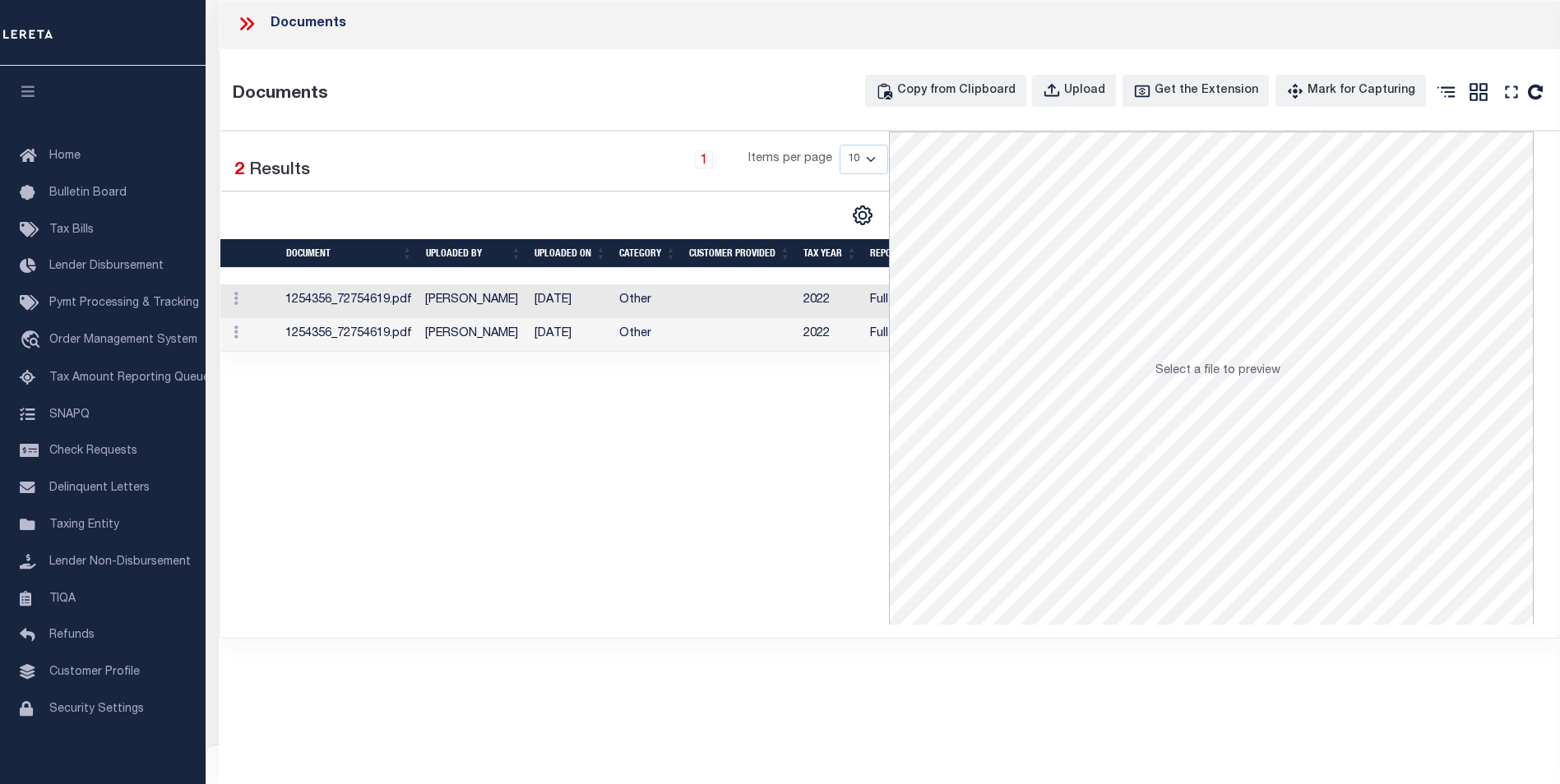
click at [488, 297] on td "[PERSON_NAME]" at bounding box center [473, 301] width 110 height 34
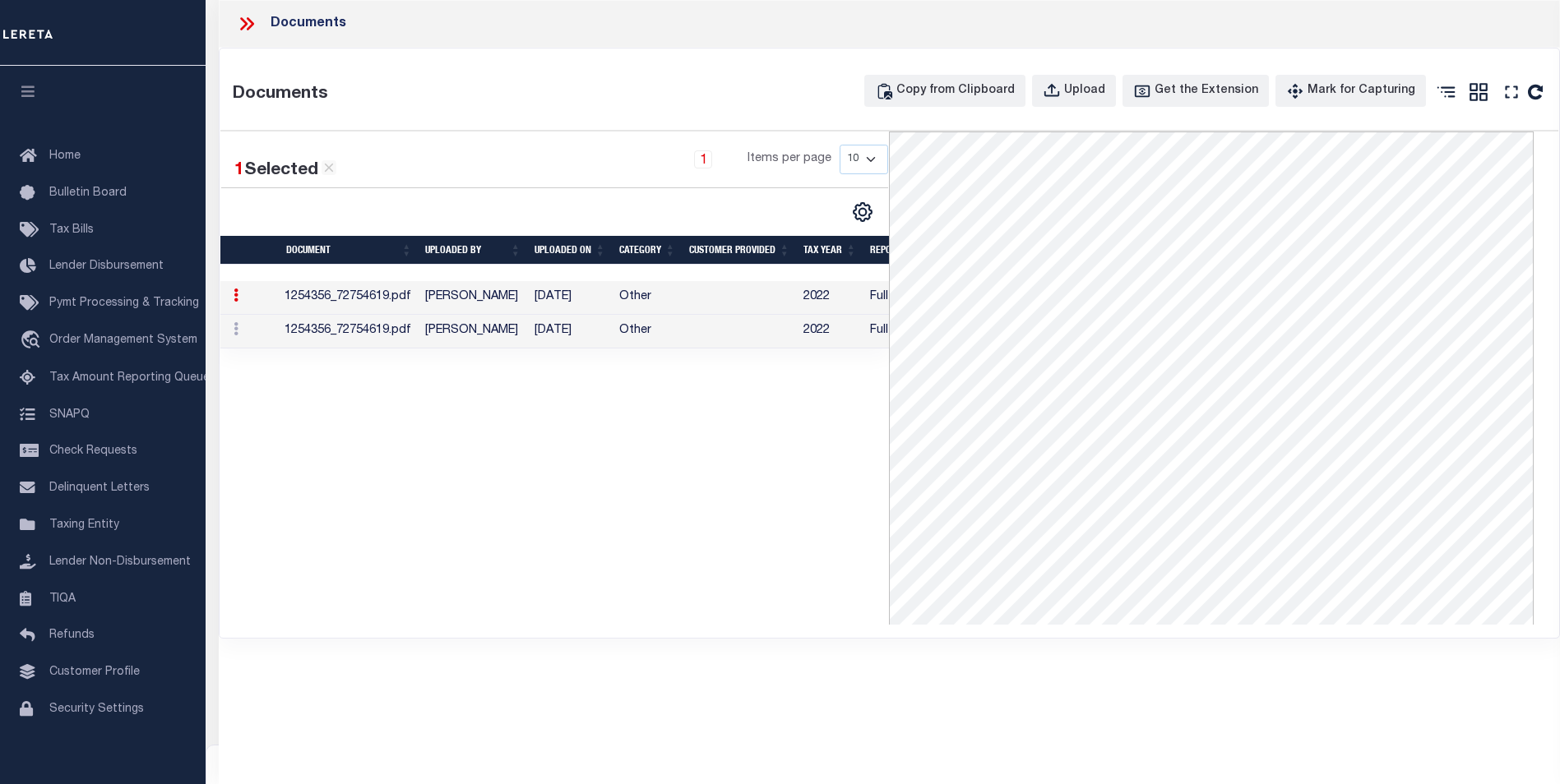
click at [421, 330] on td "[PERSON_NAME]" at bounding box center [473, 331] width 110 height 34
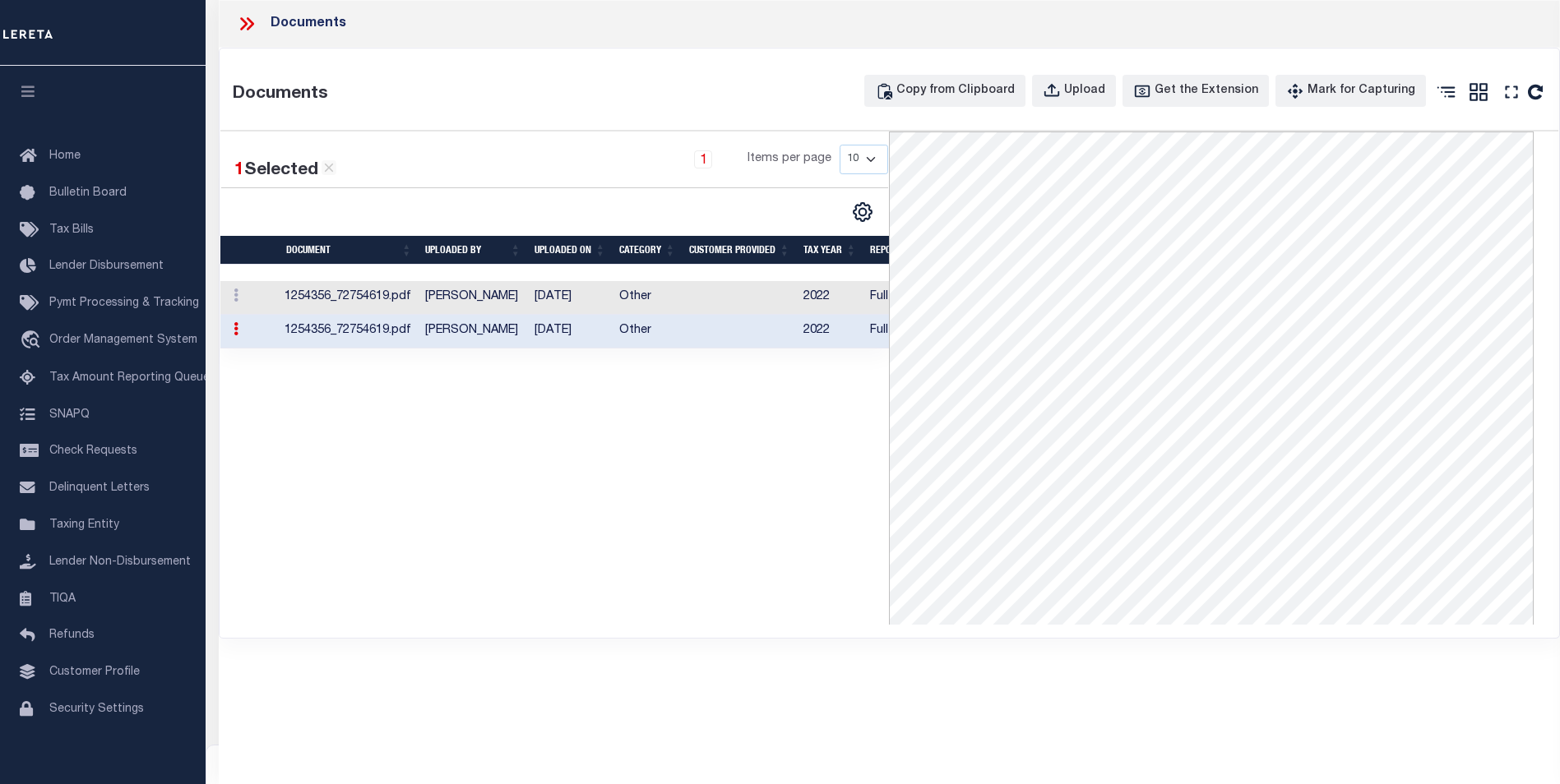
click at [243, 20] on icon at bounding box center [244, 24] width 8 height 14
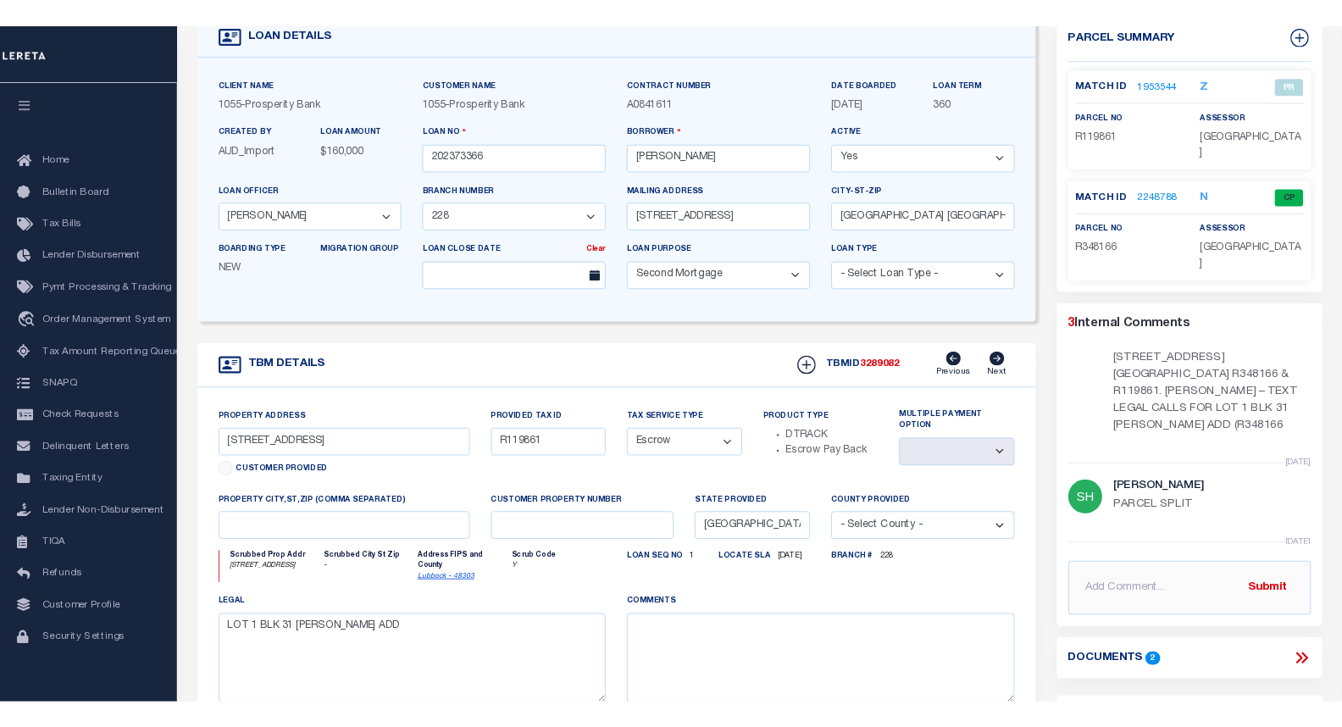
scroll to position [0, 0]
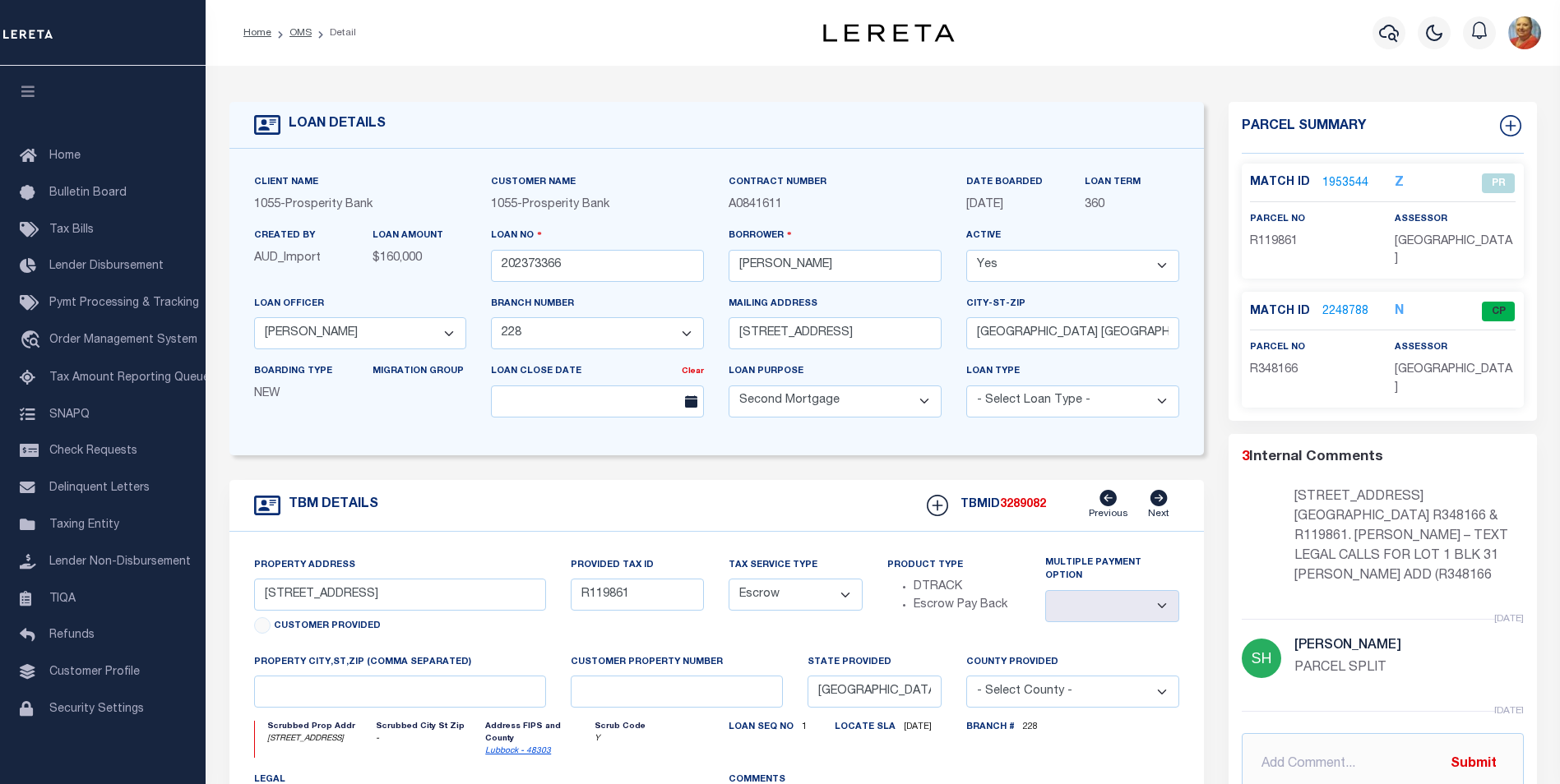
click at [1343, 180] on link "1953544" at bounding box center [1344, 183] width 46 height 17
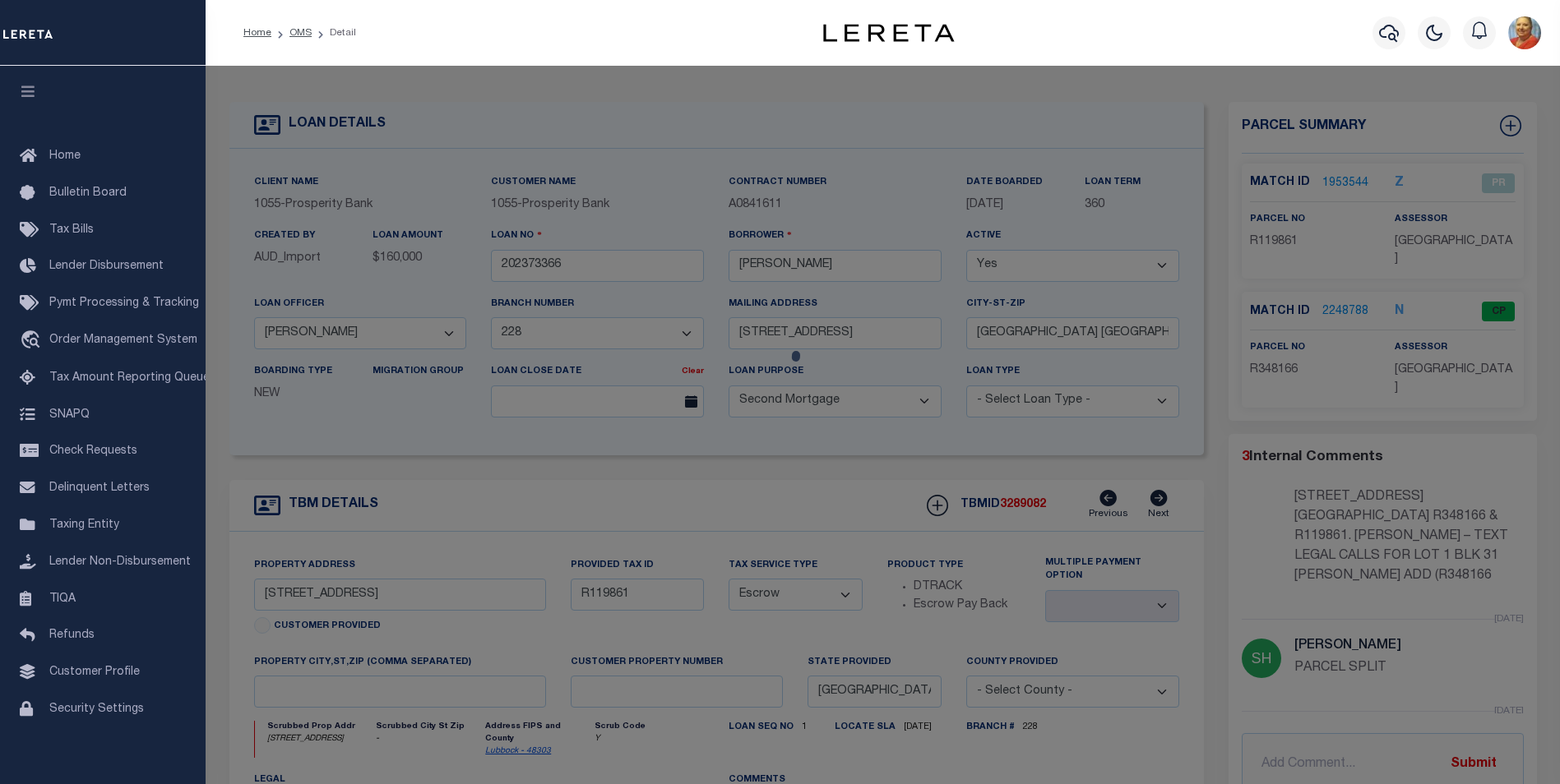
select select "AS"
select select
checkbox input "false"
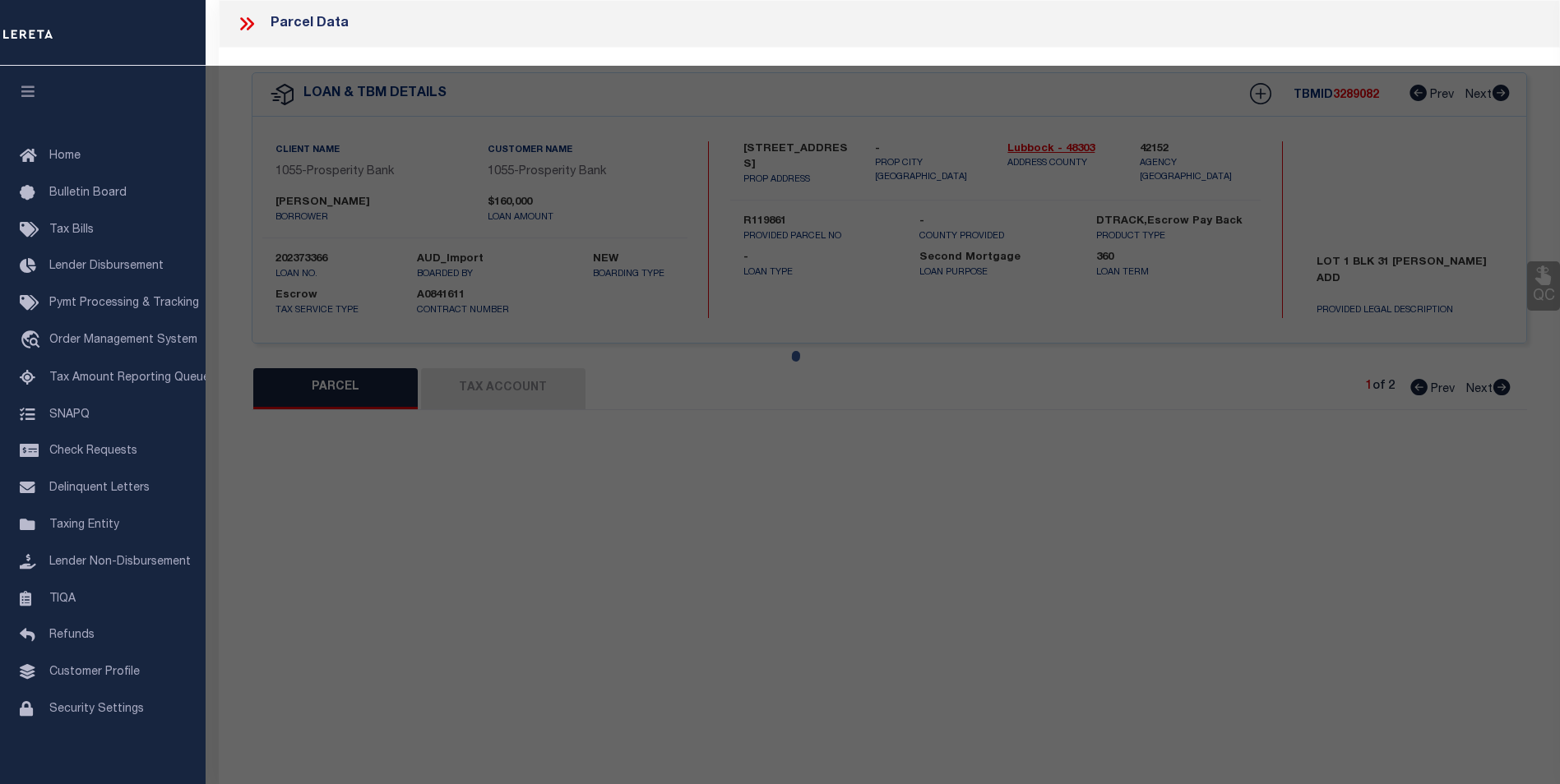
select select "PR"
select select "099"
type input "CROSS BEAM REAL ESTATE LLC"
type input "O0428152"
type input "[STREET_ADDRESS]"
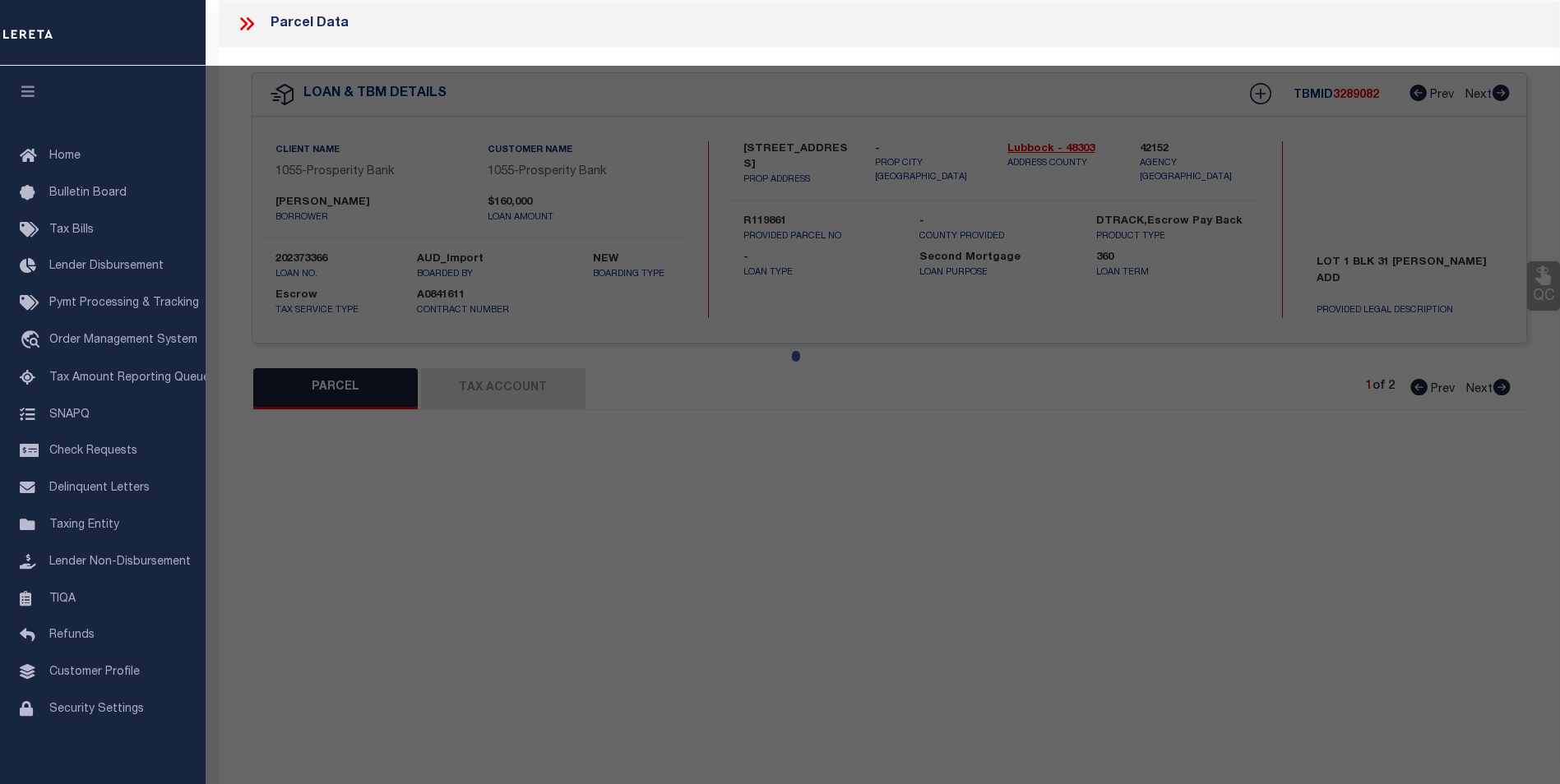
type input "[GEOGRAPHIC_DATA], [GEOGRAPHIC_DATA] 79403"
type textarea "[PERSON_NAME] BLK 31 L 1 & 2"
type textarea "PARCEL SPLIT"
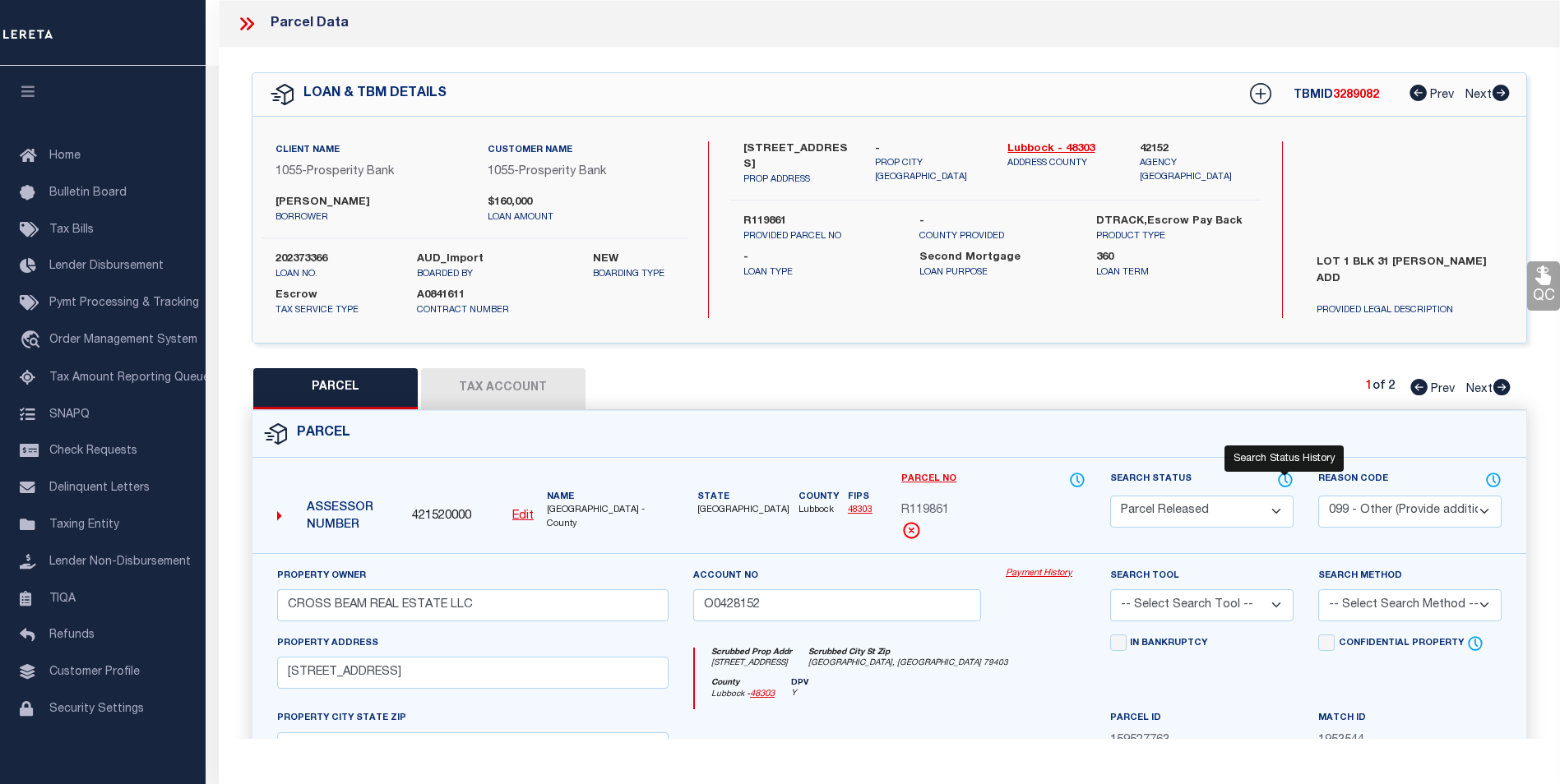
click at [1283, 476] on icon at bounding box center [1285, 479] width 17 height 18
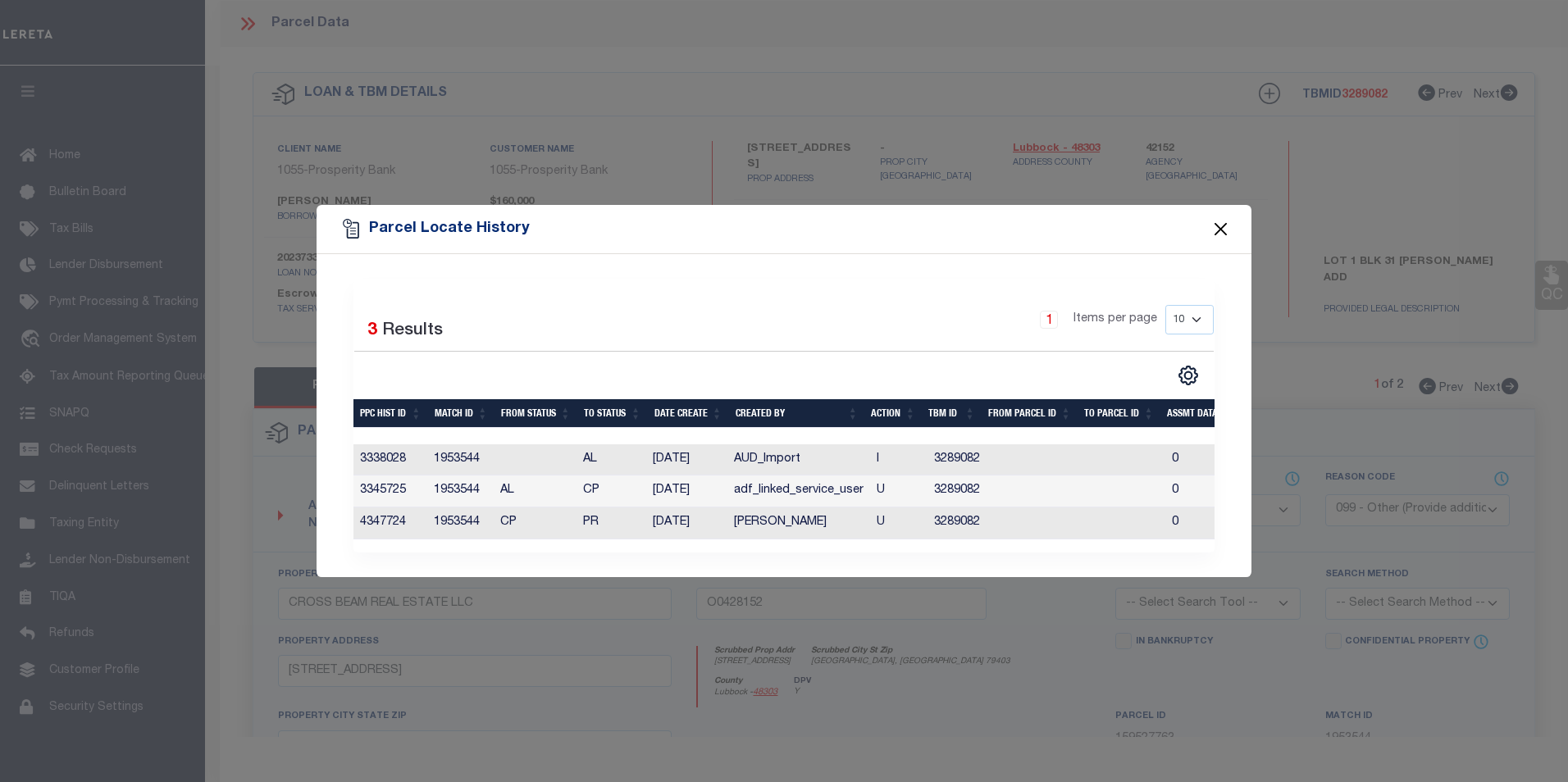
click at [1221, 220] on button "Close" at bounding box center [1221, 229] width 21 height 21
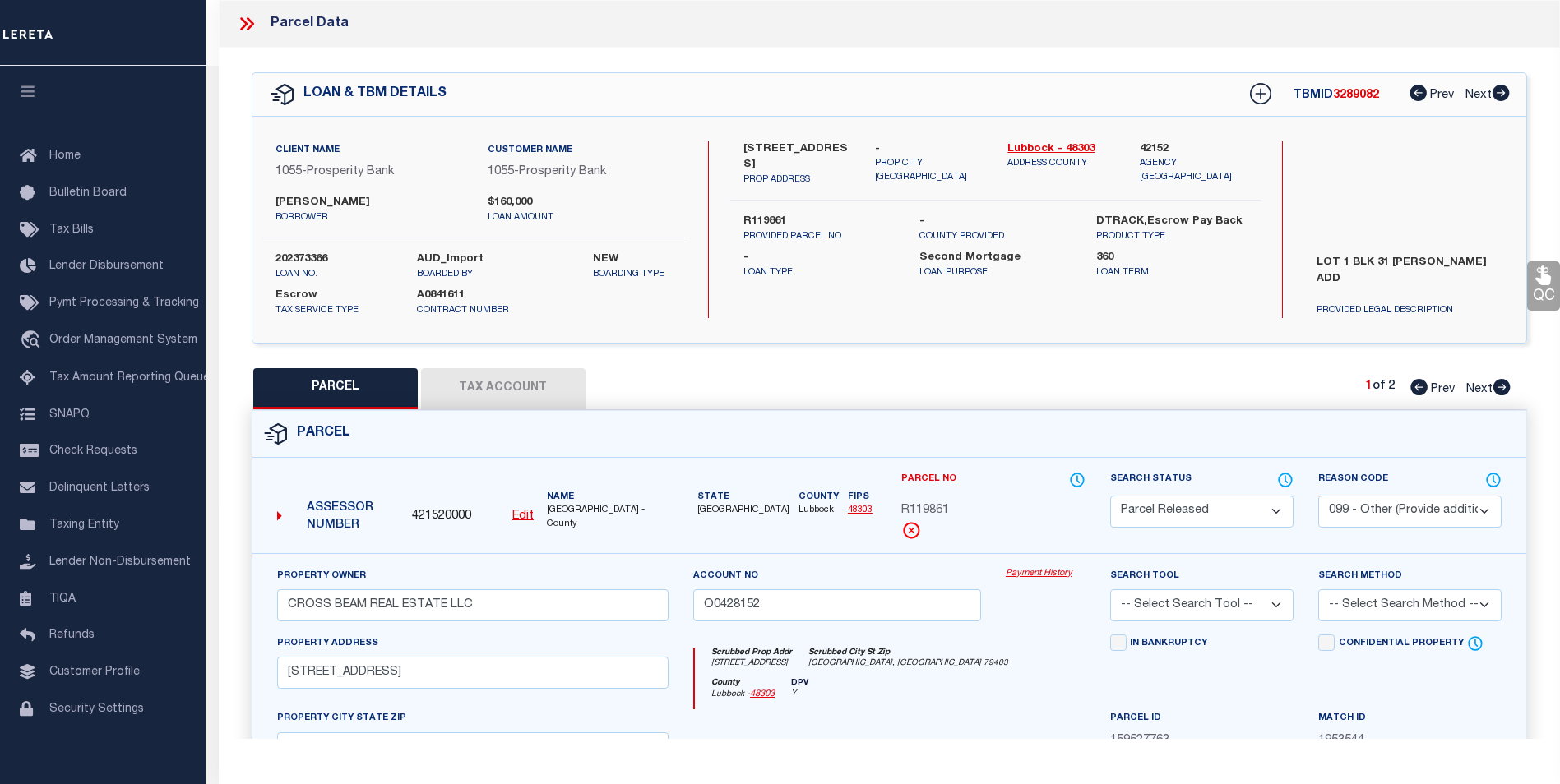
click at [672, 212] on p "loan amount" at bounding box center [581, 218] width 186 height 14
drag, startPoint x: 328, startPoint y: 254, endPoint x: 278, endPoint y: 256, distance: 50.0
click at [278, 256] on label "202373366" at bounding box center [333, 259] width 116 height 16
copy label "202373366"
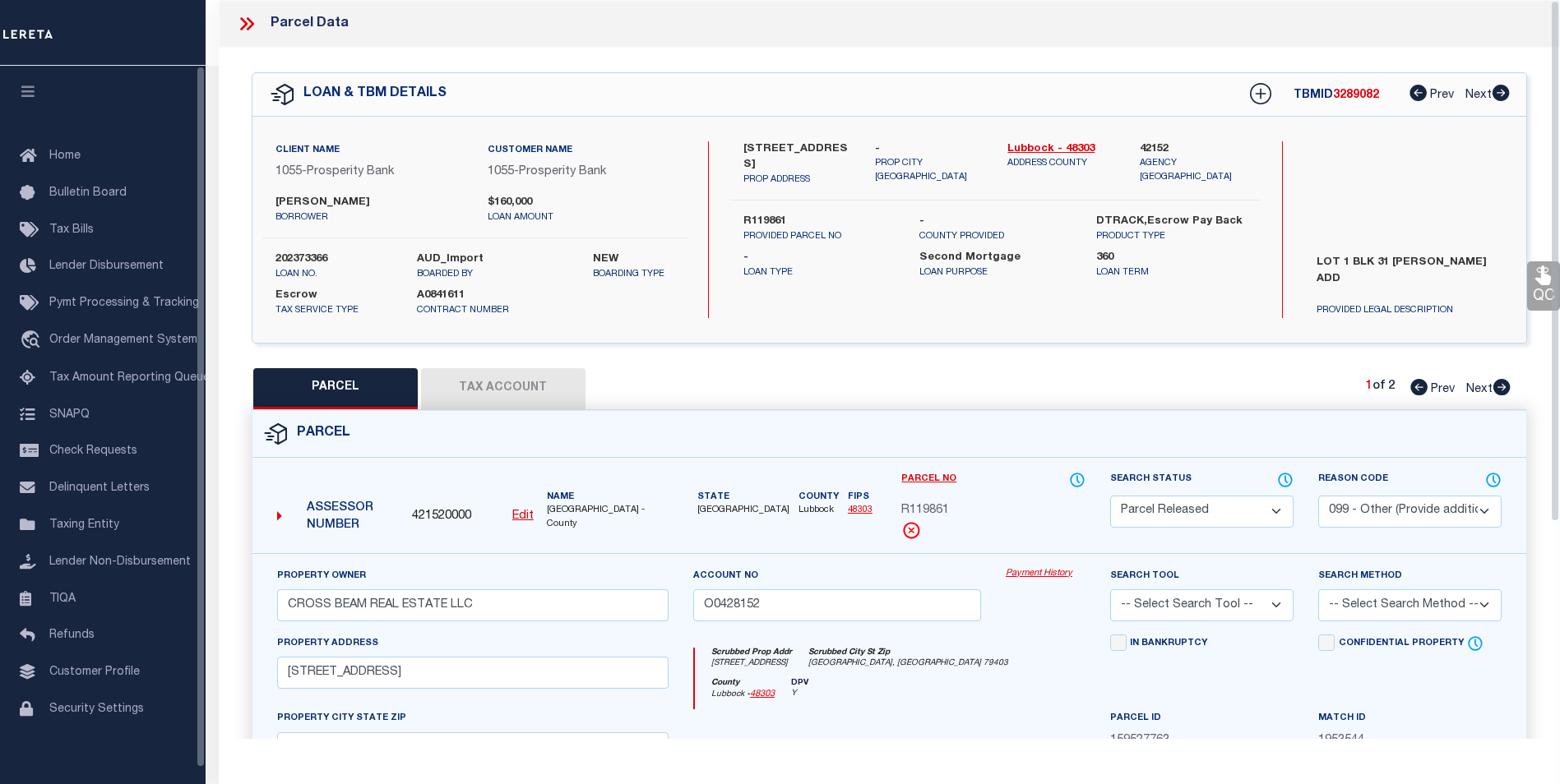
click at [566, 260] on label "AUD_Import" at bounding box center [493, 259] width 151 height 16
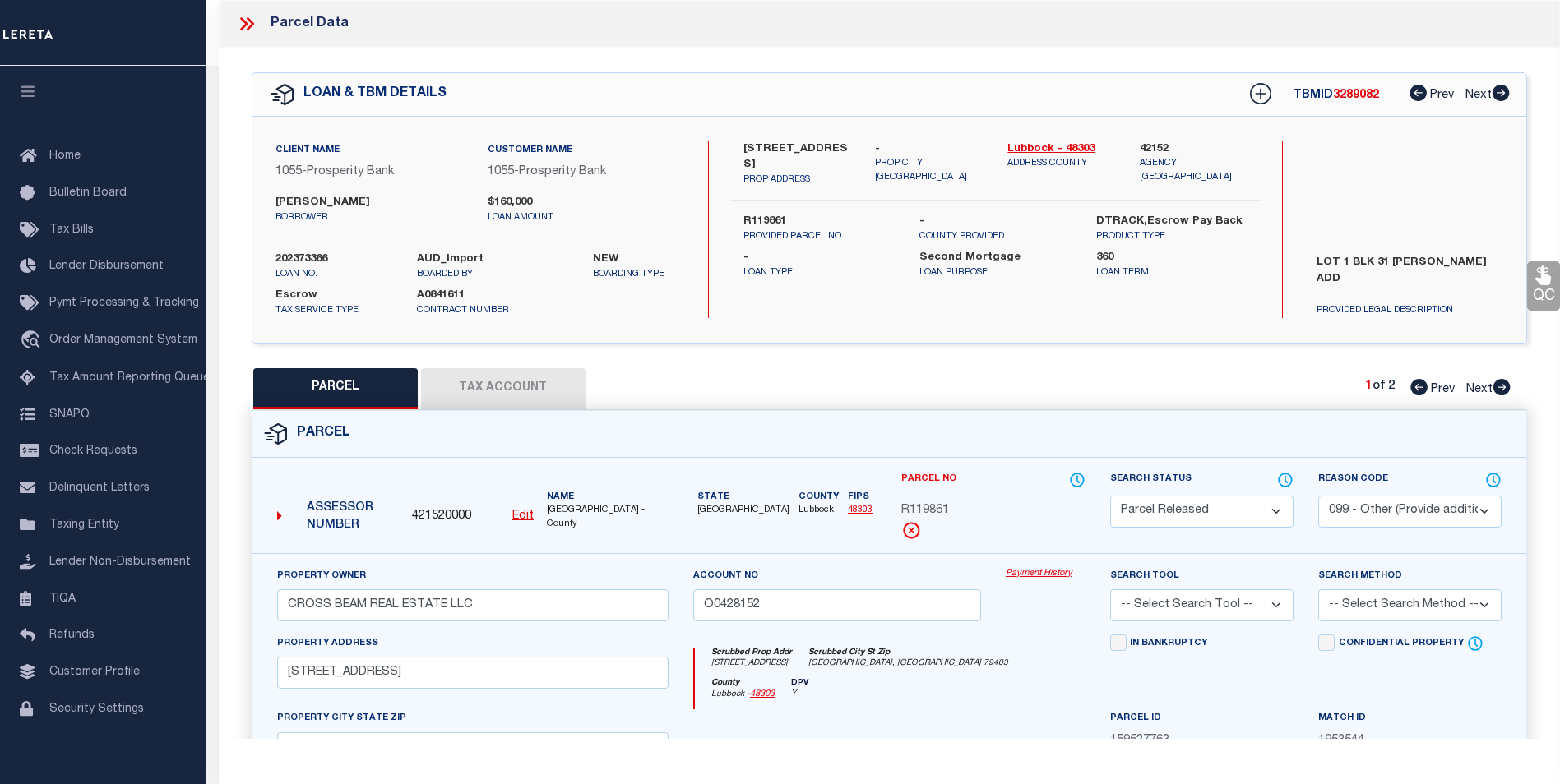
drag, startPoint x: 401, startPoint y: 200, endPoint x: 278, endPoint y: 202, distance: 123.0
click at [278, 202] on label "[PERSON_NAME]" at bounding box center [369, 203] width 186 height 16
copy label "[PERSON_NAME]"
drag, startPoint x: 338, startPoint y: 261, endPoint x: 276, endPoint y: 259, distance: 62.0
click at [276, 259] on label "202373366" at bounding box center [333, 259] width 116 height 16
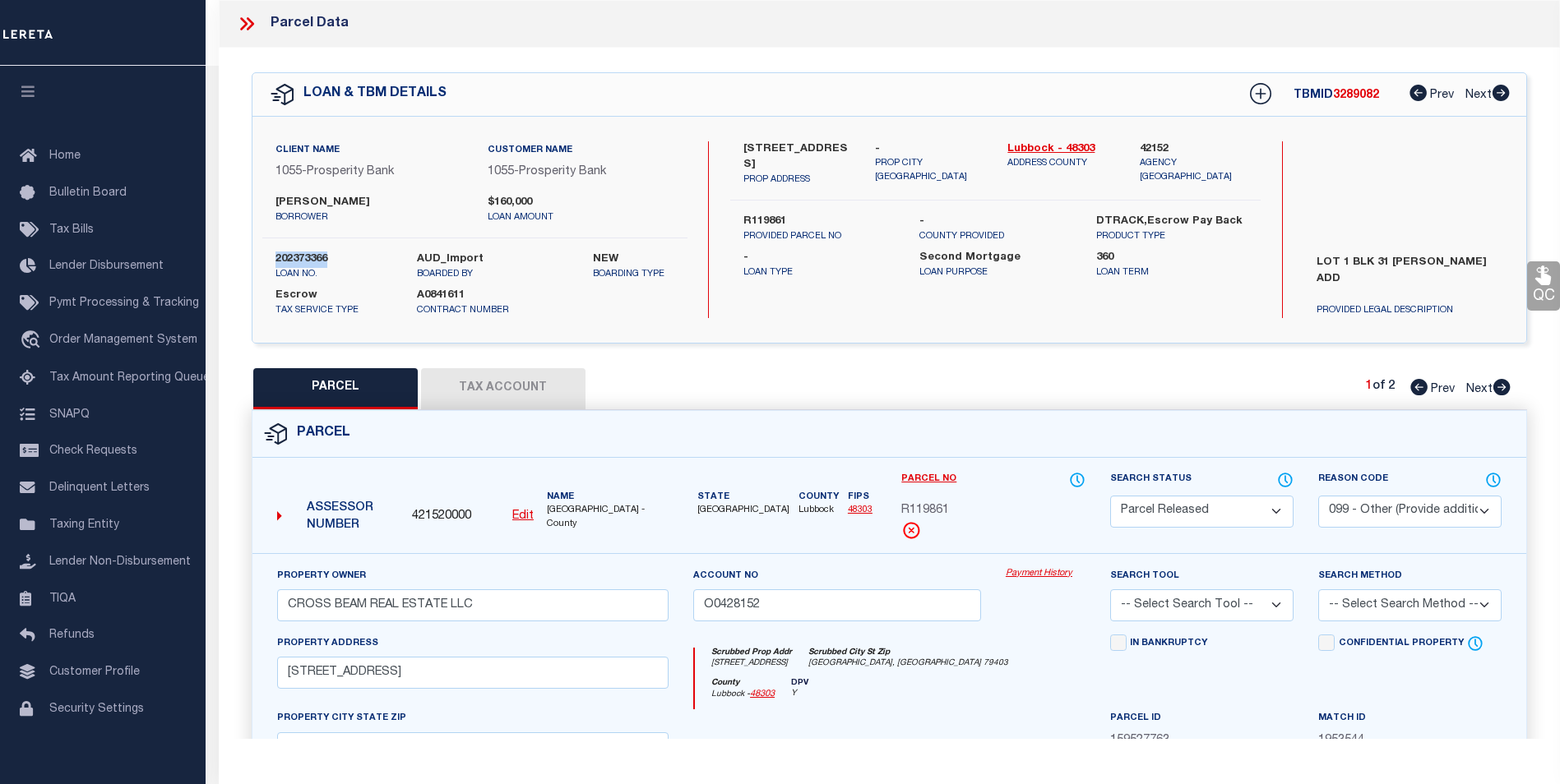
copy label "202373366"
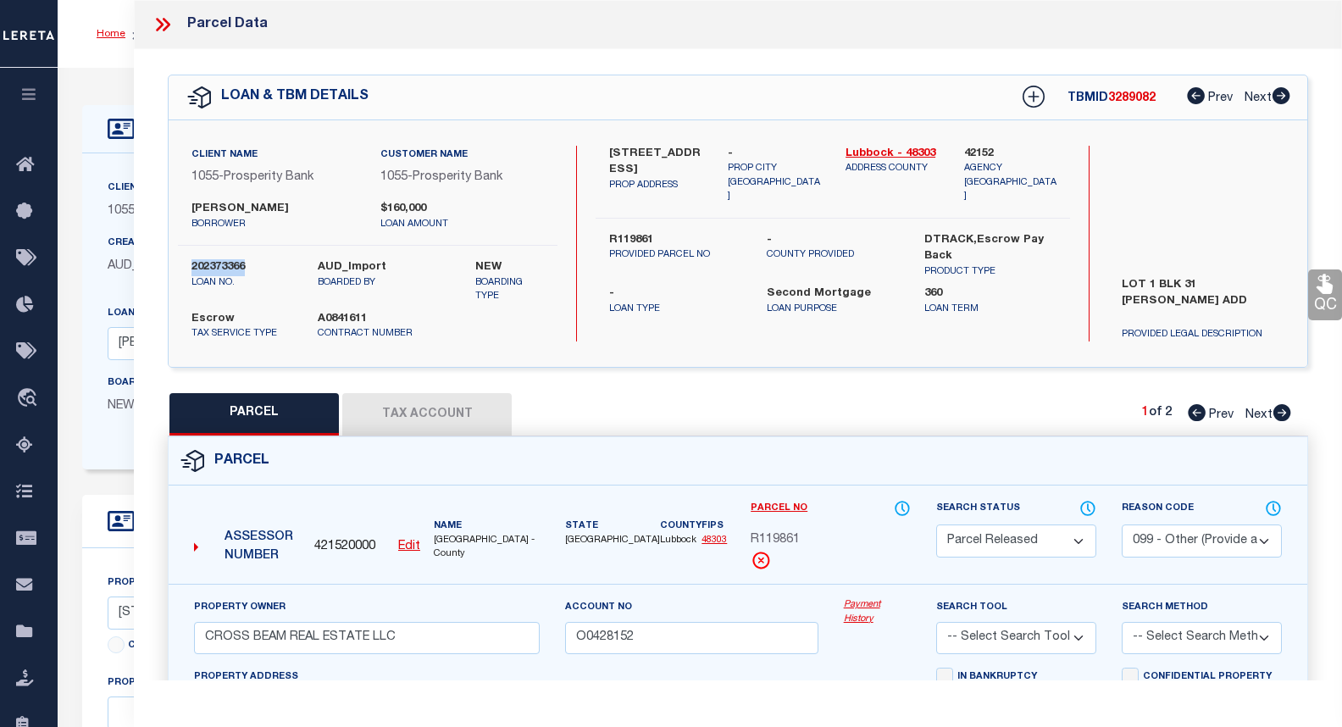
click at [112, 30] on link "Home" at bounding box center [111, 34] width 29 height 10
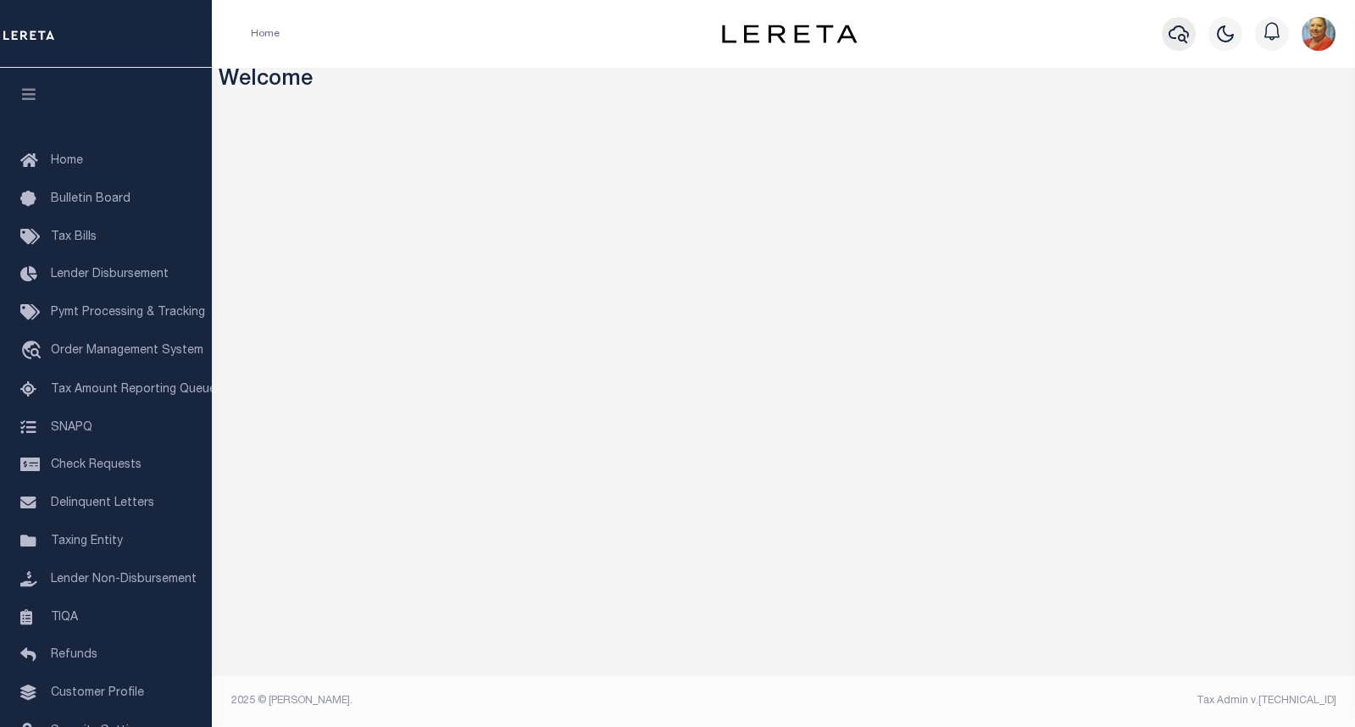
click at [1174, 31] on icon "button" at bounding box center [1178, 34] width 20 height 18
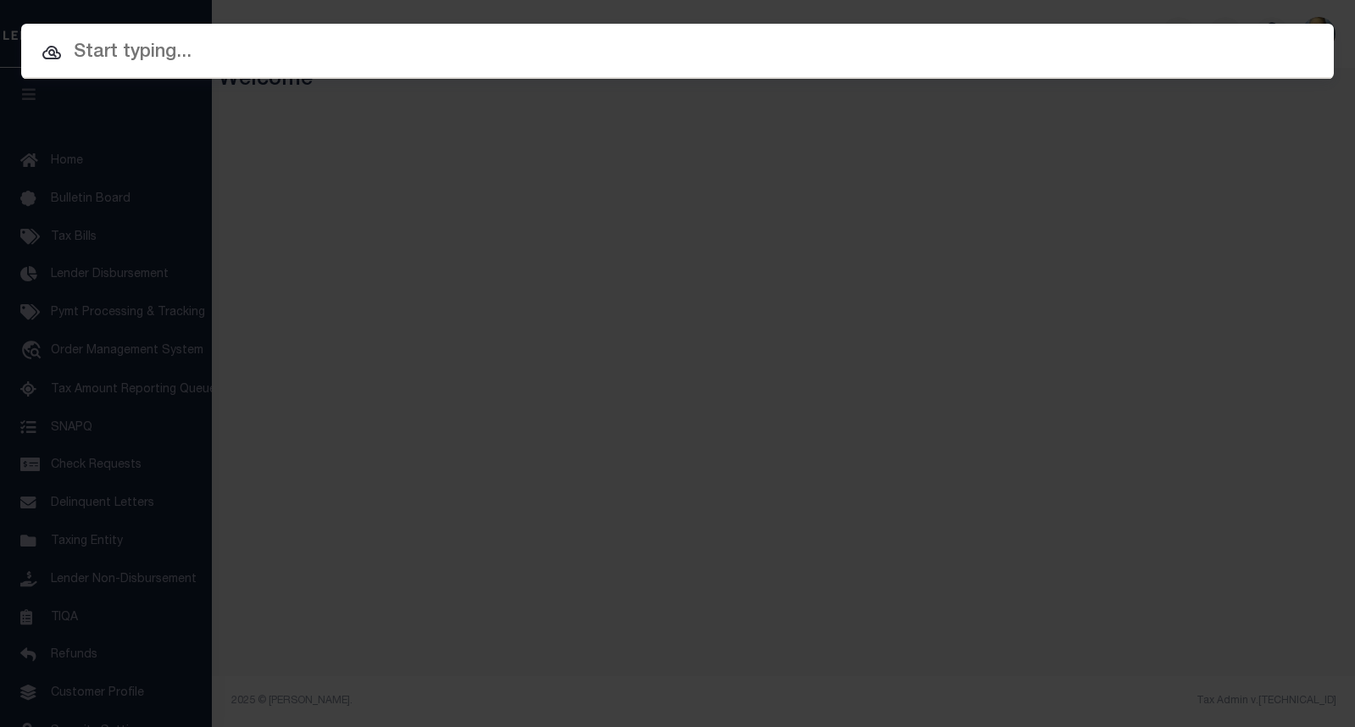
paste input "A0811196"
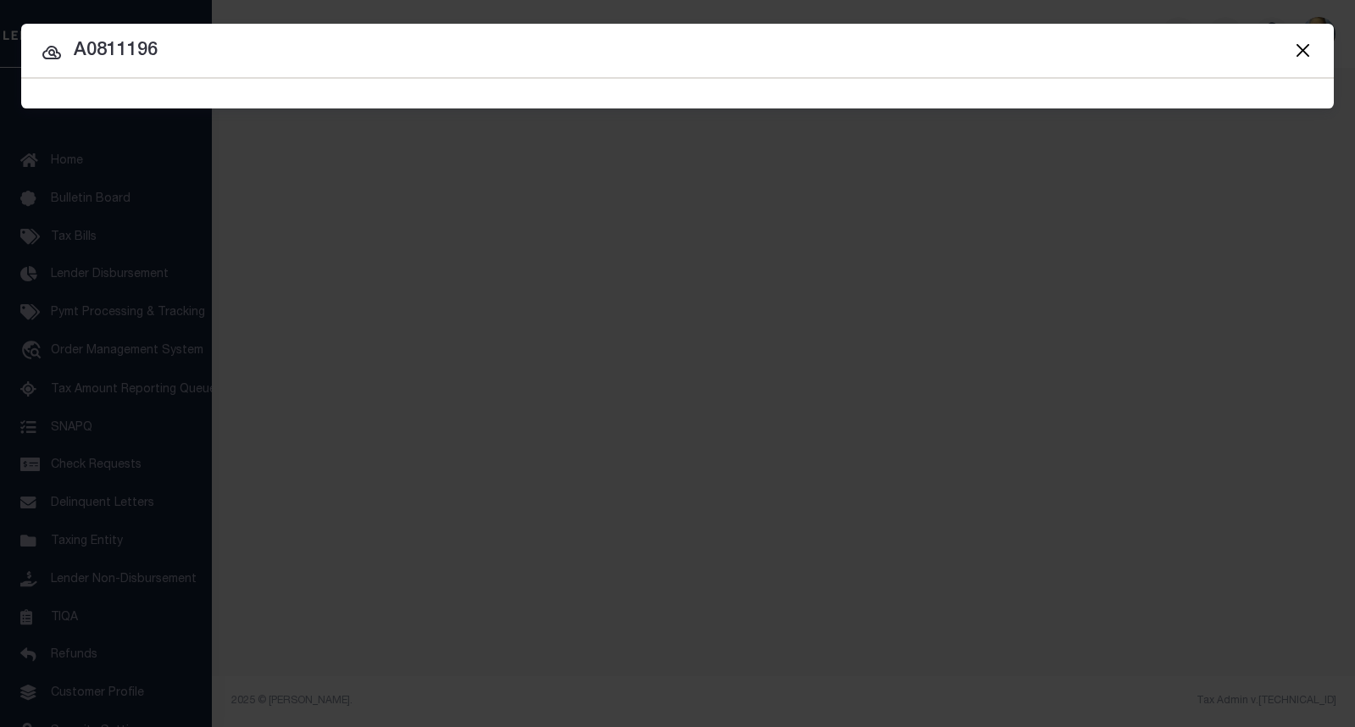
type input "A0811196"
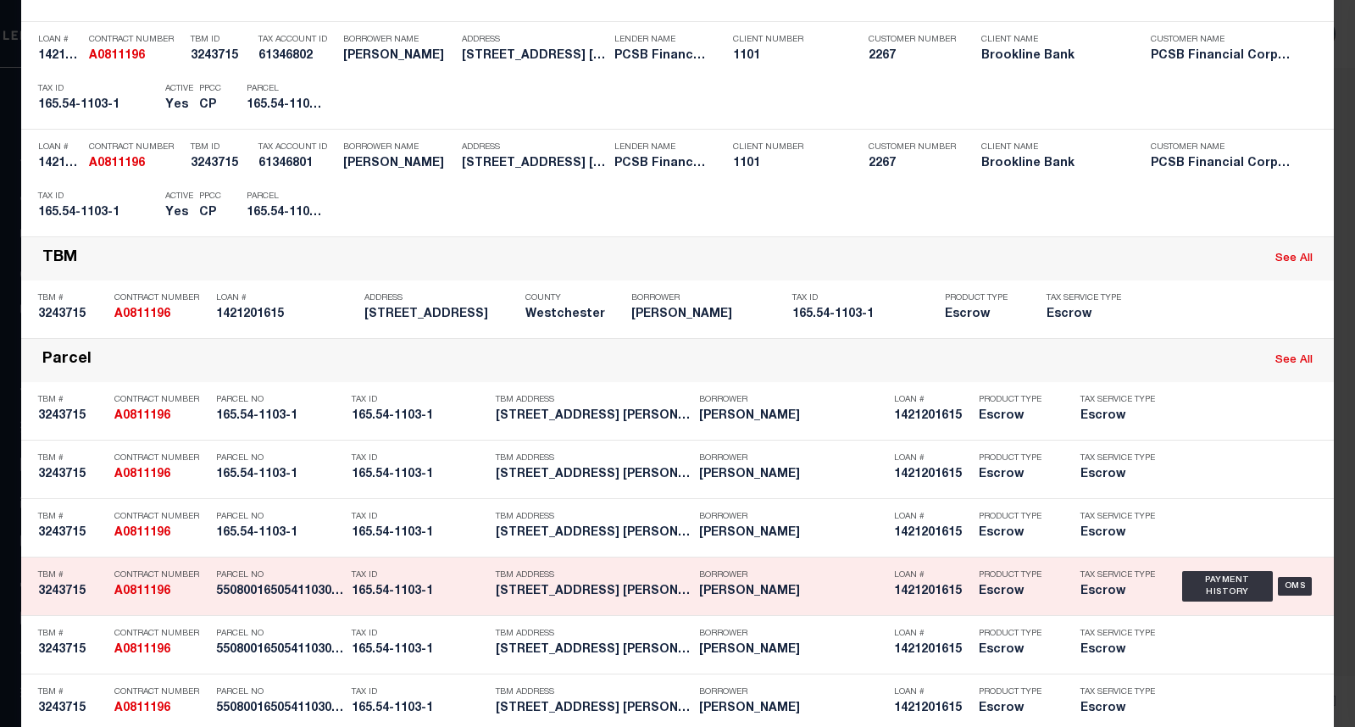
scroll to position [254, 0]
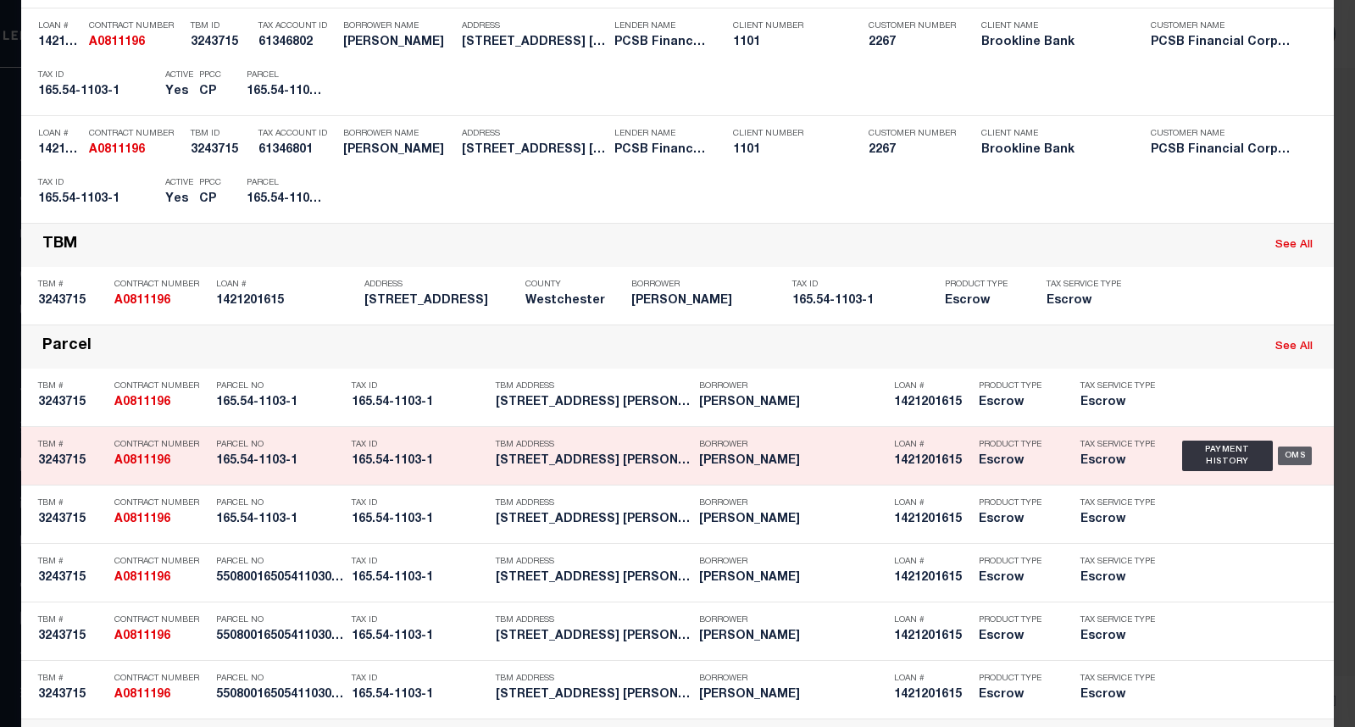
click at [1294, 459] on div "OMS" at bounding box center [1295, 455] width 35 height 19
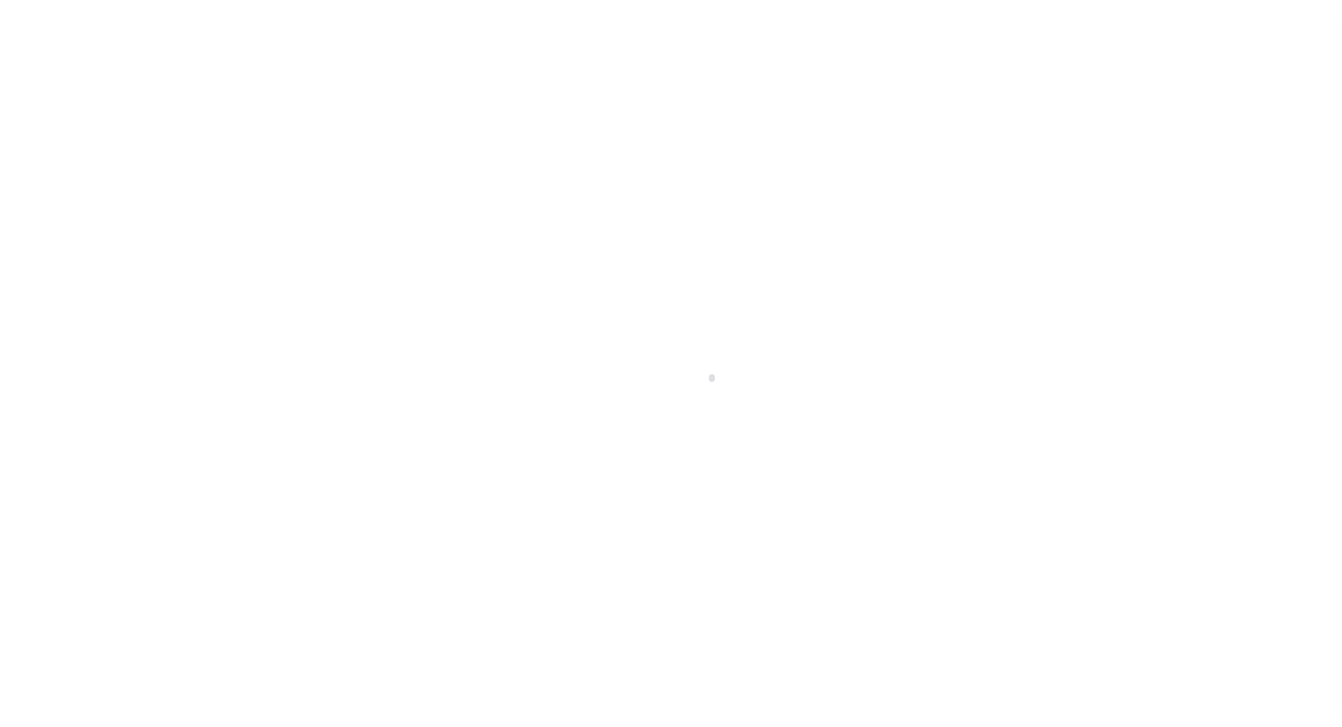
select select "Escrow"
type input "[STREET_ADDRESS]"
type input "5508001650541103001000"
type input "MT. VERNON NY 10550"
type input "14721"
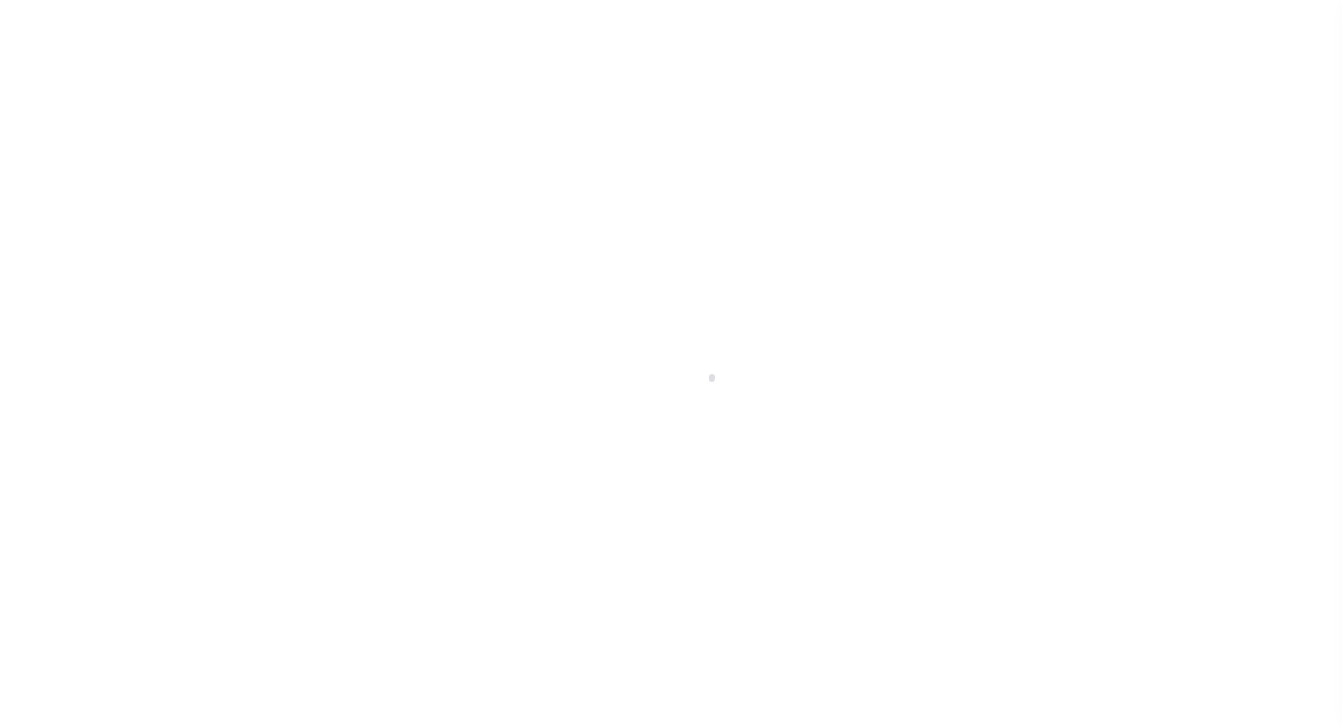
type input "NY"
select select
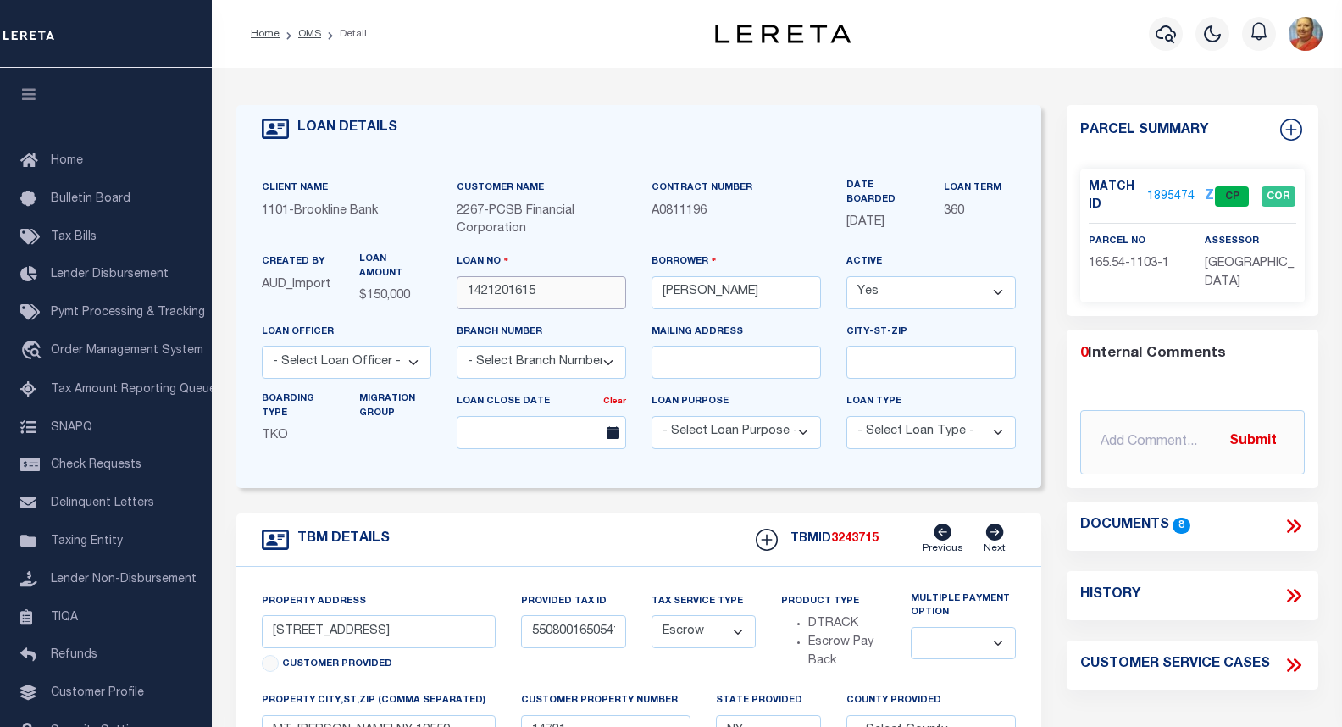
drag, startPoint x: 550, startPoint y: 301, endPoint x: 463, endPoint y: 300, distance: 86.4
click at [463, 300] on input "1421201615" at bounding box center [541, 292] width 169 height 33
drag, startPoint x: 779, startPoint y: 298, endPoint x: 655, endPoint y: 295, distance: 124.6
click at [655, 295] on input "BARRAGAN JOSE L" at bounding box center [736, 292] width 169 height 33
